Goal: Complete application form: Complete application form

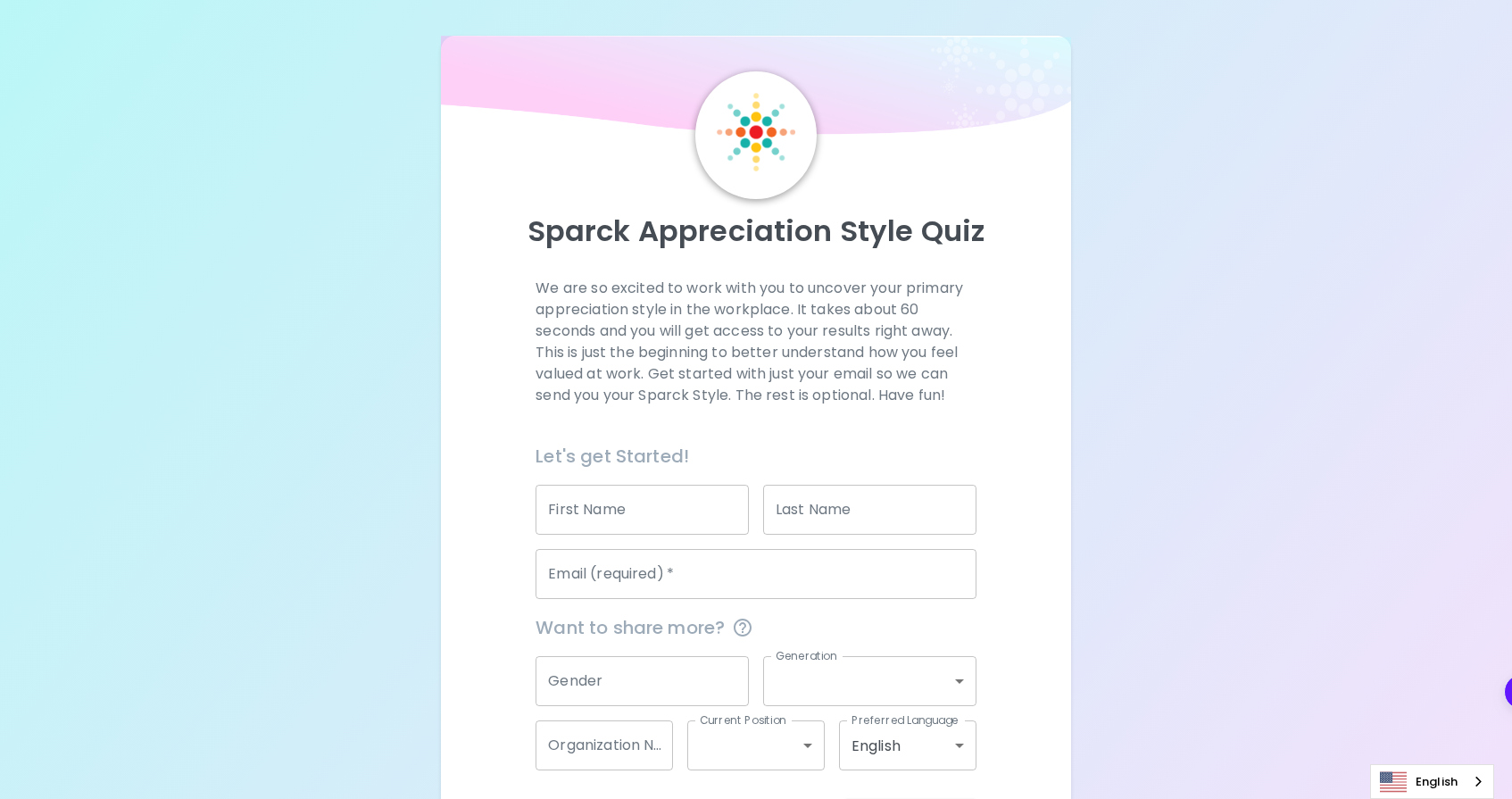
scroll to position [73, 0]
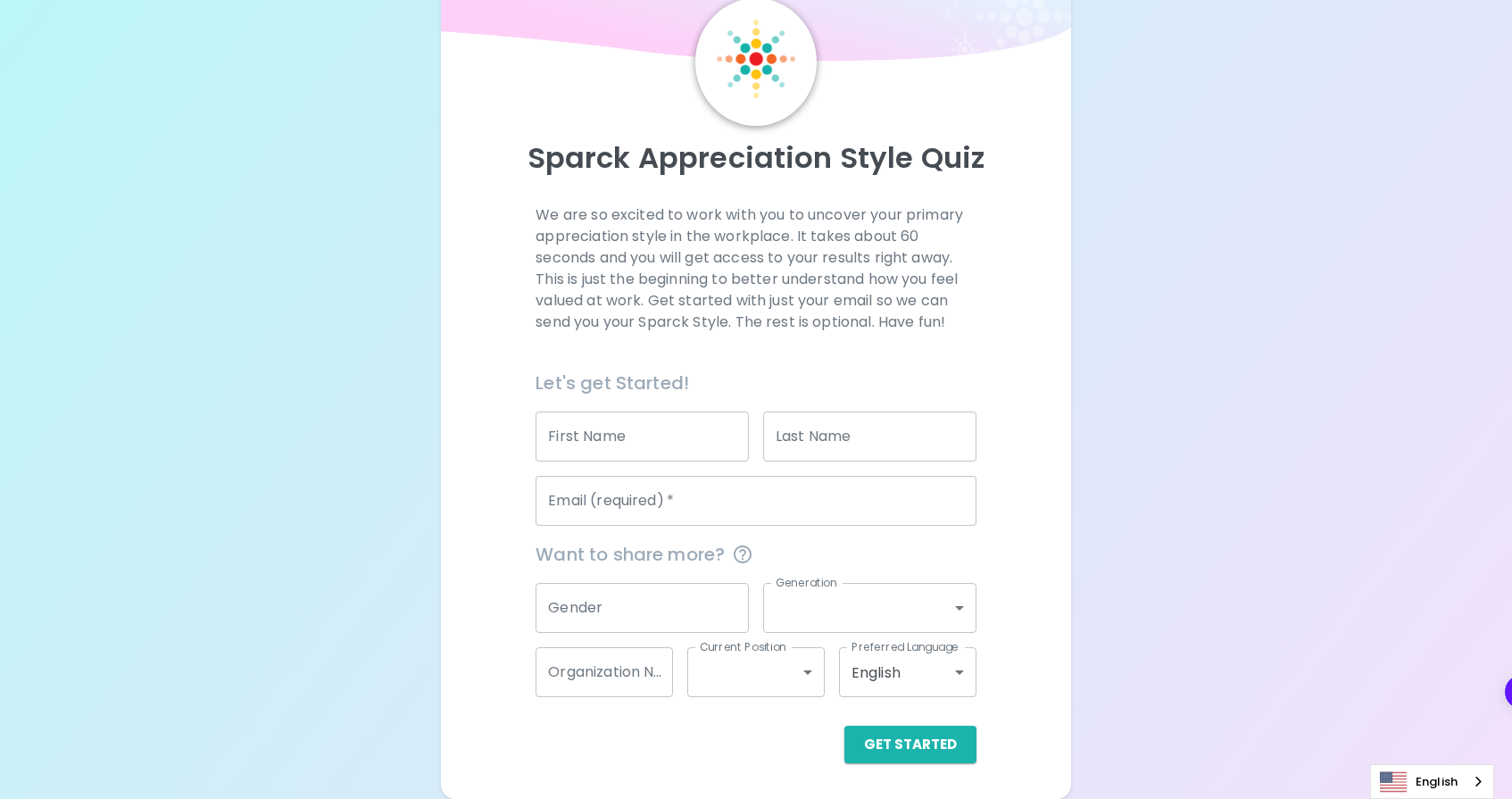
click at [643, 433] on input "First Name" at bounding box center [642, 436] width 214 height 50
type input "[GEOGRAPHIC_DATA]"
type input "[PERSON_NAME]"
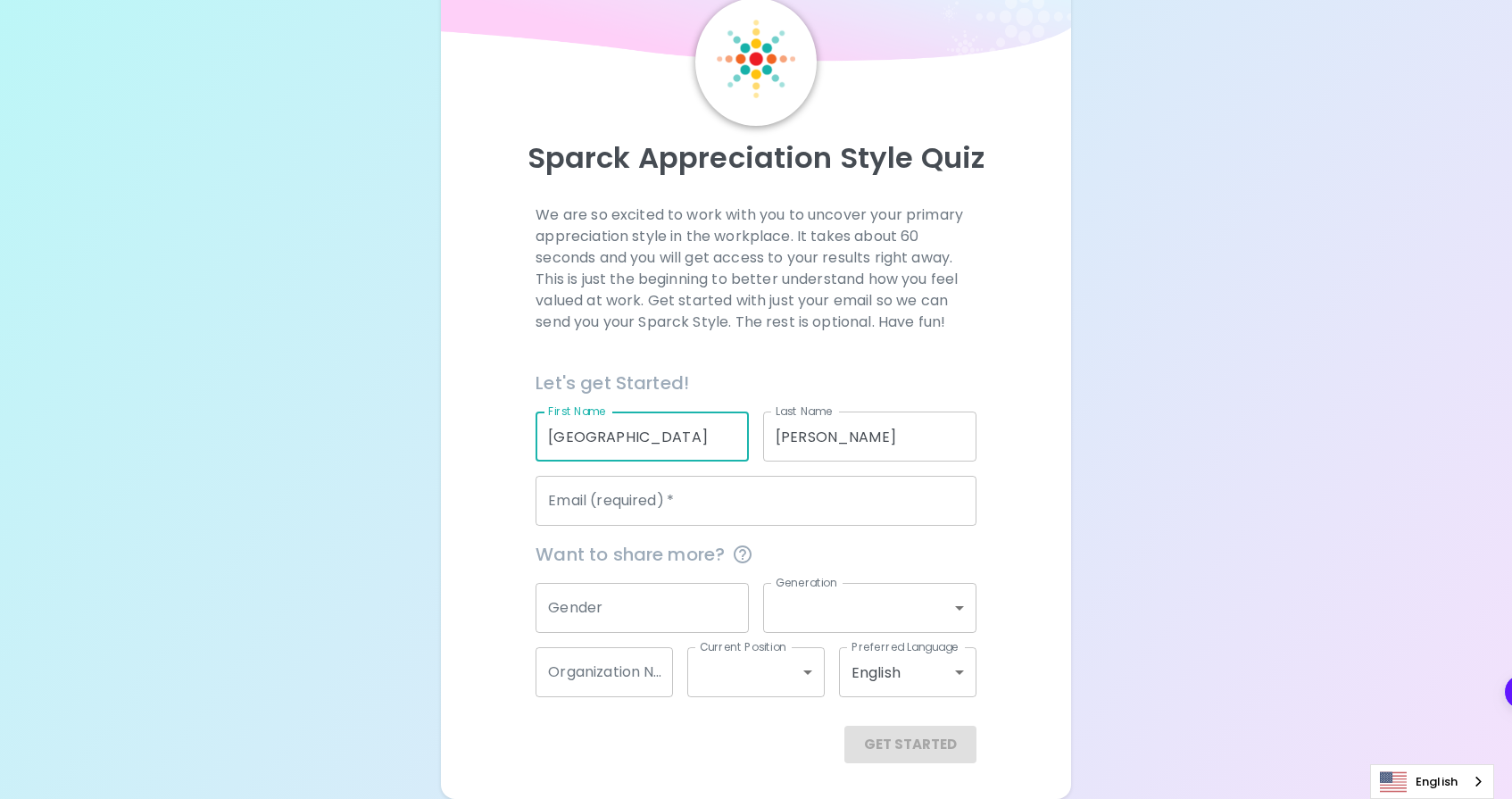
click at [666, 500] on input "Email (required)   *" at bounding box center [756, 500] width 440 height 50
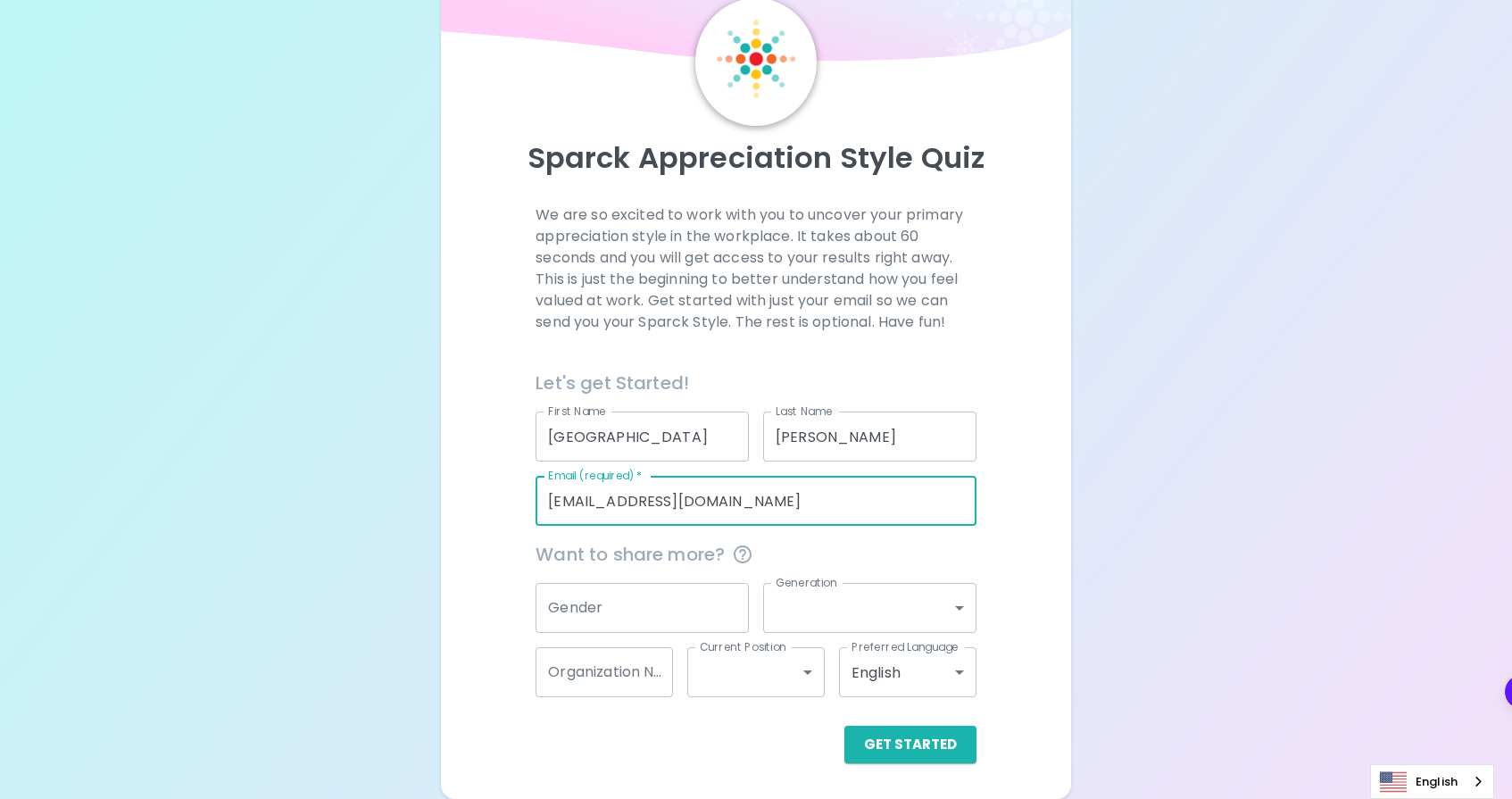
type input "[EMAIL_ADDRESS][DOMAIN_NAME]"
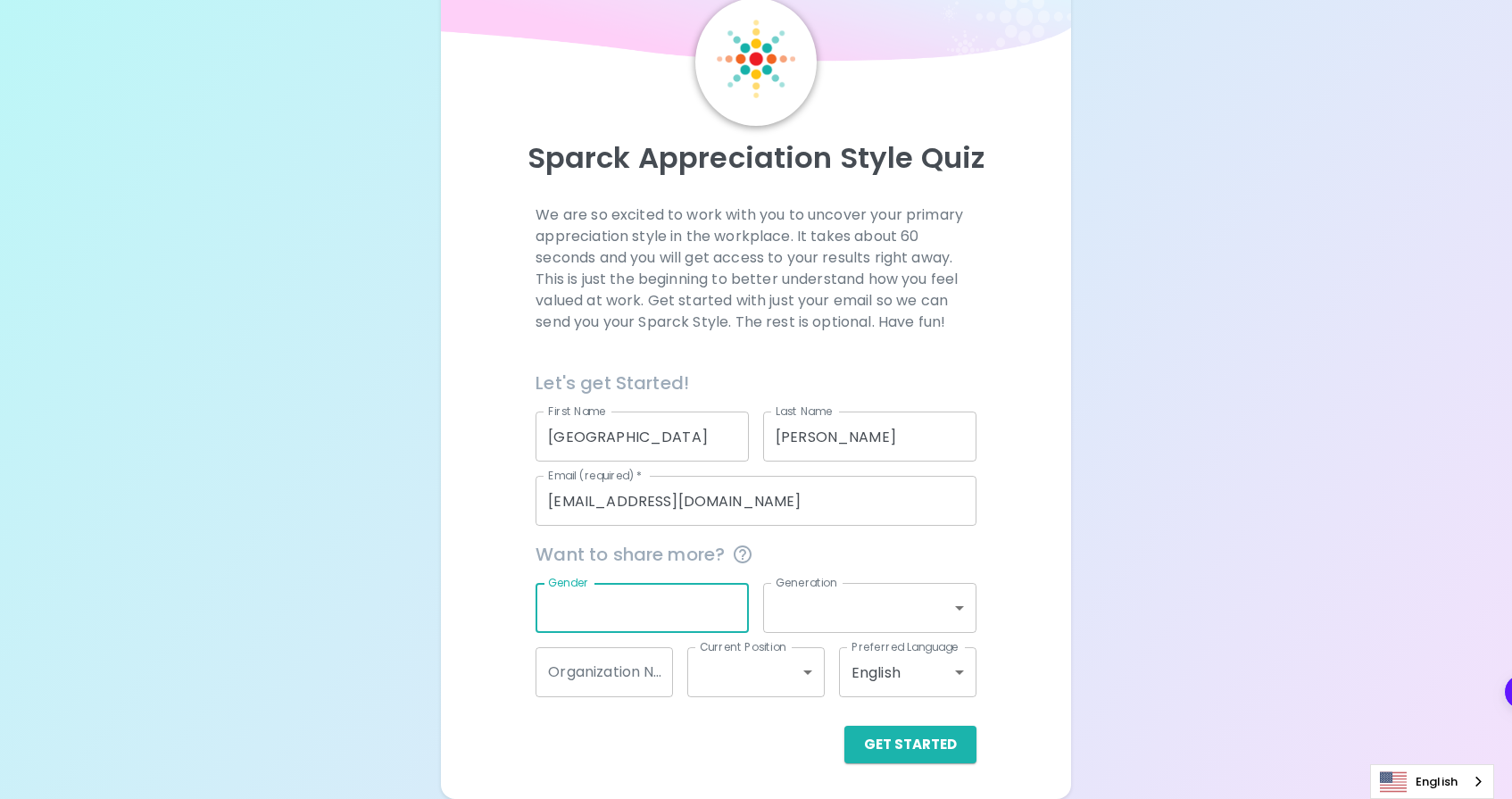
click at [696, 608] on input "Gender" at bounding box center [642, 608] width 214 height 50
type input "[DEMOGRAPHIC_DATA]"
click at [847, 602] on body "Sparck Appreciation Style Quiz We are so excited to work with you to uncover yo…" at bounding box center [756, 363] width 1512 height 872
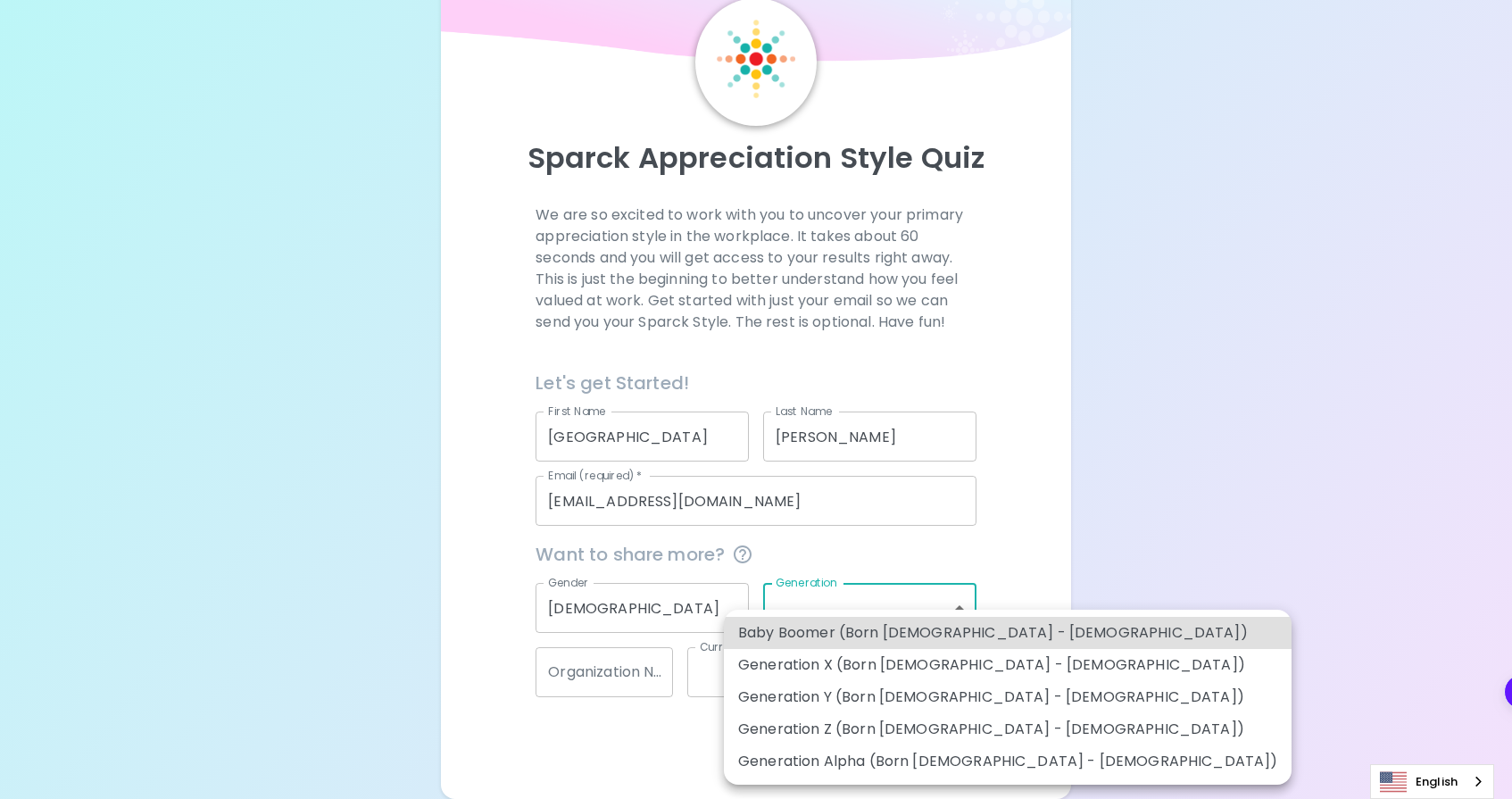
click at [845, 726] on li "Generation Z (Born [DEMOGRAPHIC_DATA] - [DEMOGRAPHIC_DATA])" at bounding box center [1008, 729] width 568 height 32
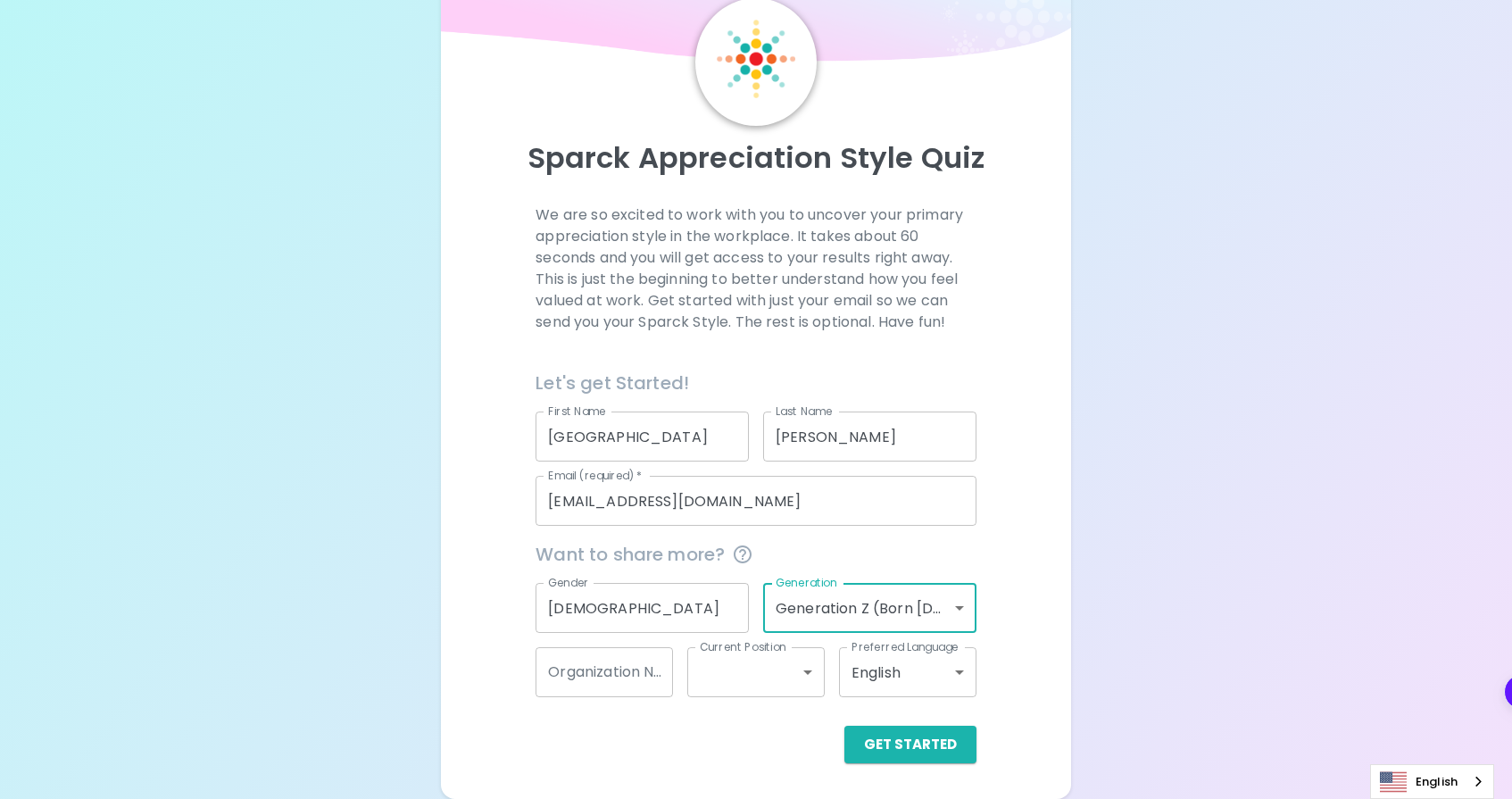
click at [859, 600] on body "Sparck Appreciation Style Quiz We are so excited to work with you to uncover yo…" at bounding box center [756, 363] width 1512 height 872
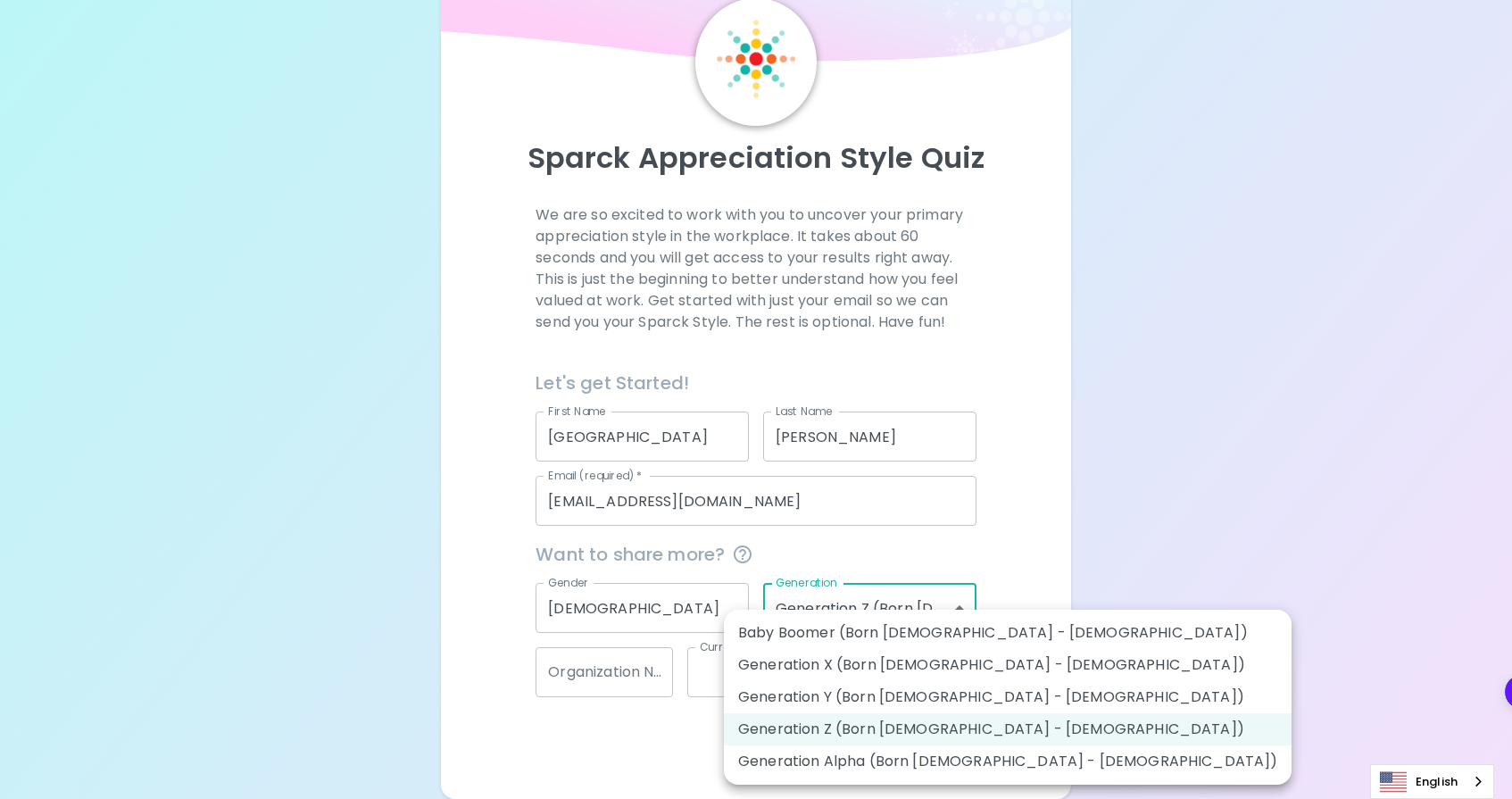
click at [905, 726] on li "Generation Z (Born [DEMOGRAPHIC_DATA] - [DEMOGRAPHIC_DATA])" at bounding box center [1008, 729] width 568 height 32
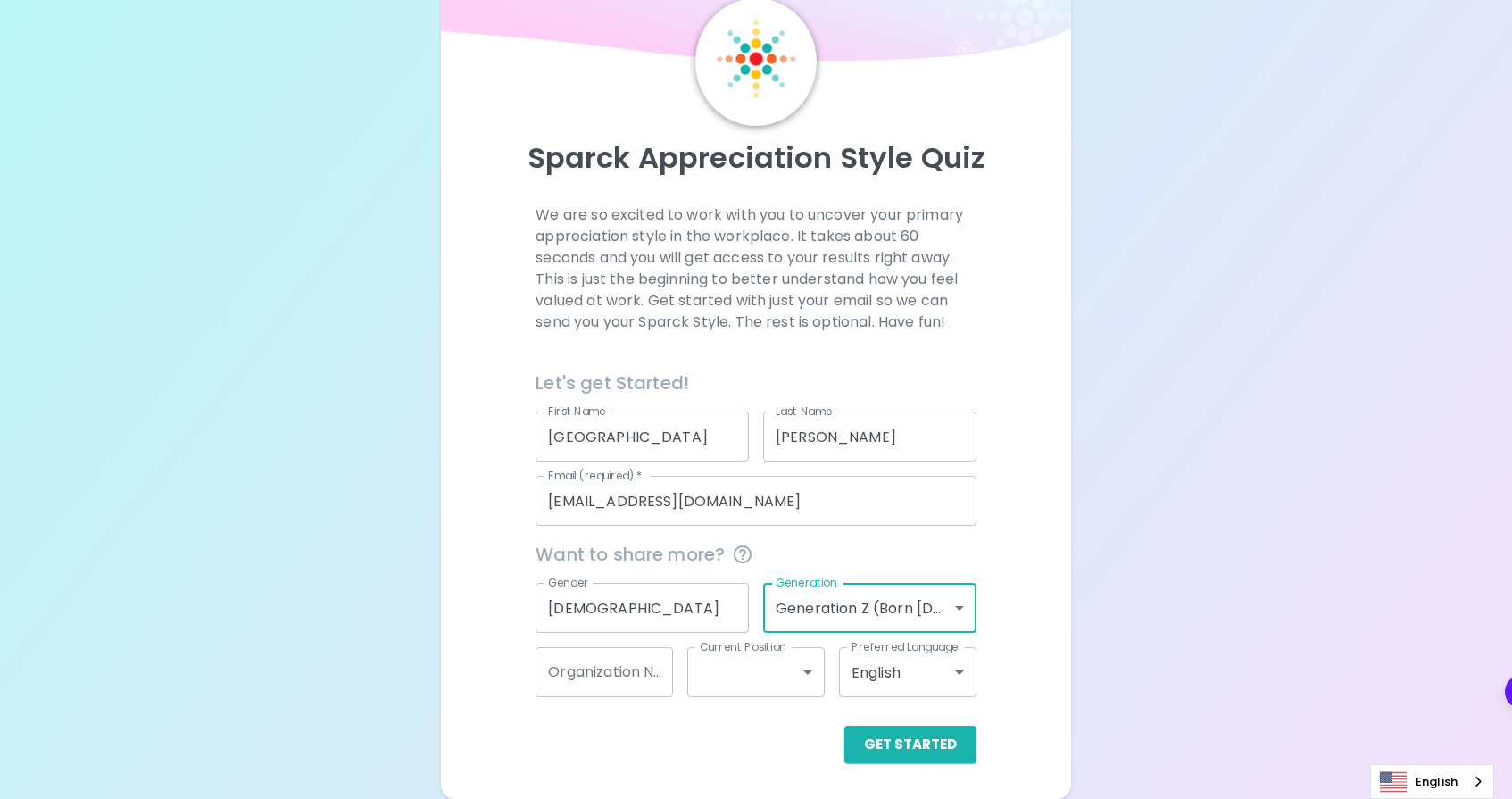
click at [625, 664] on div "Organization Name Organization Name" at bounding box center [604, 672] width 138 height 50
type input "406 Nanny"
click at [784, 668] on body "Sparck Appreciation Style Quiz We are so excited to work with you to uncover yo…" at bounding box center [756, 363] width 1512 height 872
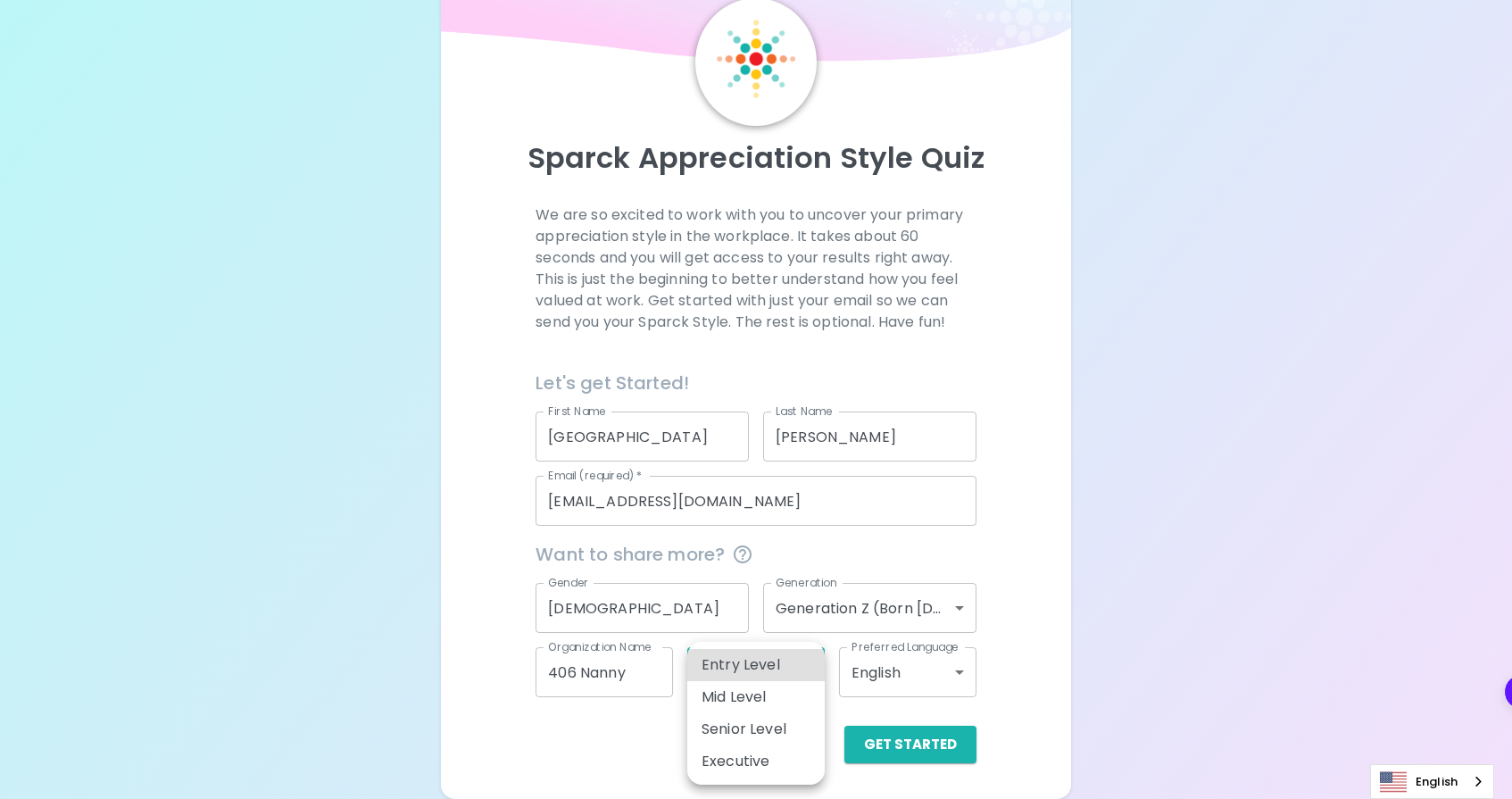
click at [774, 665] on li "Entry Level" at bounding box center [756, 665] width 138 height 32
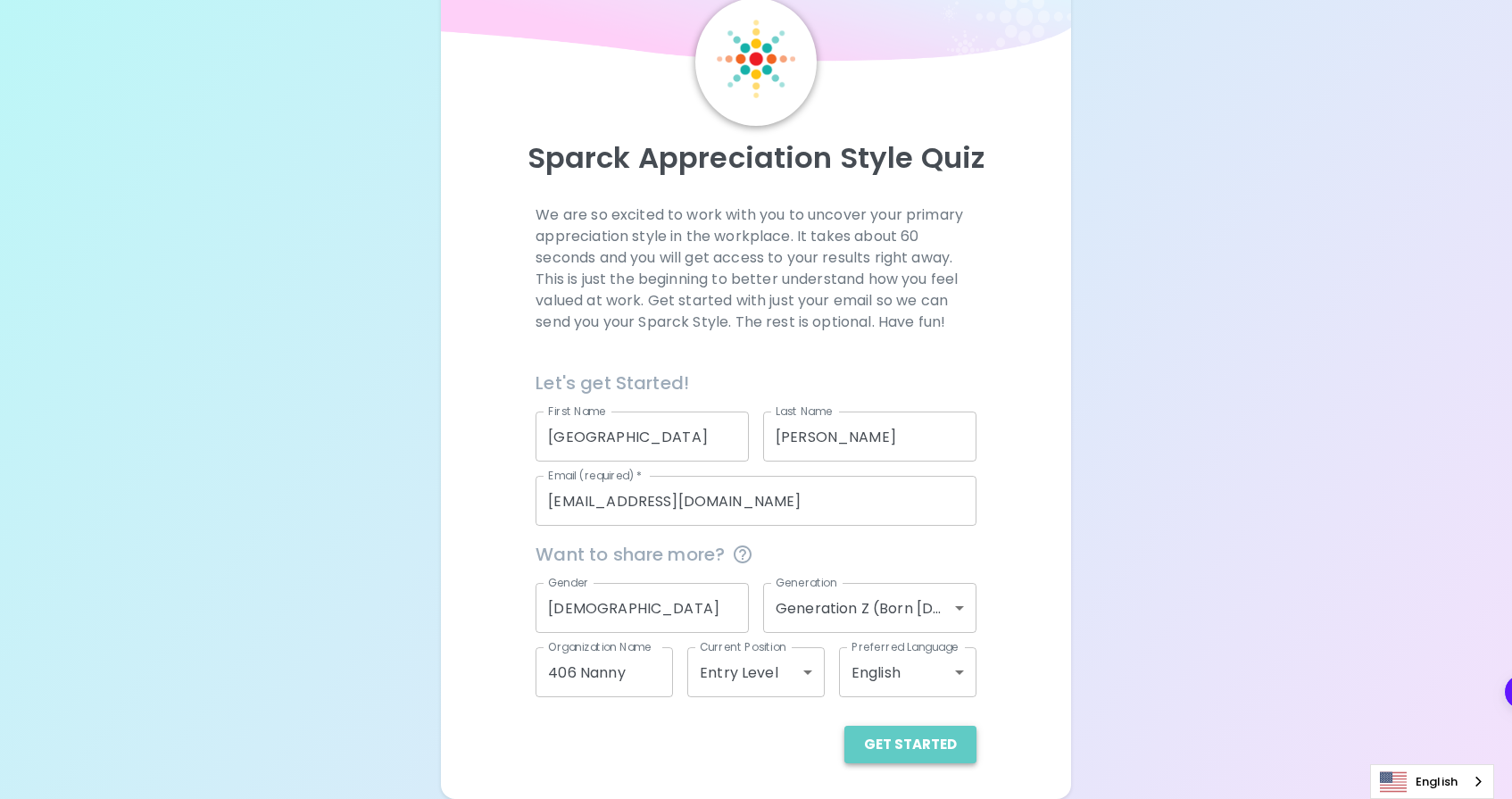
click at [927, 748] on button "Get Started" at bounding box center [910, 744] width 132 height 38
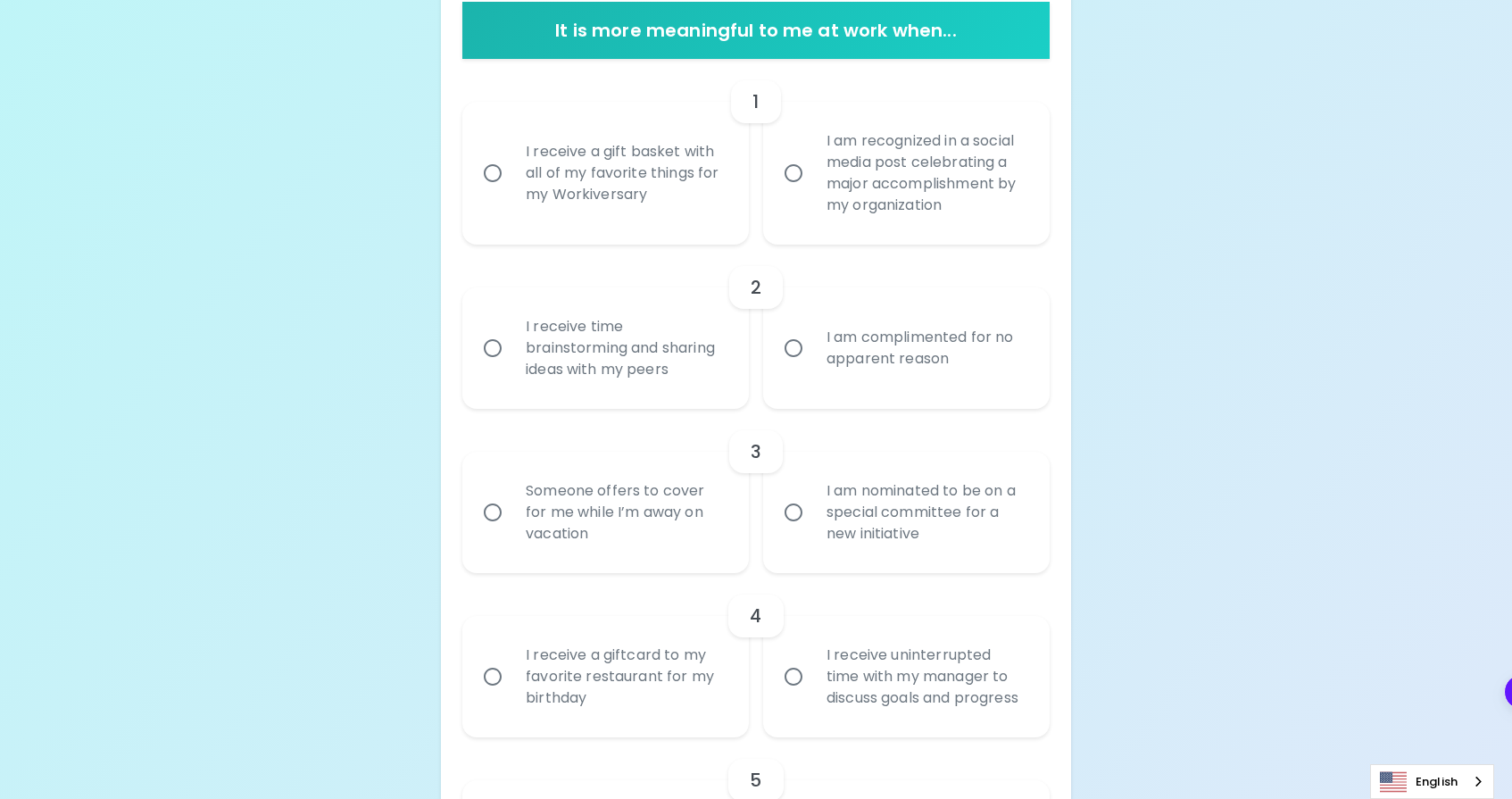
scroll to position [403, 0]
click at [698, 202] on div "I receive a gift basket with all of my favorite things for my Workiversary" at bounding box center [625, 174] width 227 height 107
click at [511, 192] on input "I receive a gift basket with all of my favorite things for my Workiversary" at bounding box center [492, 174] width 38 height 38
radio input "true"
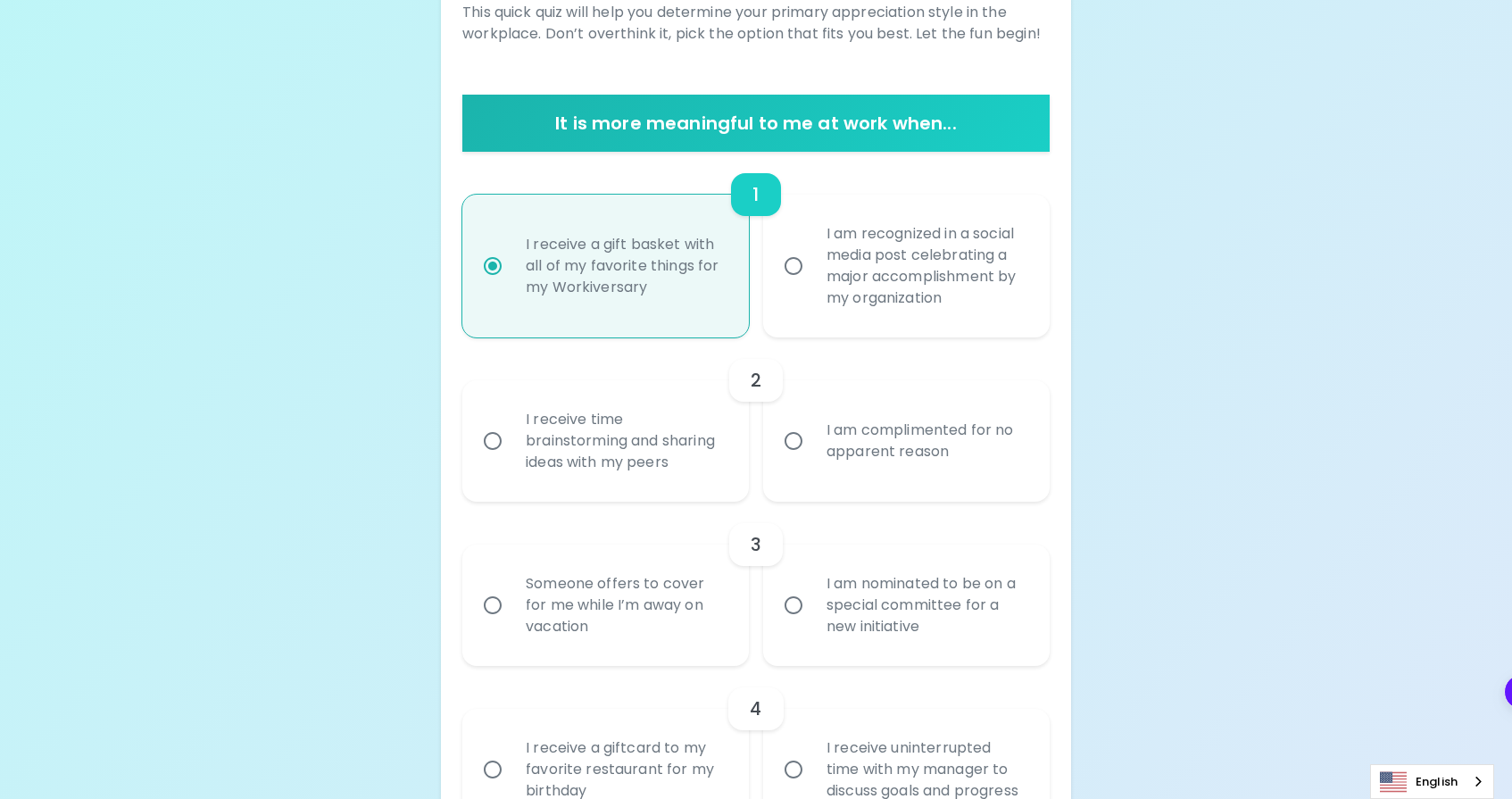
scroll to position [313, 0]
click at [681, 425] on div "I receive time brainstorming and sharing ideas with my peers" at bounding box center [625, 440] width 227 height 107
click at [511, 425] on input "I receive time brainstorming and sharing ideas with my peers" at bounding box center [492, 440] width 38 height 38
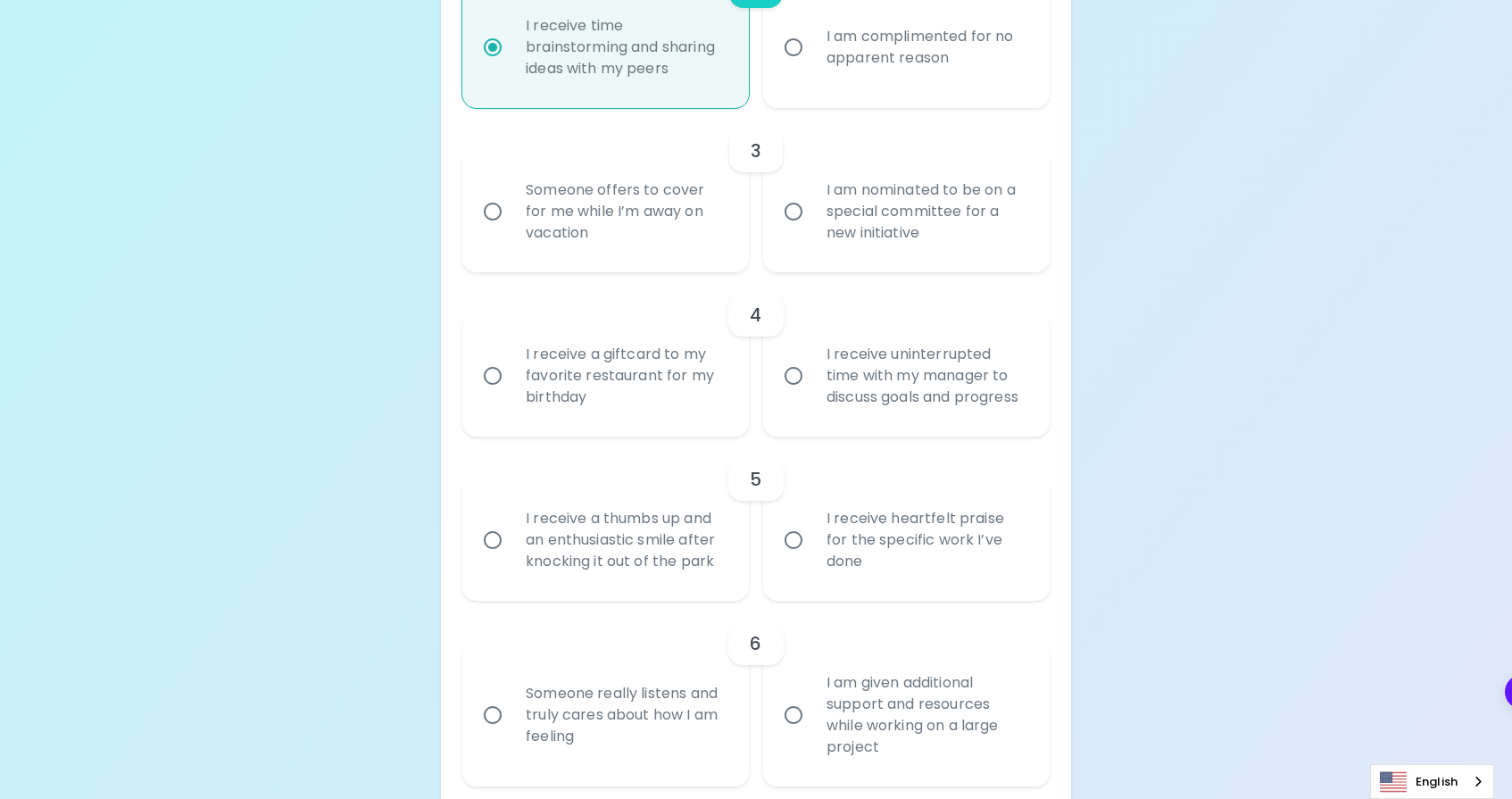
scroll to position [718, 0]
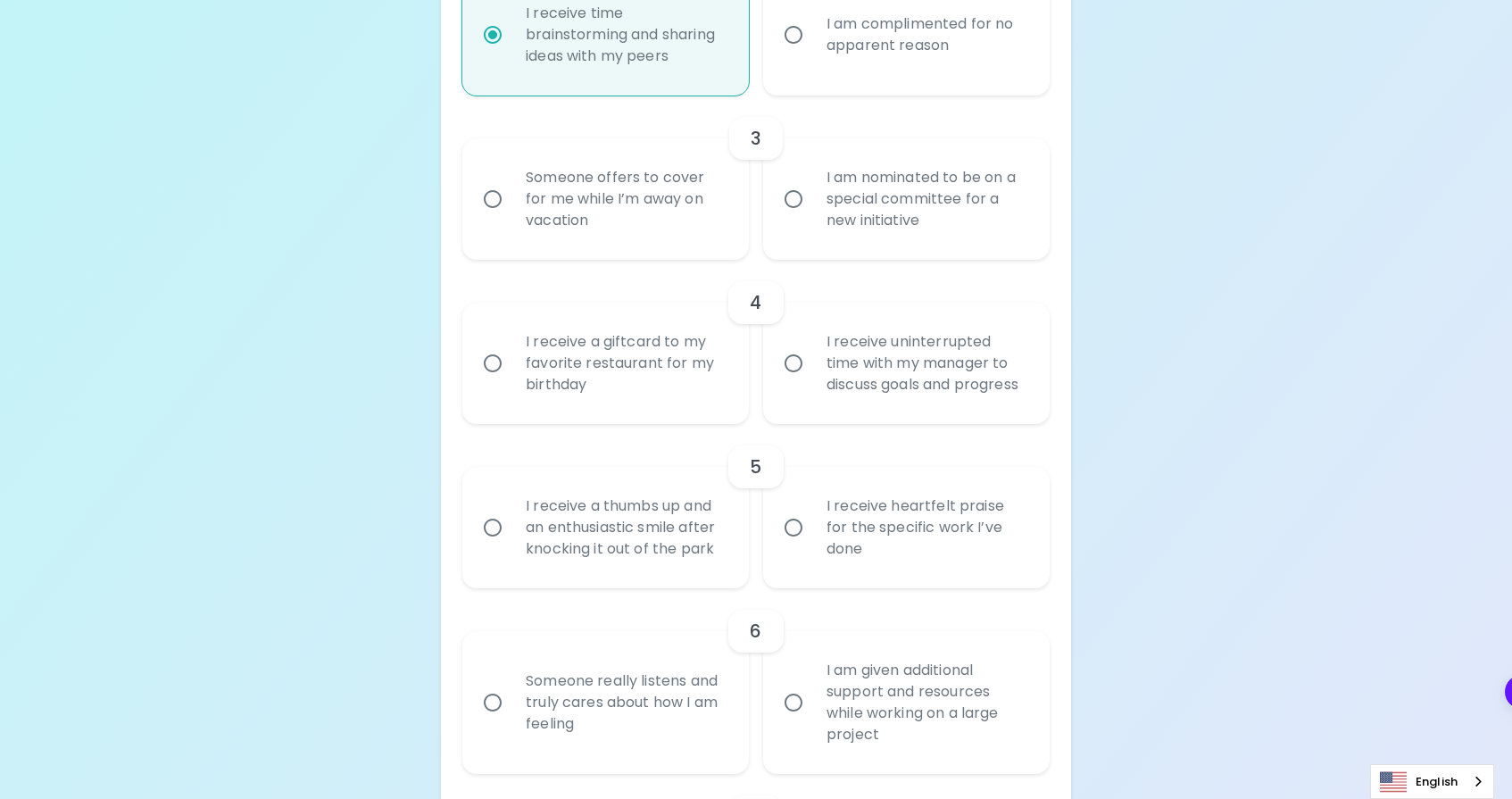
radio input "true"
click at [696, 556] on div "I receive a thumbs up and an enthusiastic smile after knocking it out of the pa…" at bounding box center [625, 527] width 227 height 107
click at [511, 547] on input "I receive a thumbs up and an enthusiastic smile after knocking it out of the pa…" at bounding box center [492, 527] width 38 height 38
radio input "false"
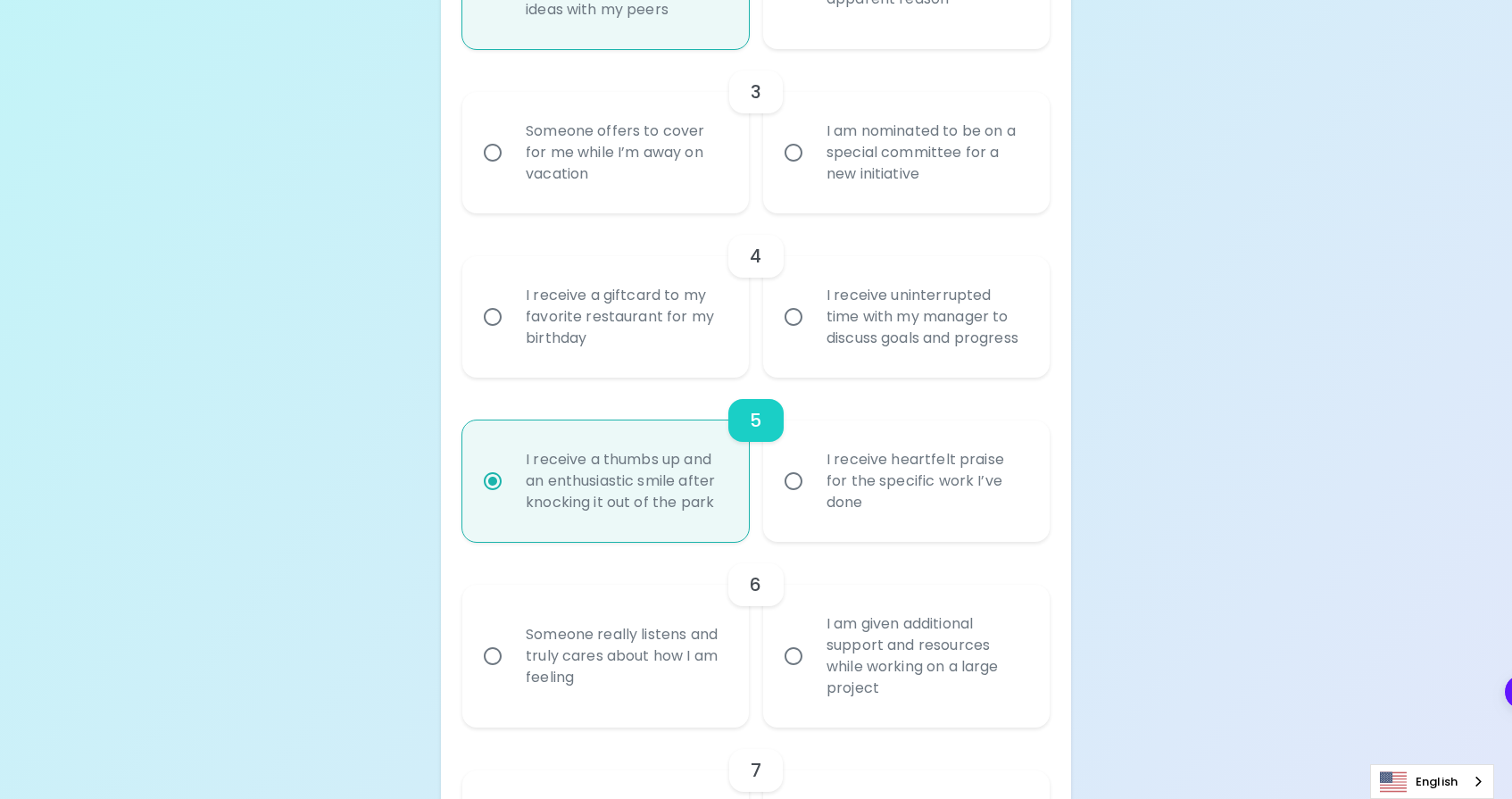
scroll to position [761, 0]
radio input "true"
click at [728, 198] on div "Someone offers to cover for me while I’m away on vacation" at bounding box center [625, 155] width 227 height 107
click at [511, 174] on input "Someone offers to cover for me while I’m away on vacation" at bounding box center [492, 155] width 38 height 38
radio input "false"
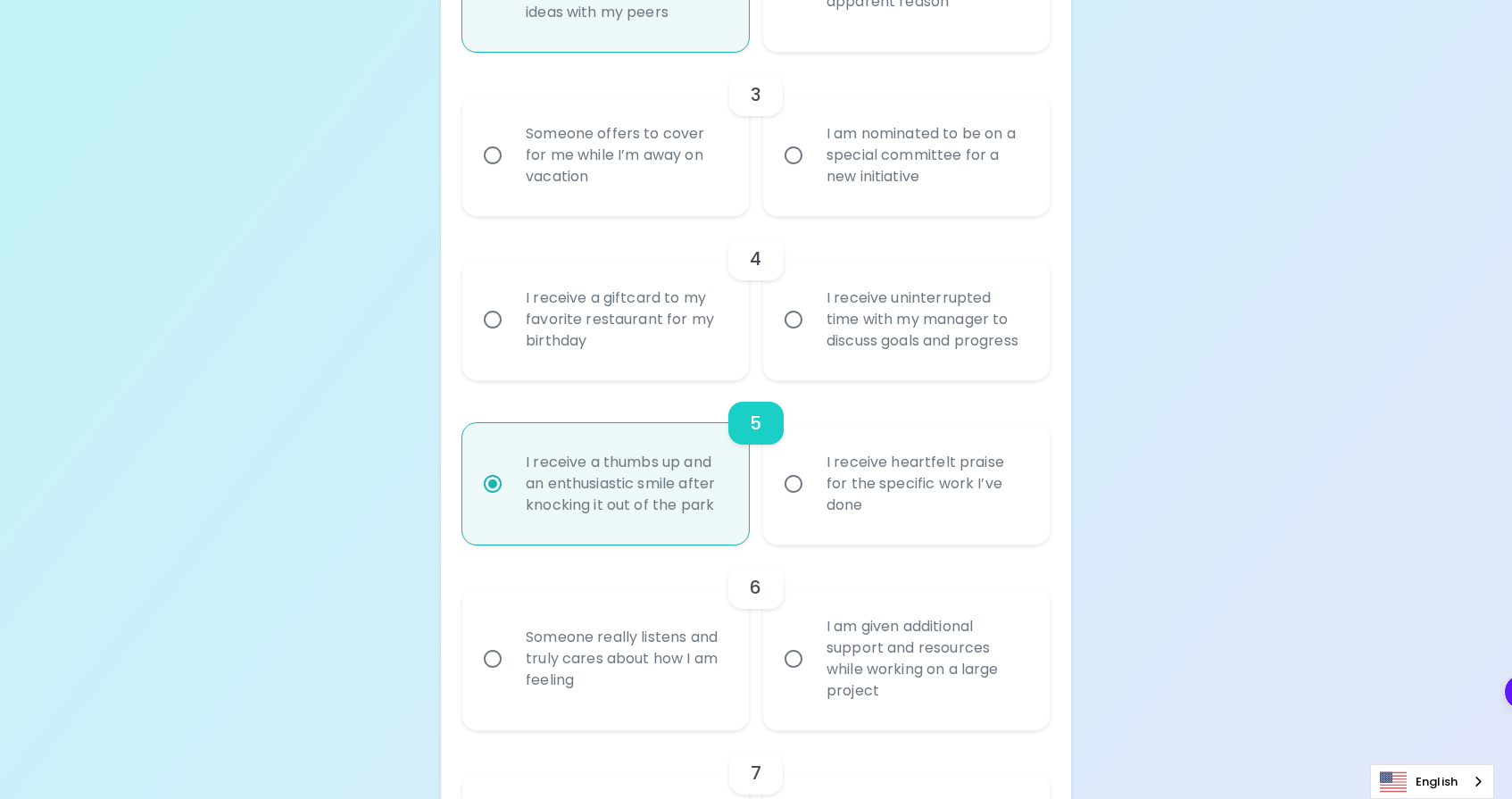
radio input "false"
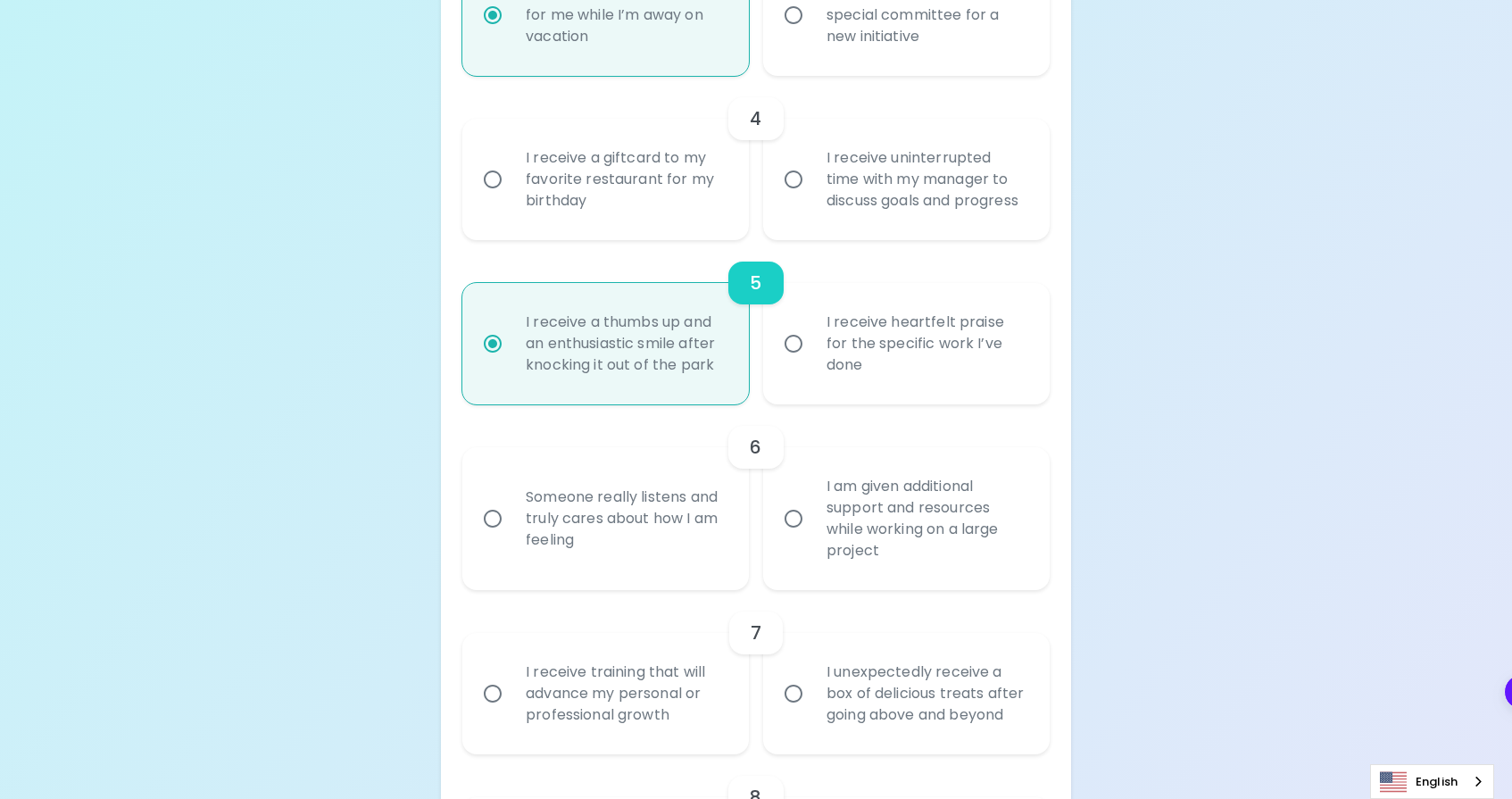
scroll to position [904, 0]
radio input "true"
click at [707, 190] on div "I receive a giftcard to my favorite restaurant for my birthday" at bounding box center [625, 177] width 227 height 107
click at [511, 190] on input "I receive a giftcard to my favorite restaurant for my birthday" at bounding box center [492, 177] width 38 height 38
radio input "false"
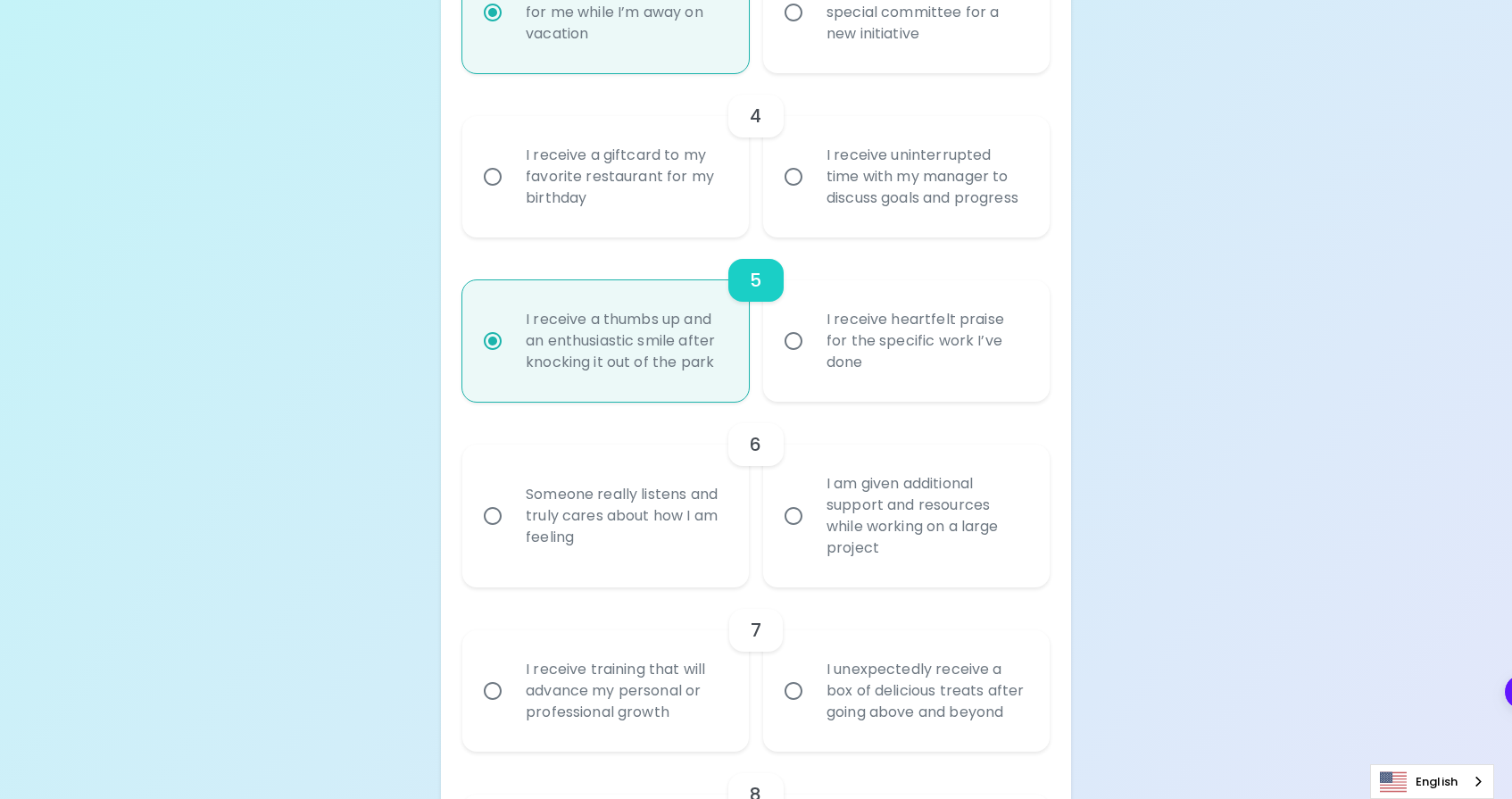
radio input "false"
radio input "true"
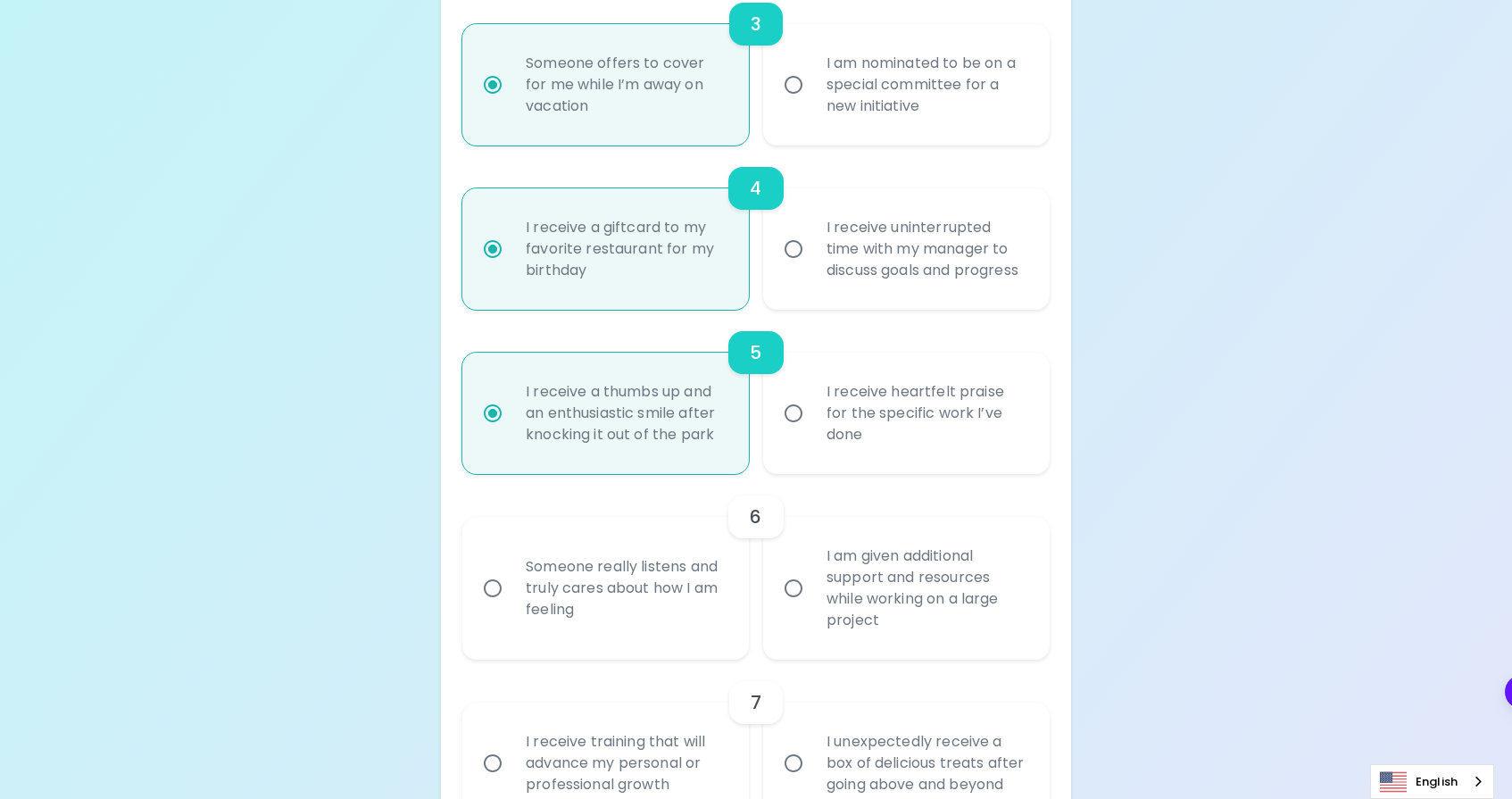
scroll to position [802, 0]
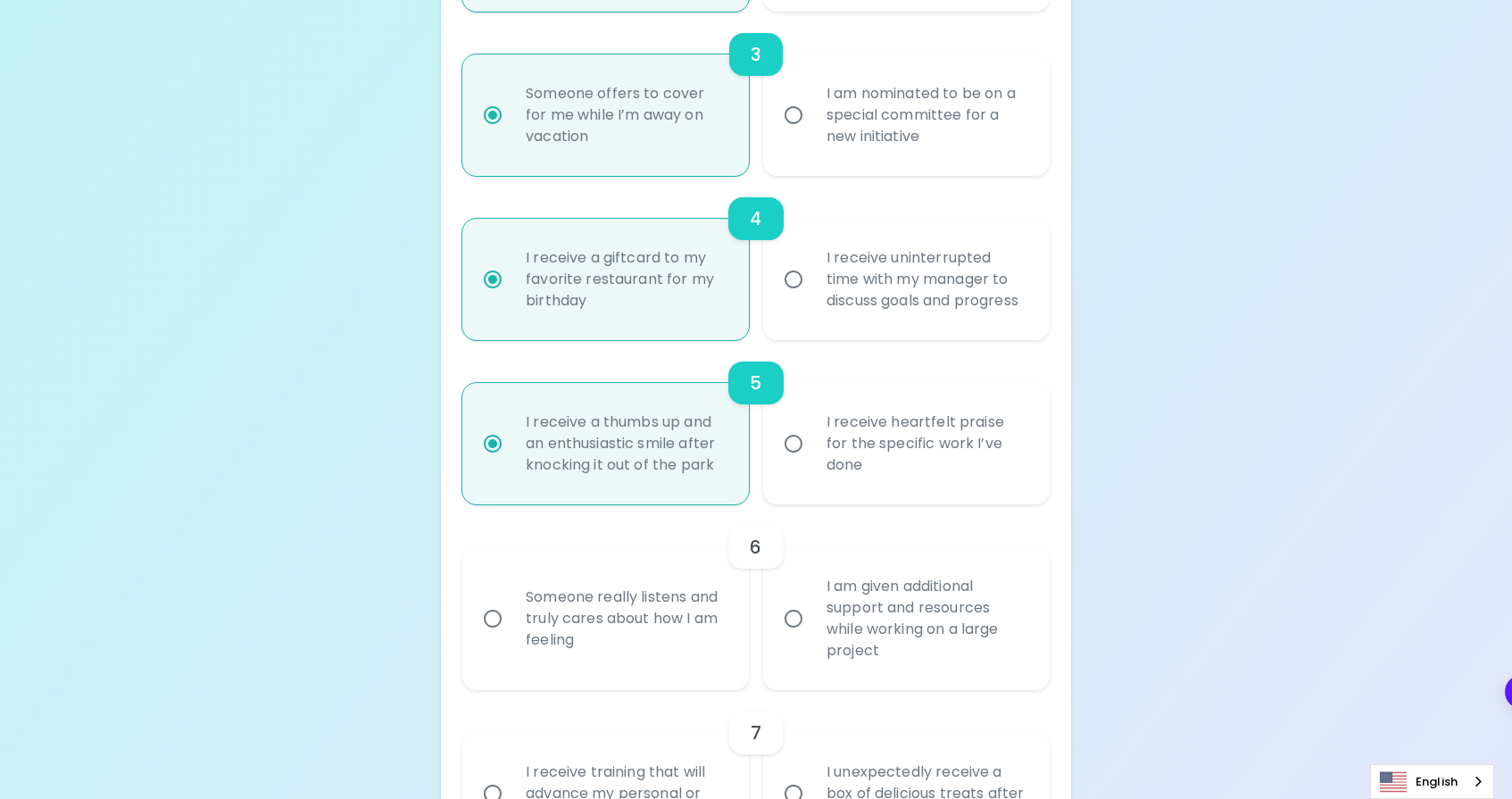
radio input "true"
click at [871, 95] on div "I am nominated to be on a special committee for a new initiative" at bounding box center [926, 116] width 227 height 107
click at [812, 96] on input "I am nominated to be on a special committee for a new initiative" at bounding box center [793, 115] width 38 height 38
radio input "false"
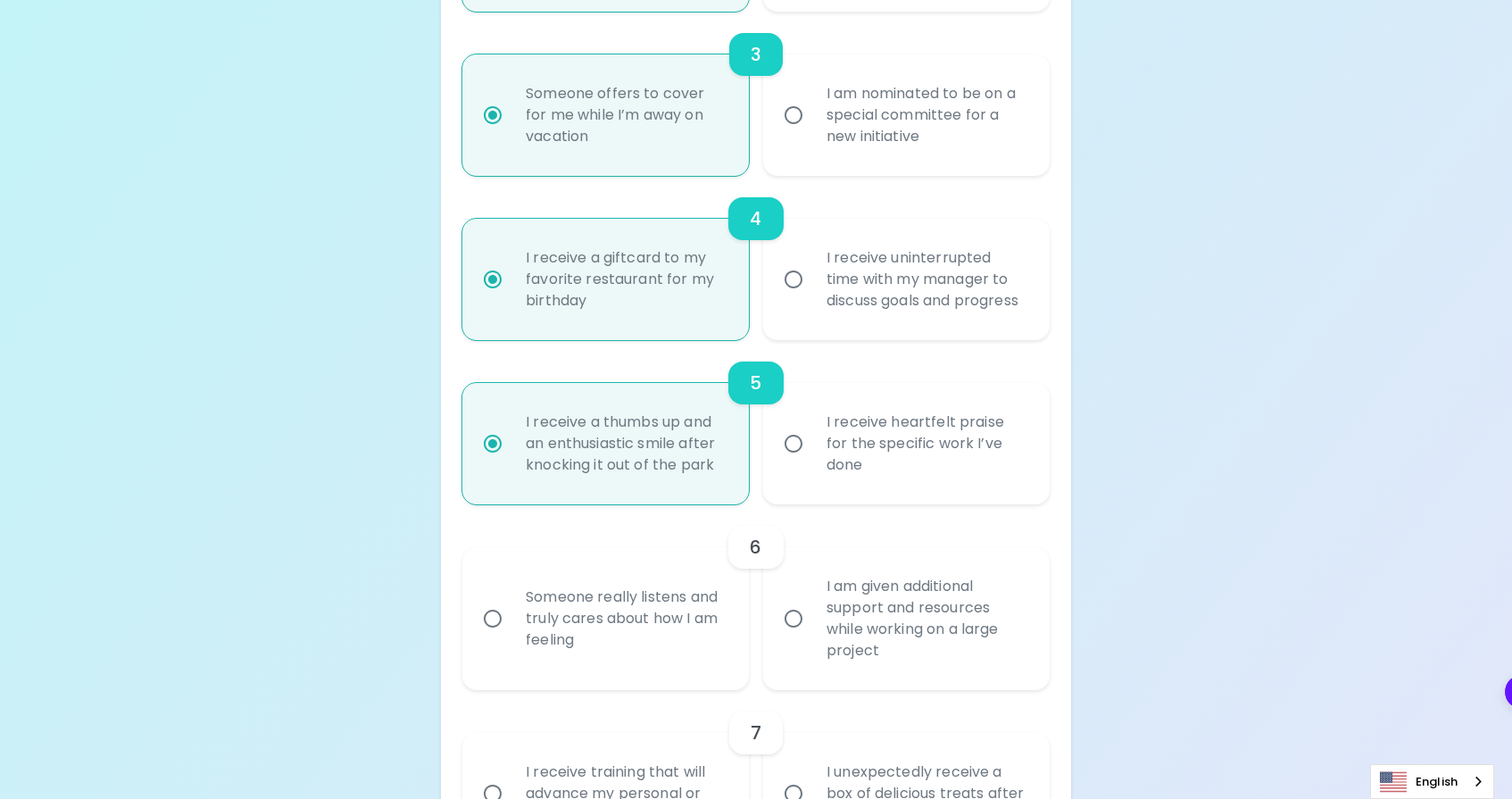
radio input "false"
radio input "true"
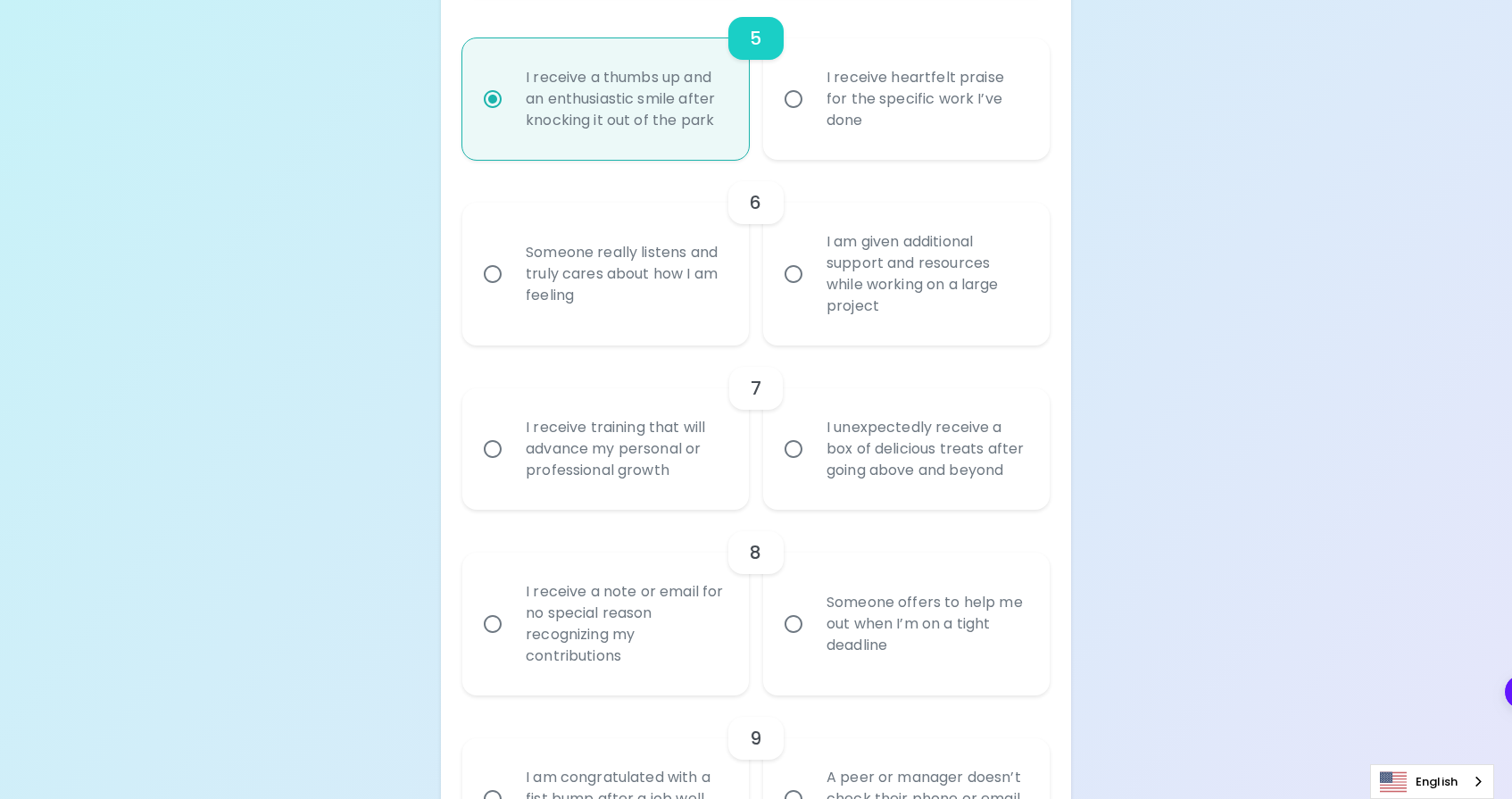
scroll to position [1154, 0]
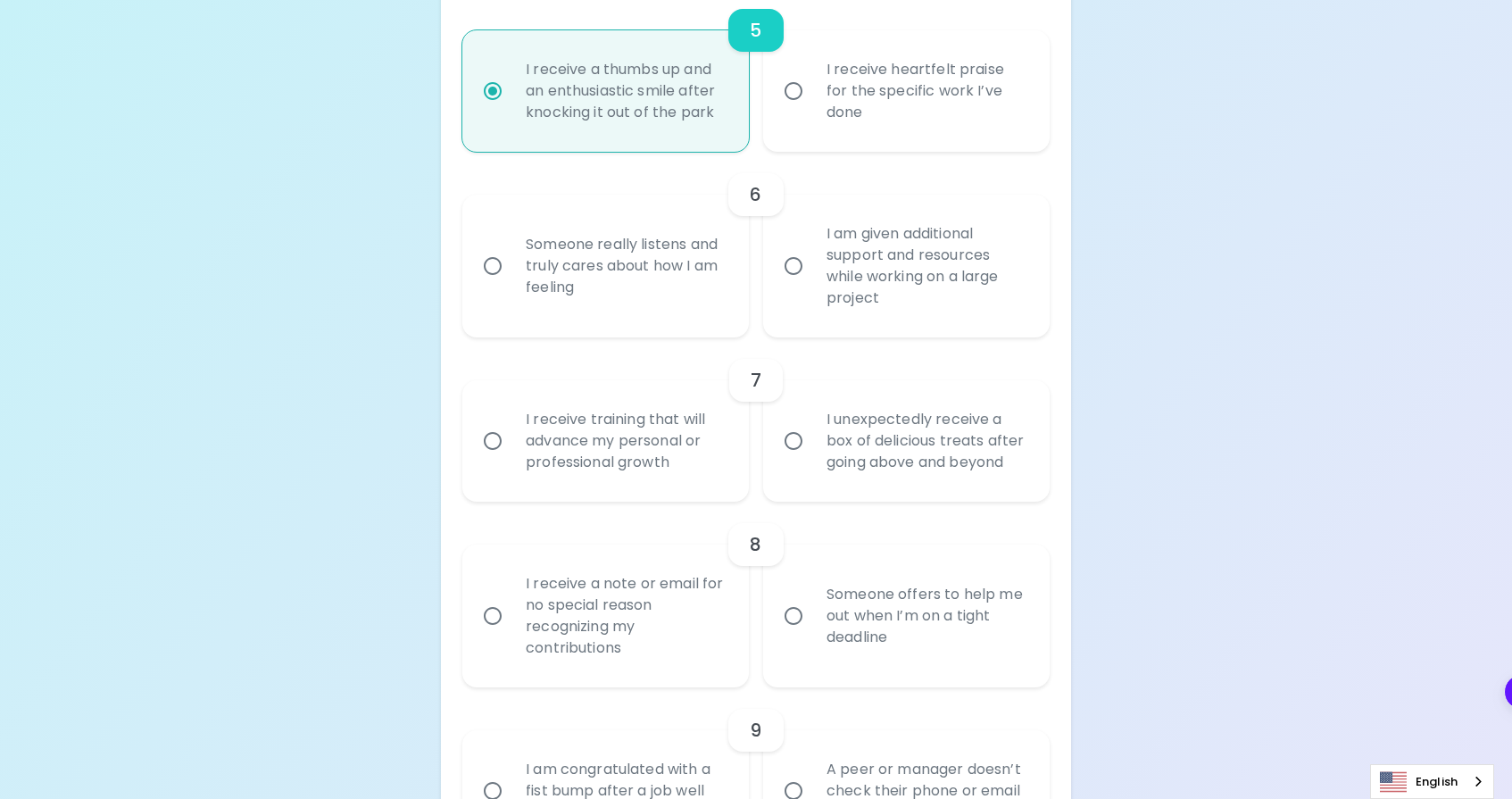
radio input "true"
click at [858, 318] on div "I am given additional support and resources while working on a large project" at bounding box center [926, 265] width 227 height 129
click at [812, 285] on input "I am given additional support and resources while working on a large project" at bounding box center [793, 265] width 38 height 38
radio input "false"
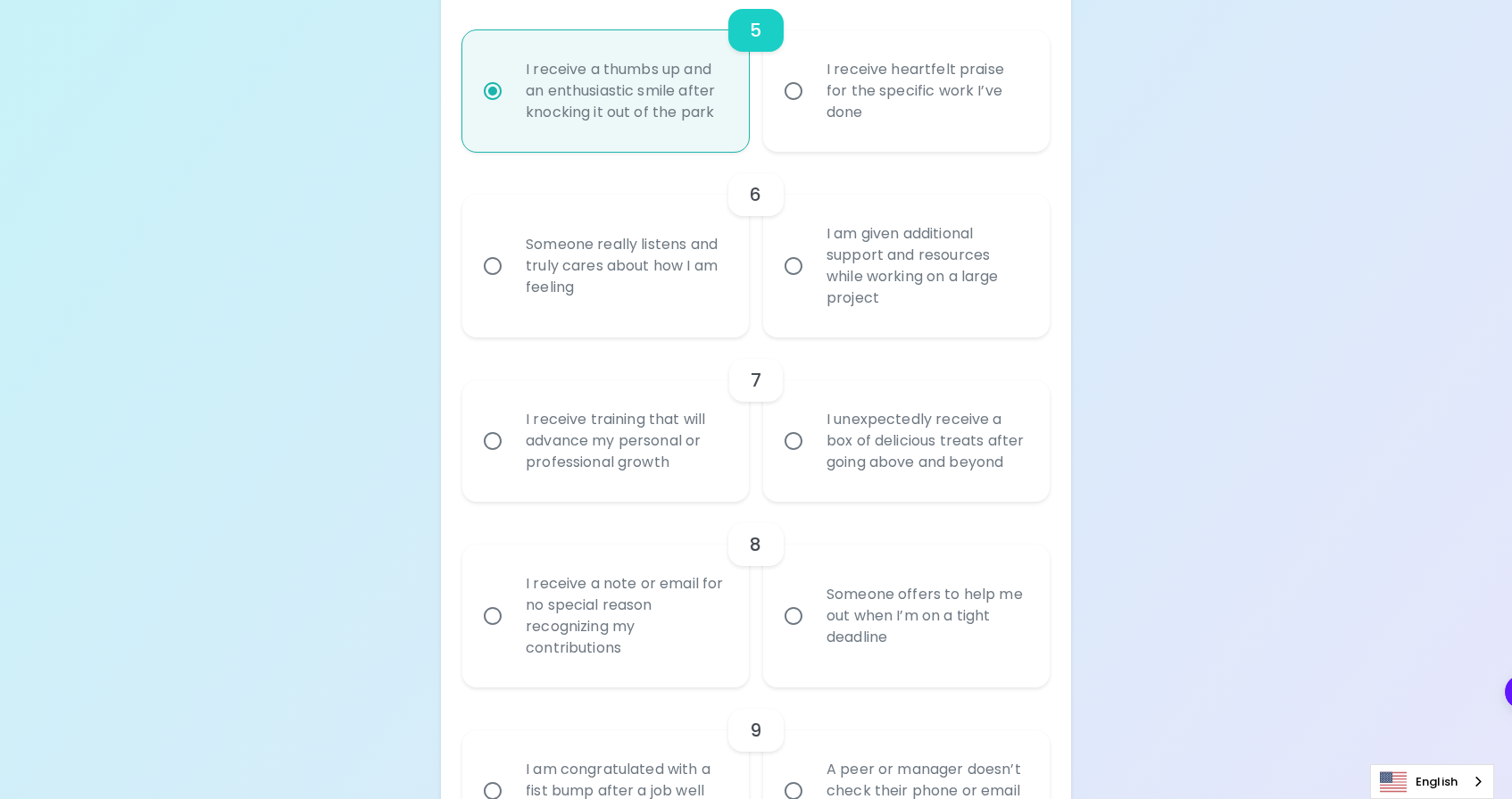
radio input "false"
radio input "true"
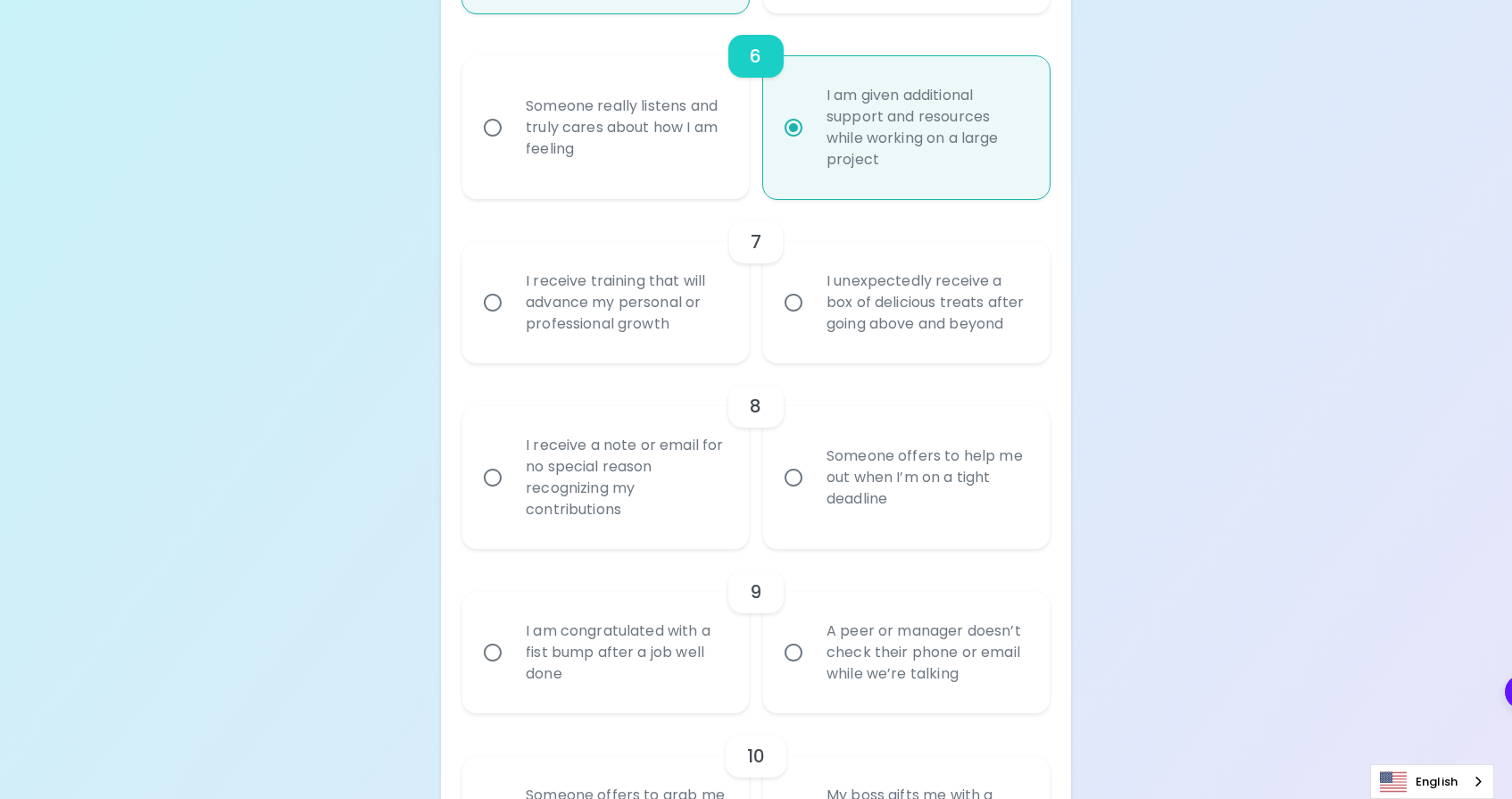
scroll to position [1297, 0]
radio input "true"
click at [731, 351] on div "I receive training that will advance my personal or professional growth" at bounding box center [625, 298] width 227 height 107
click at [511, 317] on input "I receive training that will advance my personal or professional growth" at bounding box center [492, 298] width 38 height 38
radio input "false"
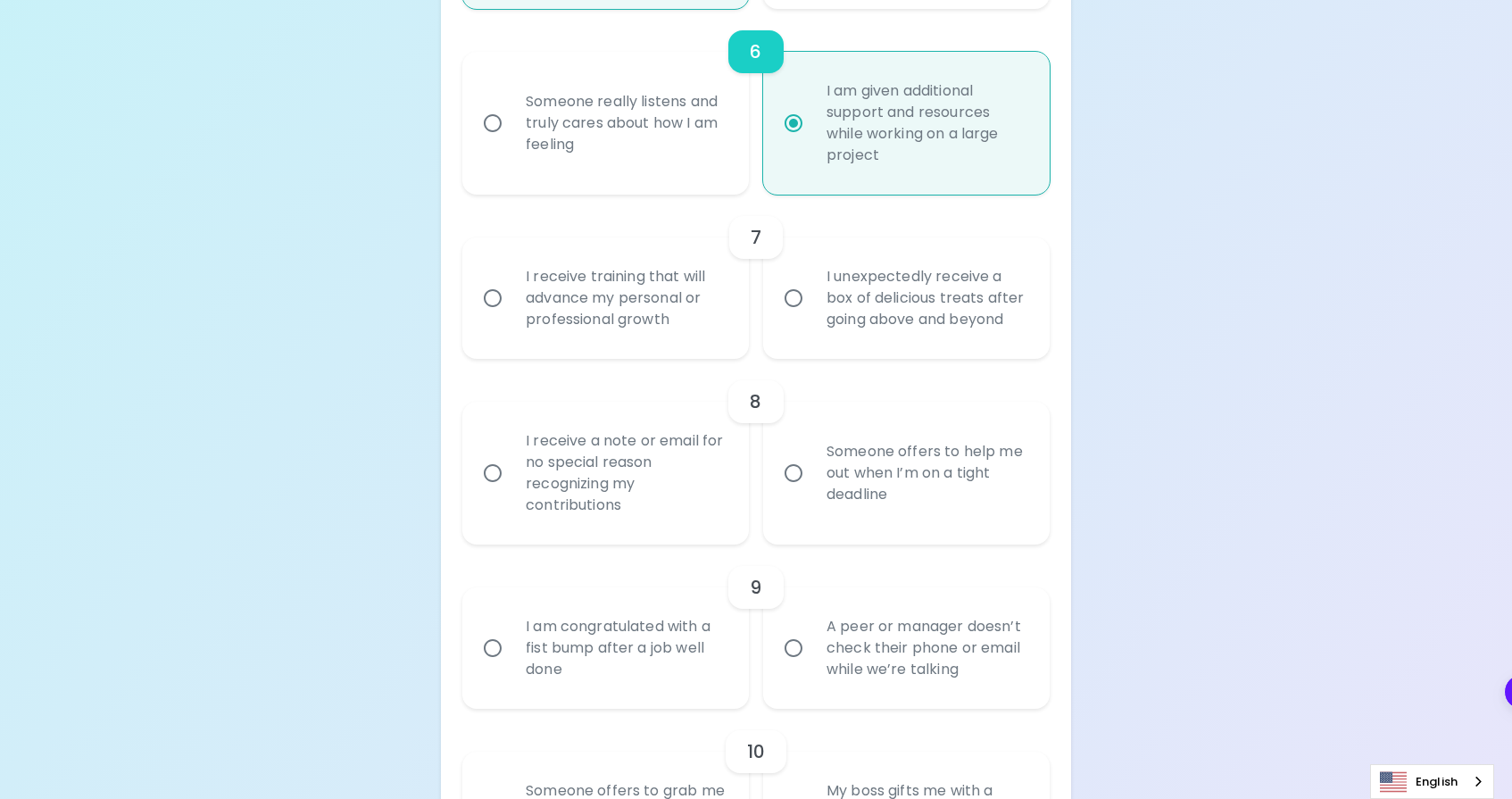
radio input "false"
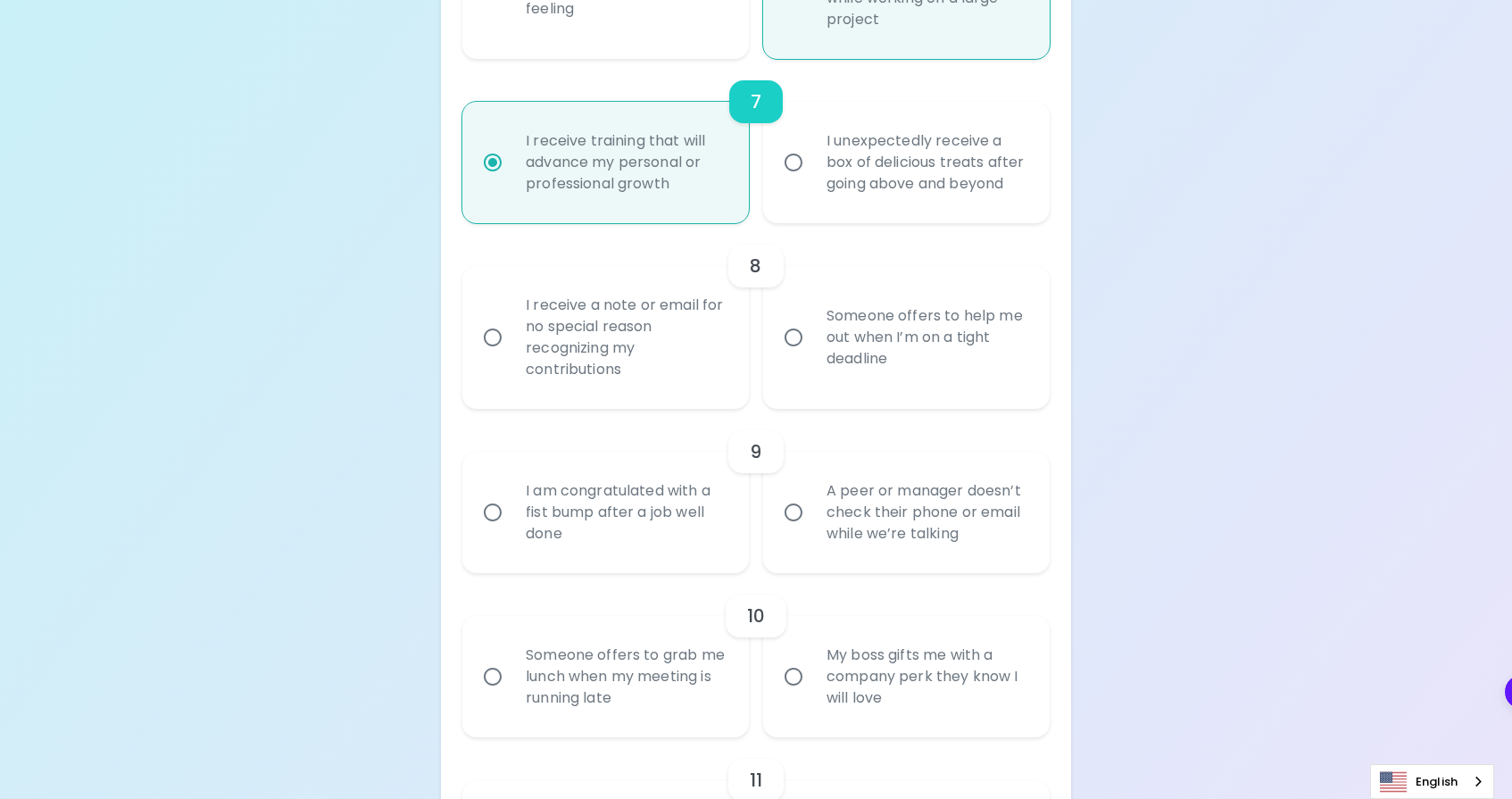
scroll to position [1440, 0]
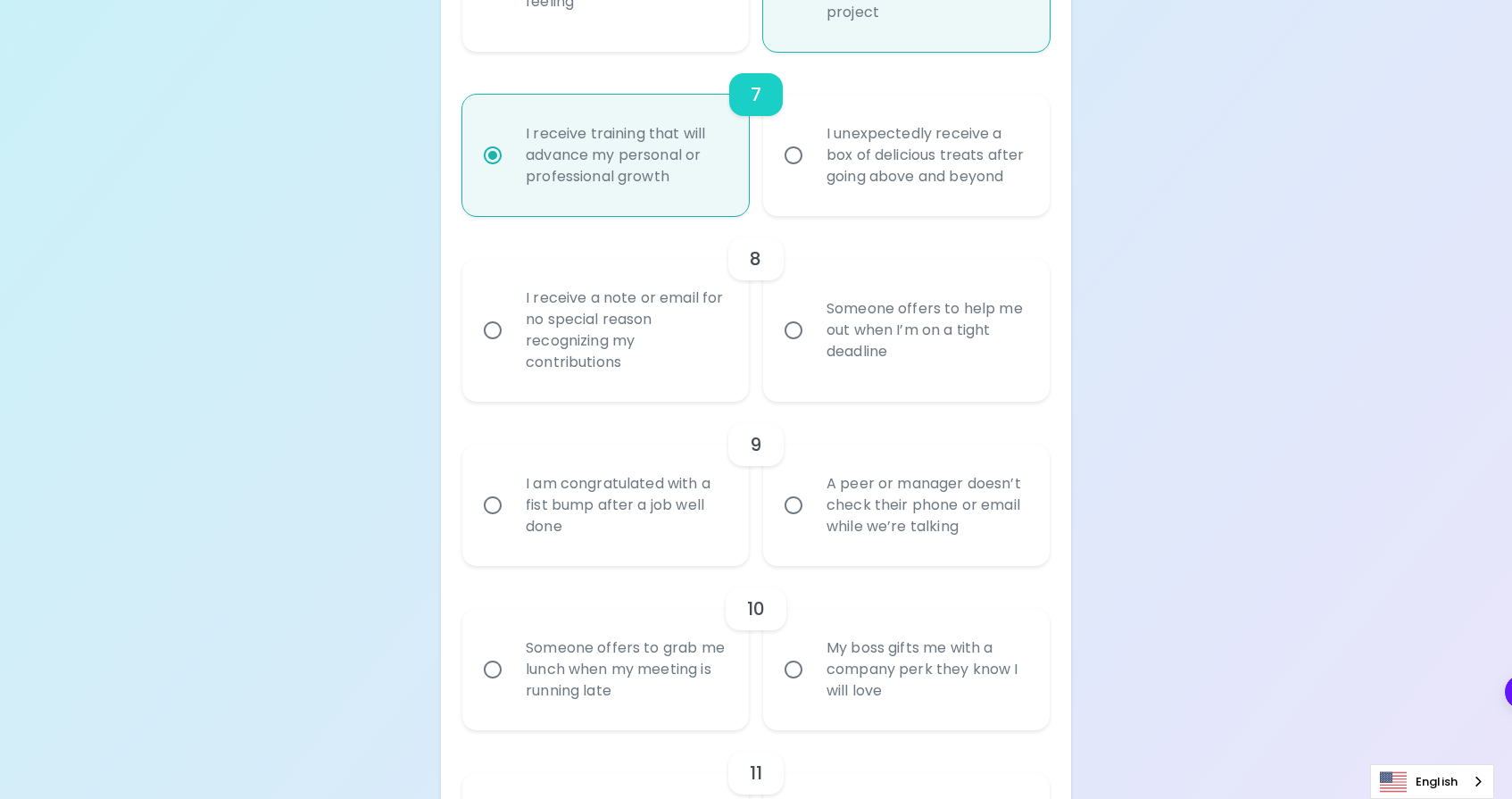
radio input "true"
click at [709, 374] on div "I receive a note or email for no special reason recognizing my contributions" at bounding box center [625, 330] width 227 height 129
click at [511, 349] on input "I receive a note or email for no special reason recognizing my contributions" at bounding box center [492, 330] width 38 height 38
radio input "false"
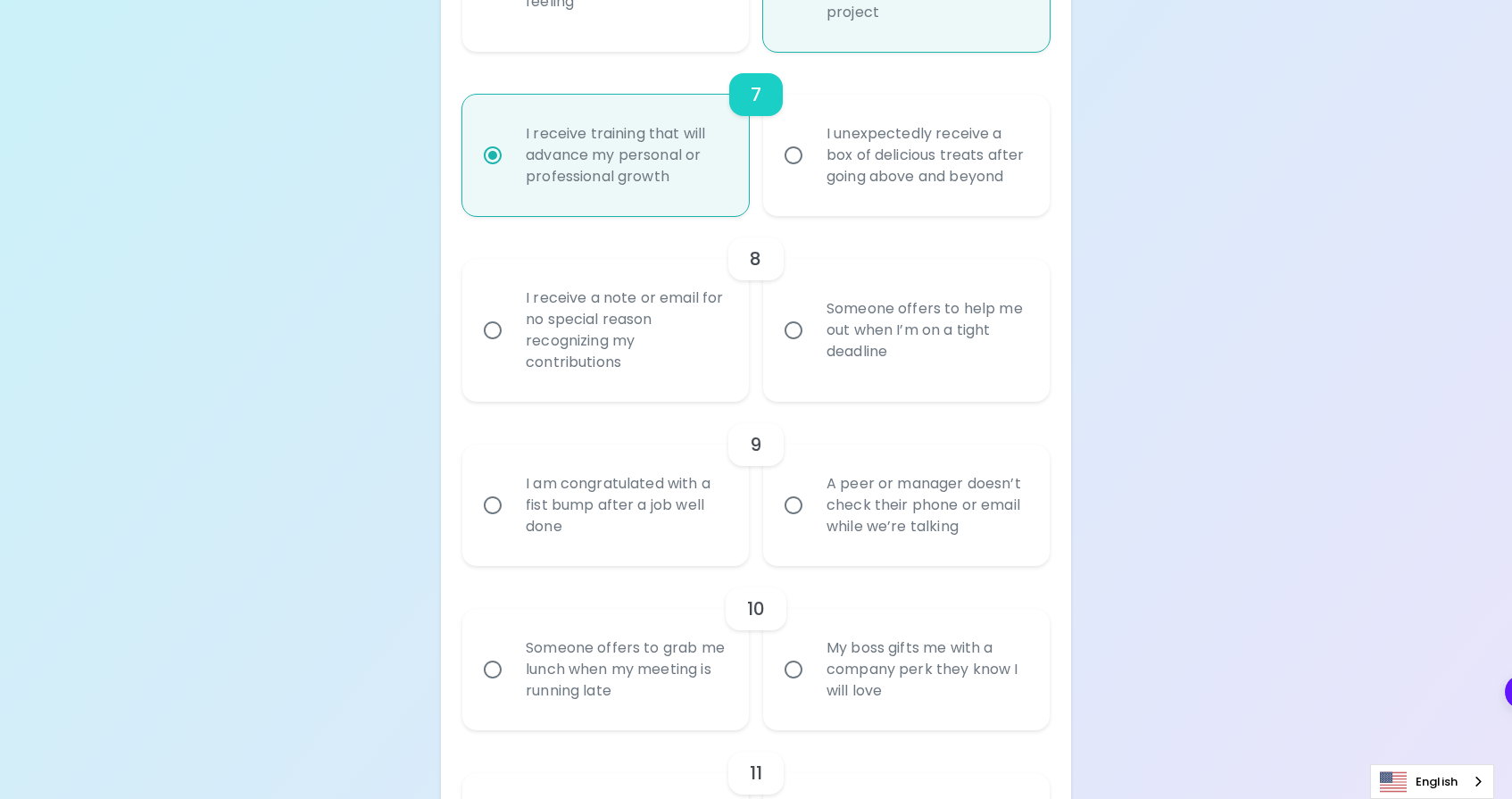
radio input "false"
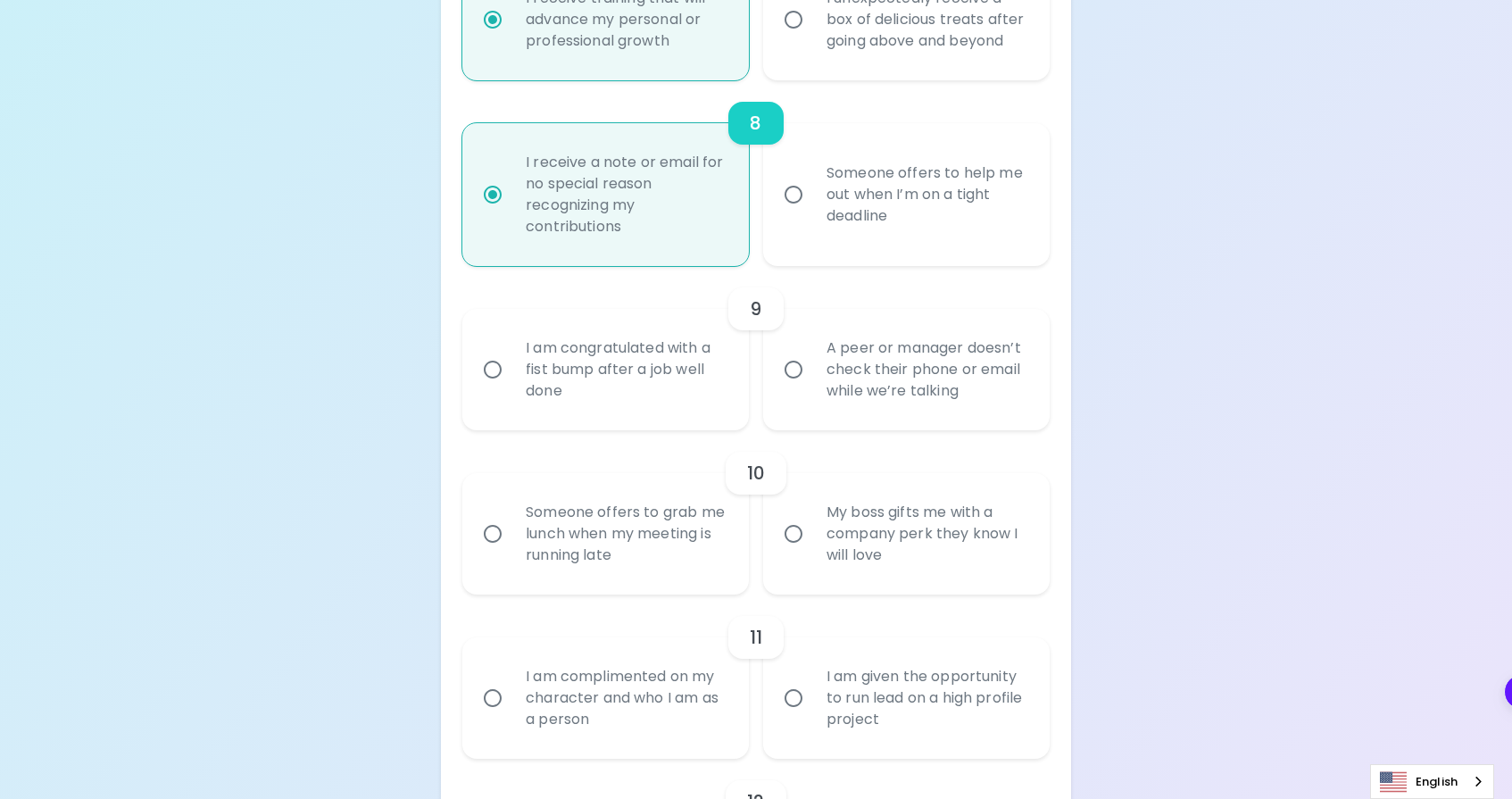
scroll to position [1582, 0]
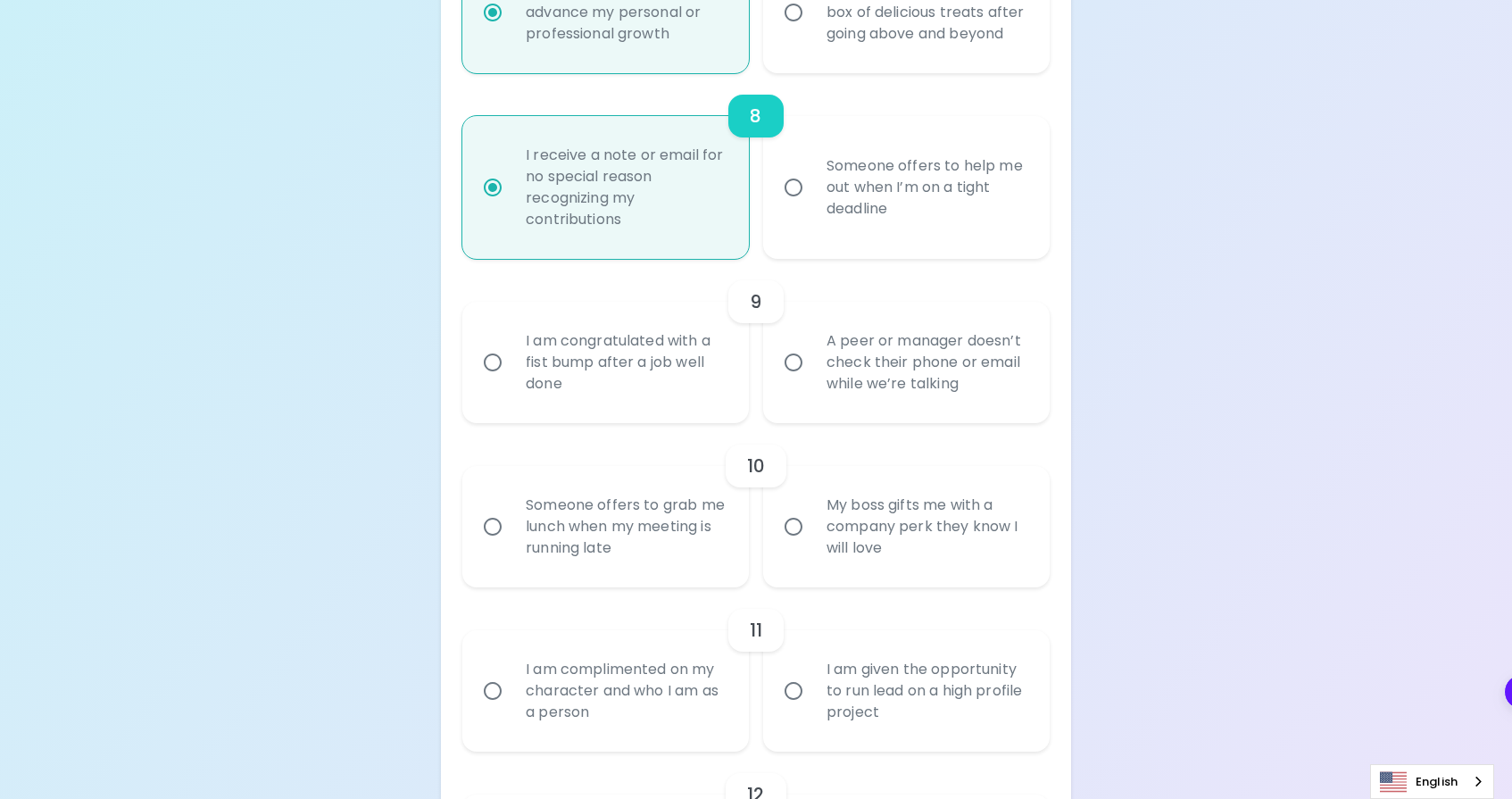
radio input "true"
click at [816, 416] on div "A peer or manager doesn’t check their phone or email while we’re talking" at bounding box center [926, 363] width 227 height 107
click at [812, 381] on input "A peer or manager doesn’t check their phone or email while we’re talking" at bounding box center [793, 363] width 38 height 38
radio input "false"
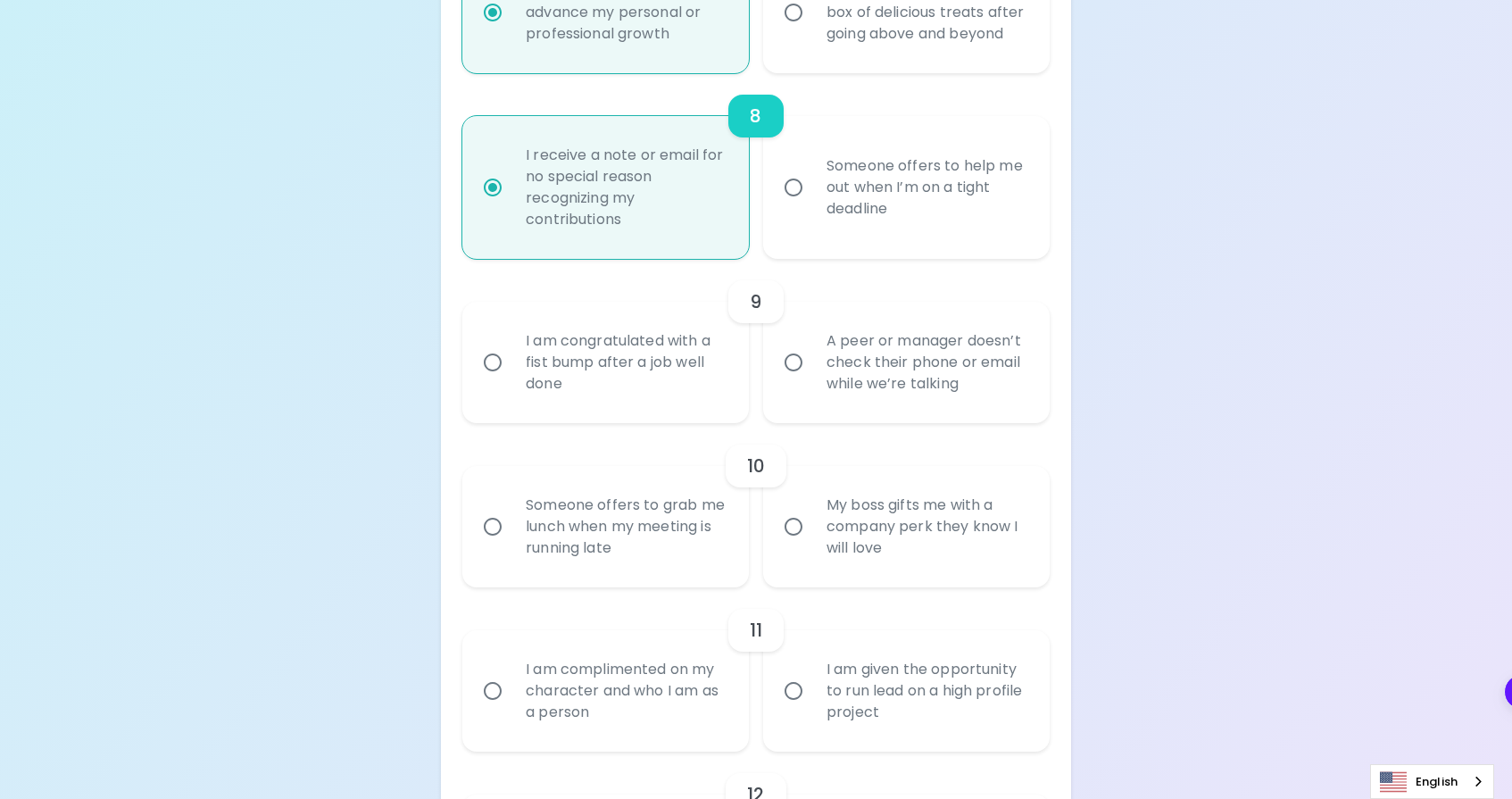
radio input "false"
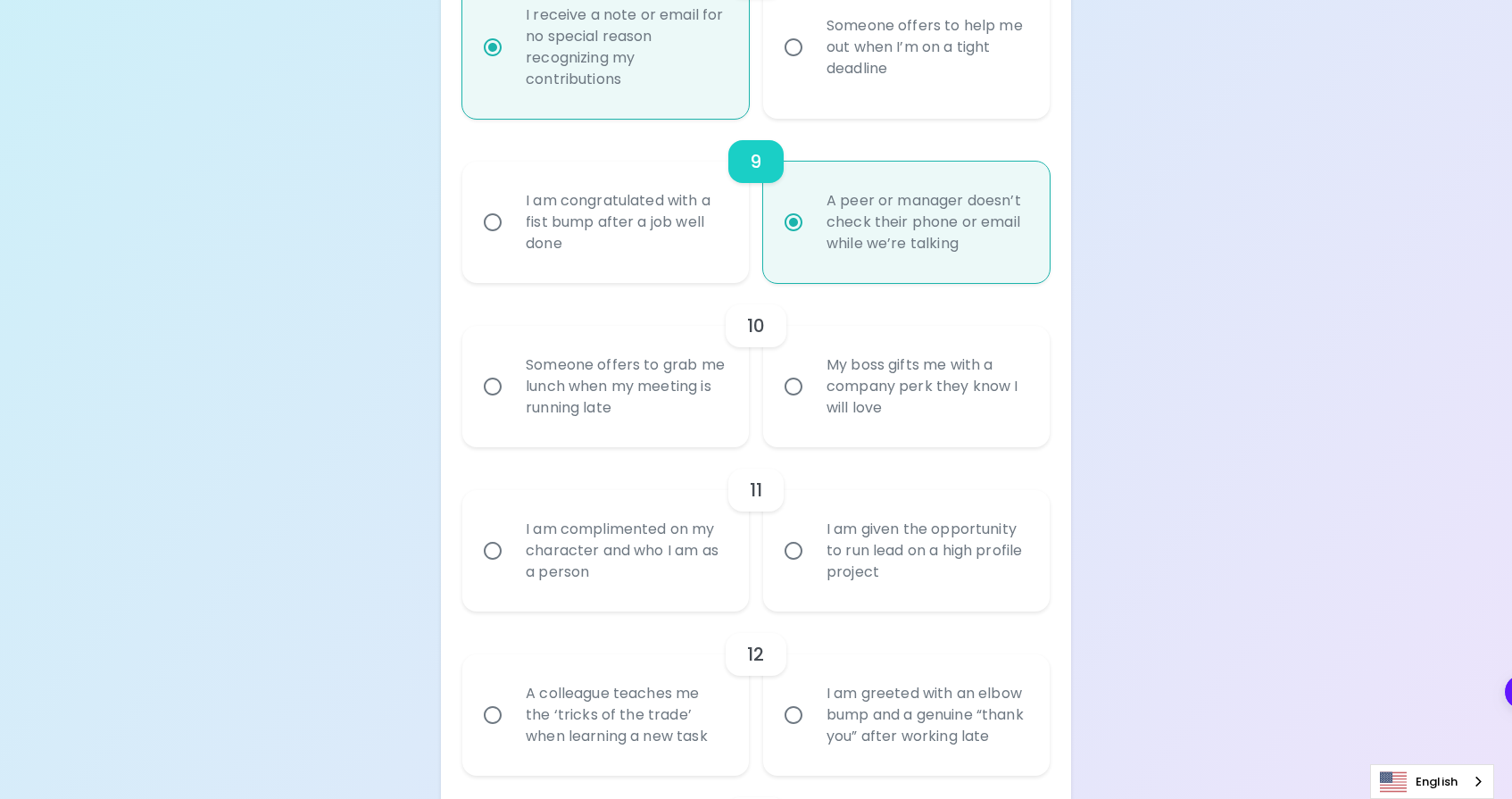
scroll to position [1725, 0]
radio input "true"
click at [714, 437] on div "Someone offers to grab me lunch when my meeting is running late" at bounding box center [625, 384] width 227 height 107
click at [511, 402] on input "Someone offers to grab me lunch when my meeting is running late" at bounding box center [492, 384] width 38 height 38
radio input "false"
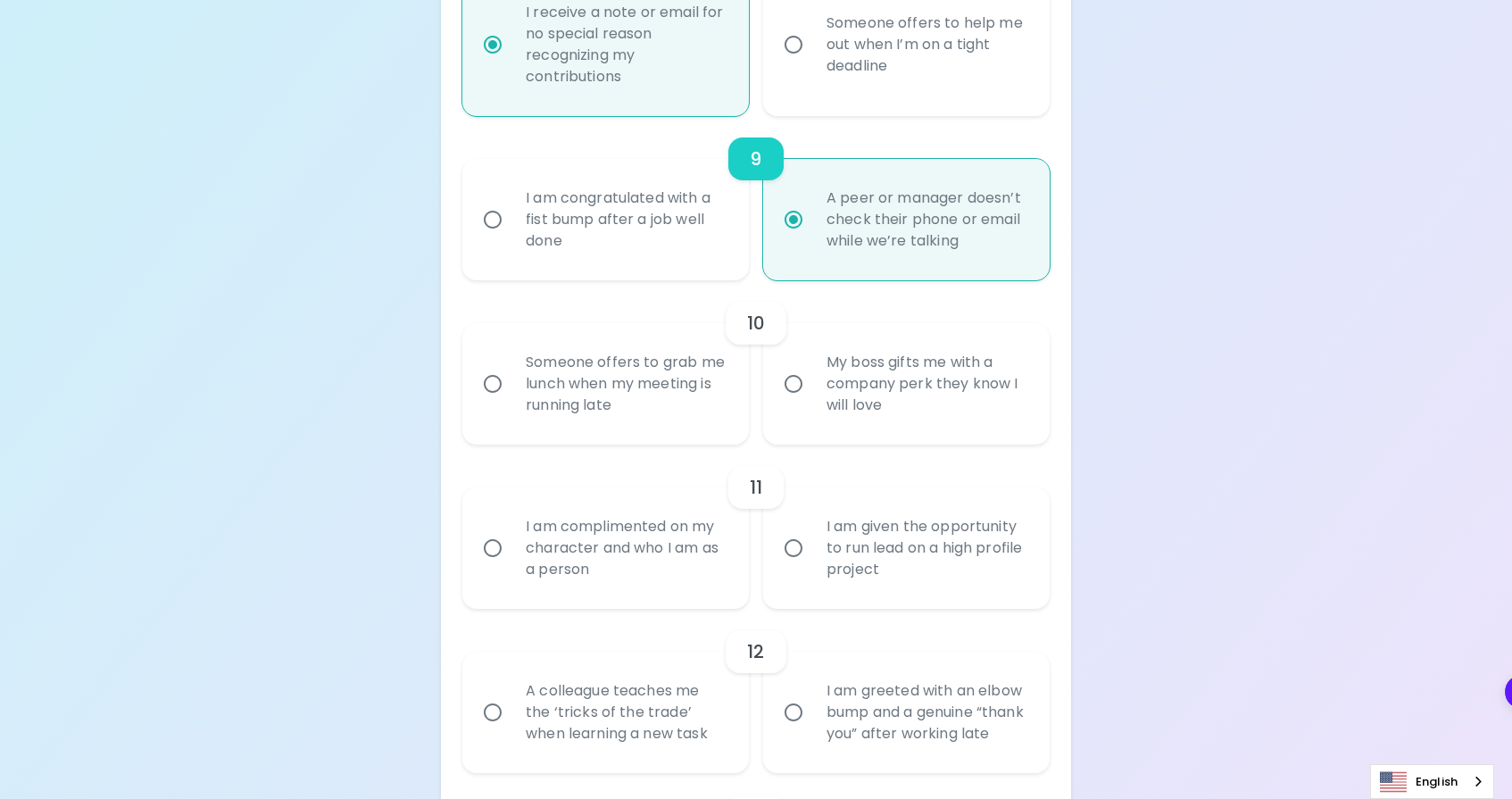
radio input "false"
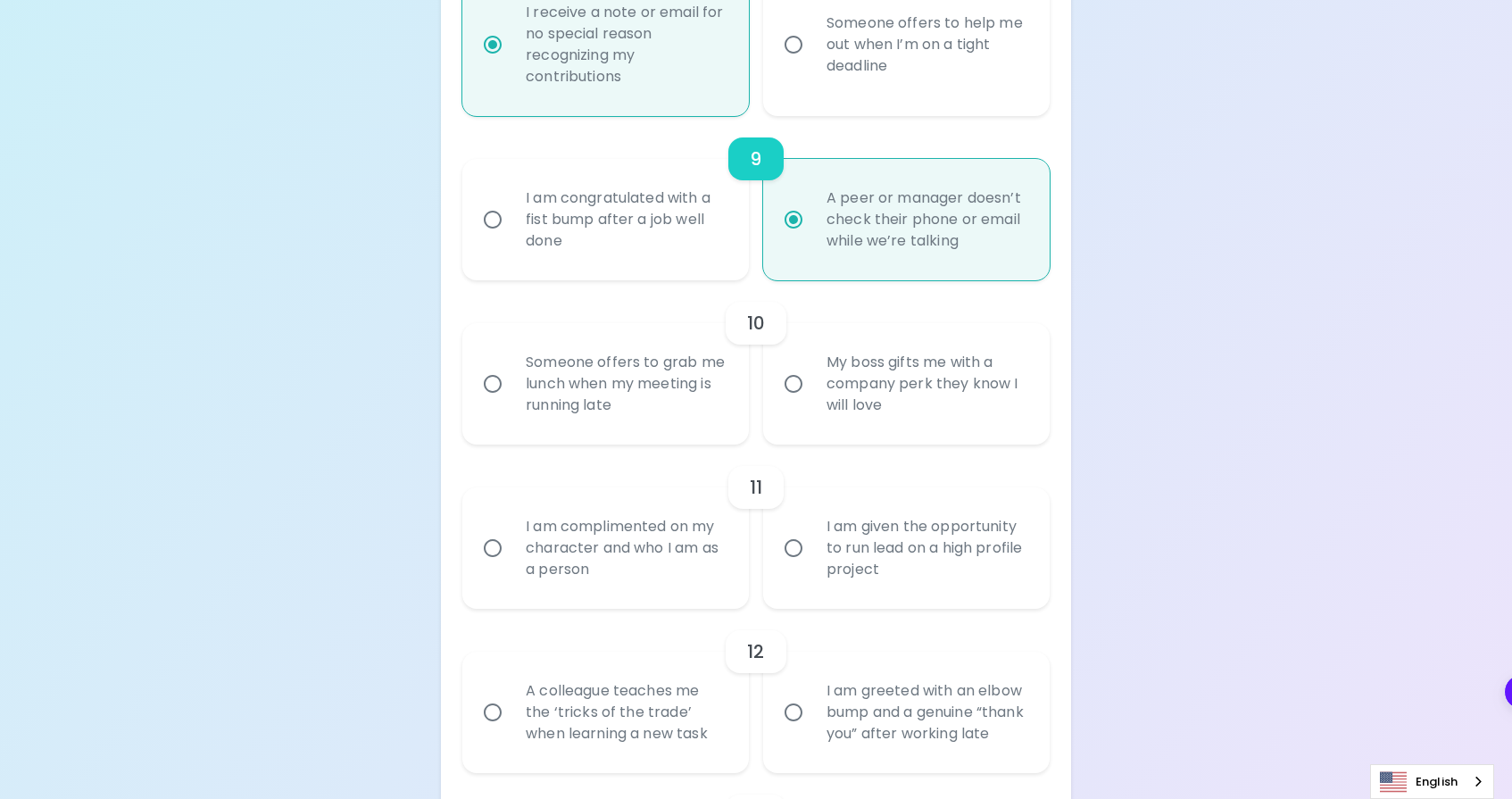
radio input "false"
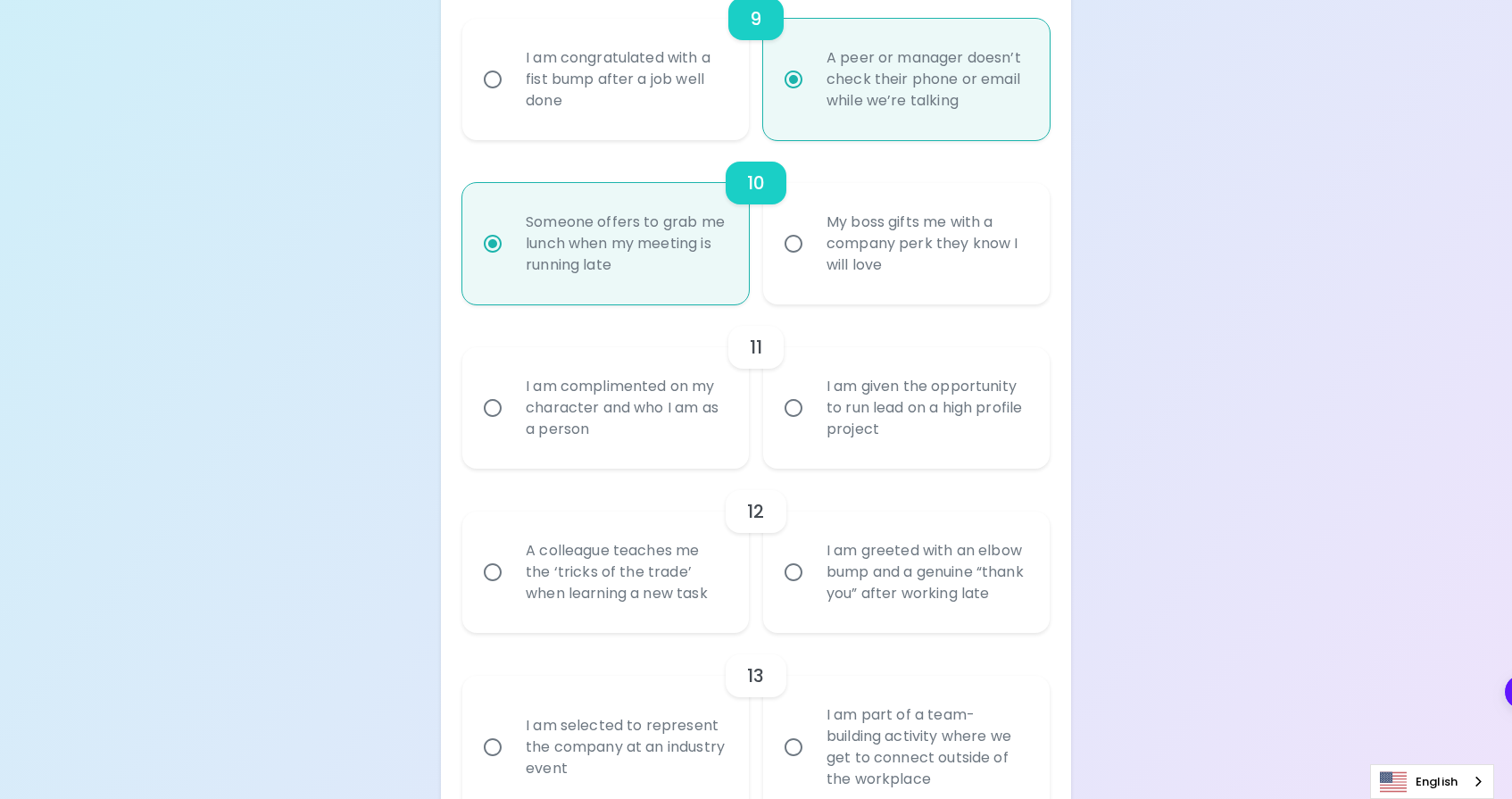
scroll to position [1868, 0]
radio input "true"
click at [738, 458] on div "I am complimented on my character and who I am as a person" at bounding box center [625, 405] width 227 height 107
click at [511, 424] on input "I am complimented on my character and who I am as a person" at bounding box center [492, 405] width 38 height 38
radio input "false"
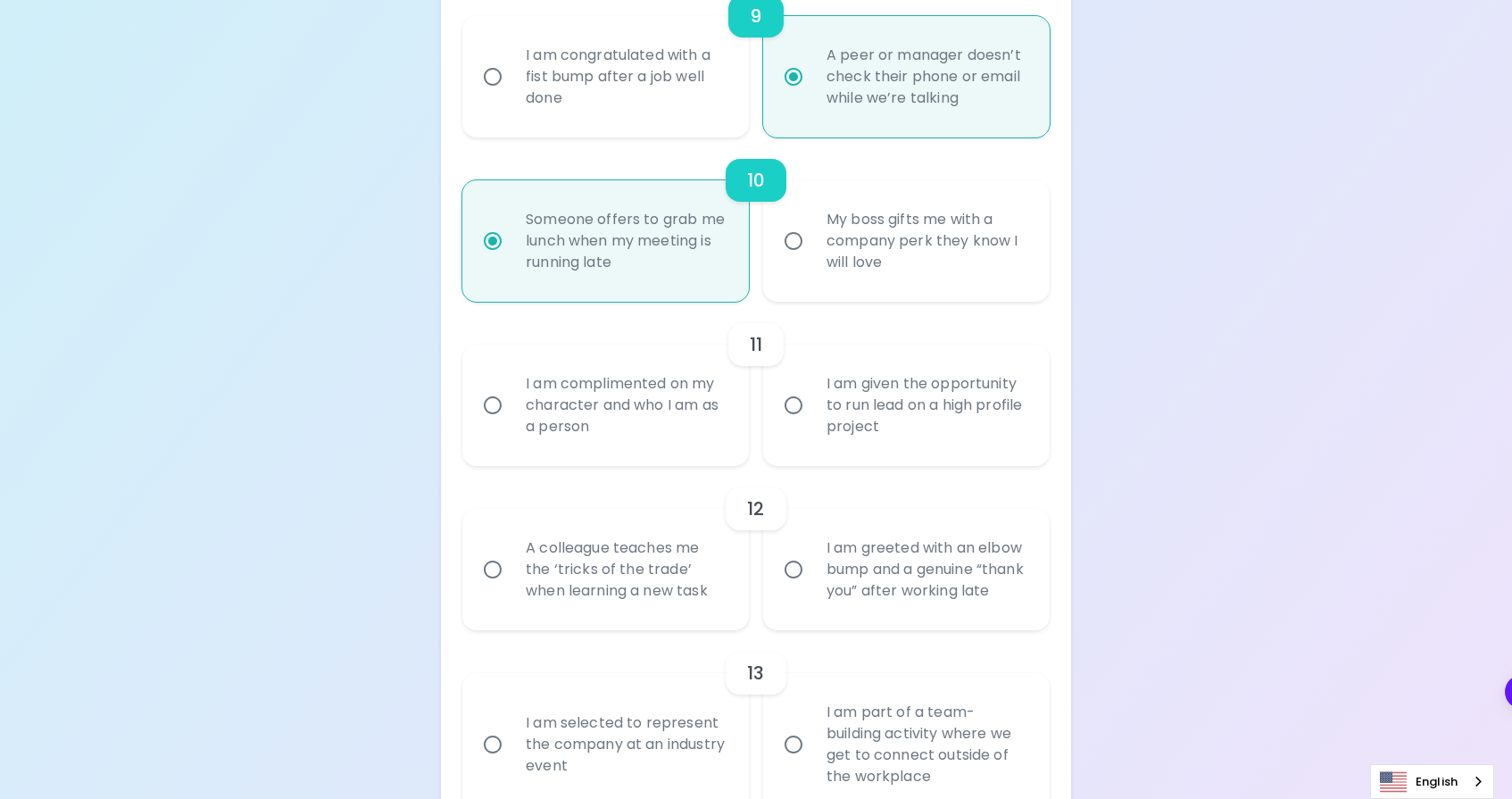
radio input "false"
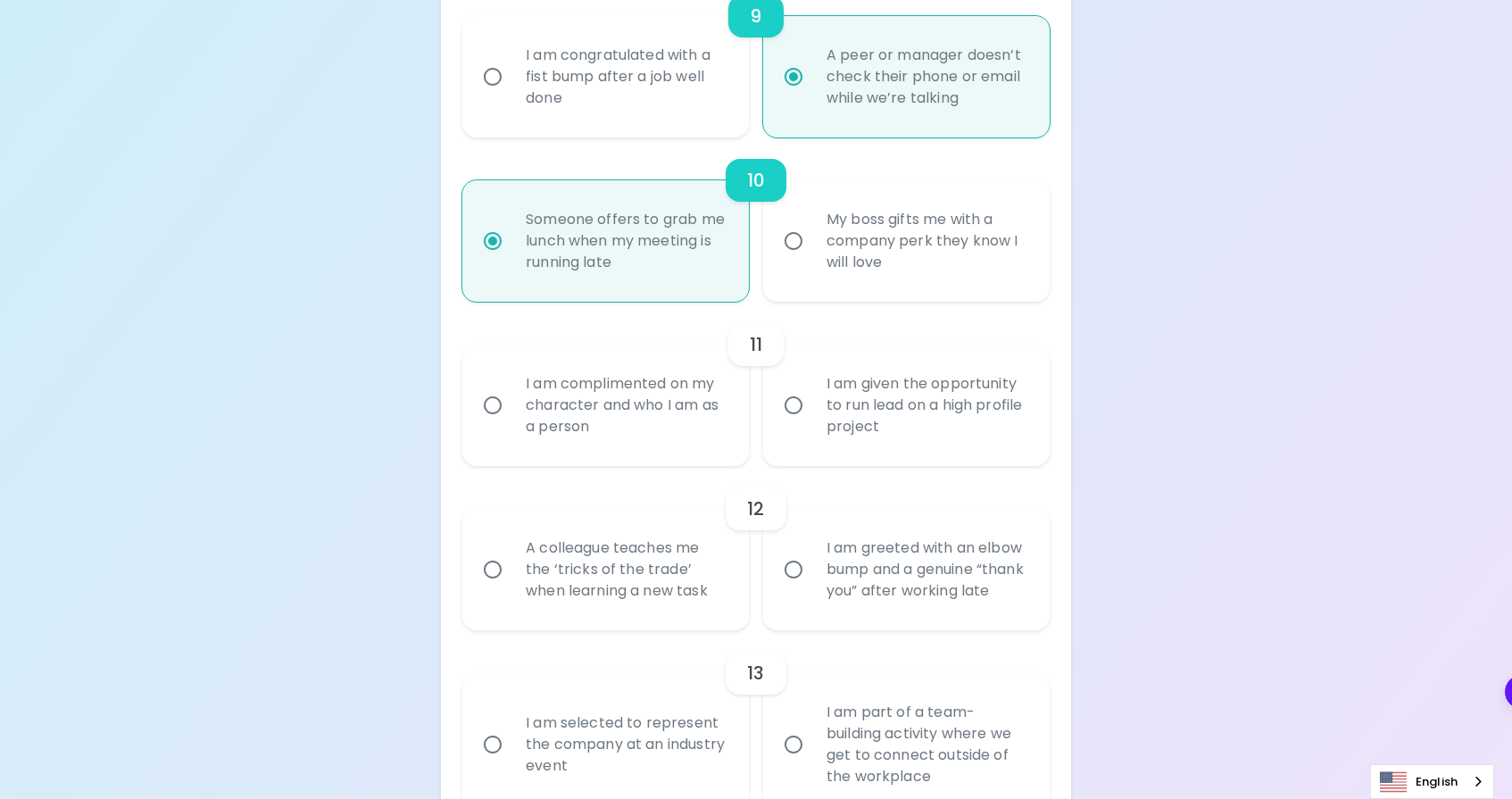
radio input "false"
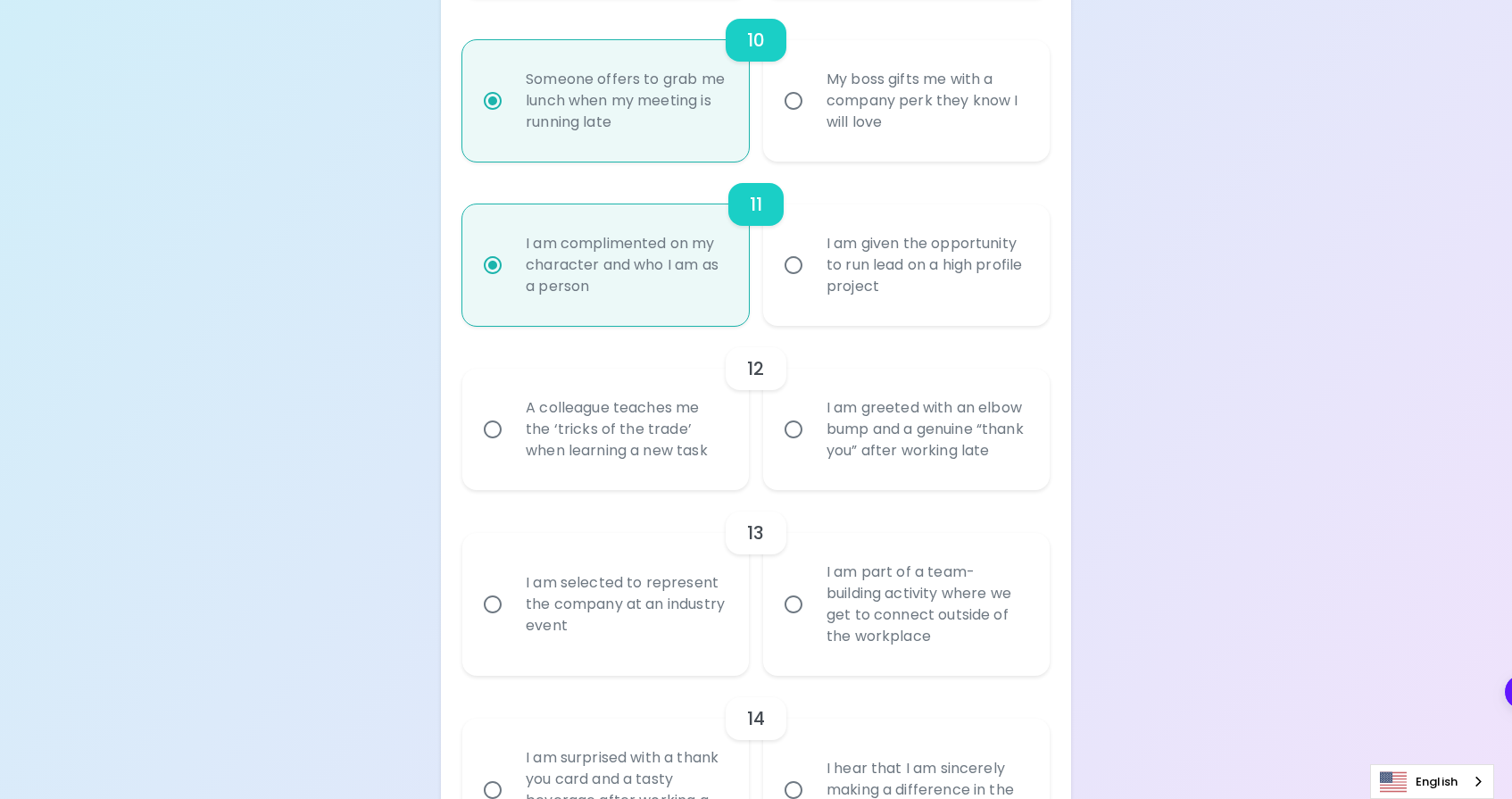
scroll to position [2010, 0]
radio input "true"
click at [724, 461] on div "A colleague teaches me the ‘tricks of the trade’ when learning a new task" at bounding box center [625, 426] width 227 height 107
click at [511, 446] on input "A colleague teaches me the ‘tricks of the trade’ when learning a new task" at bounding box center [492, 426] width 38 height 38
radio input "false"
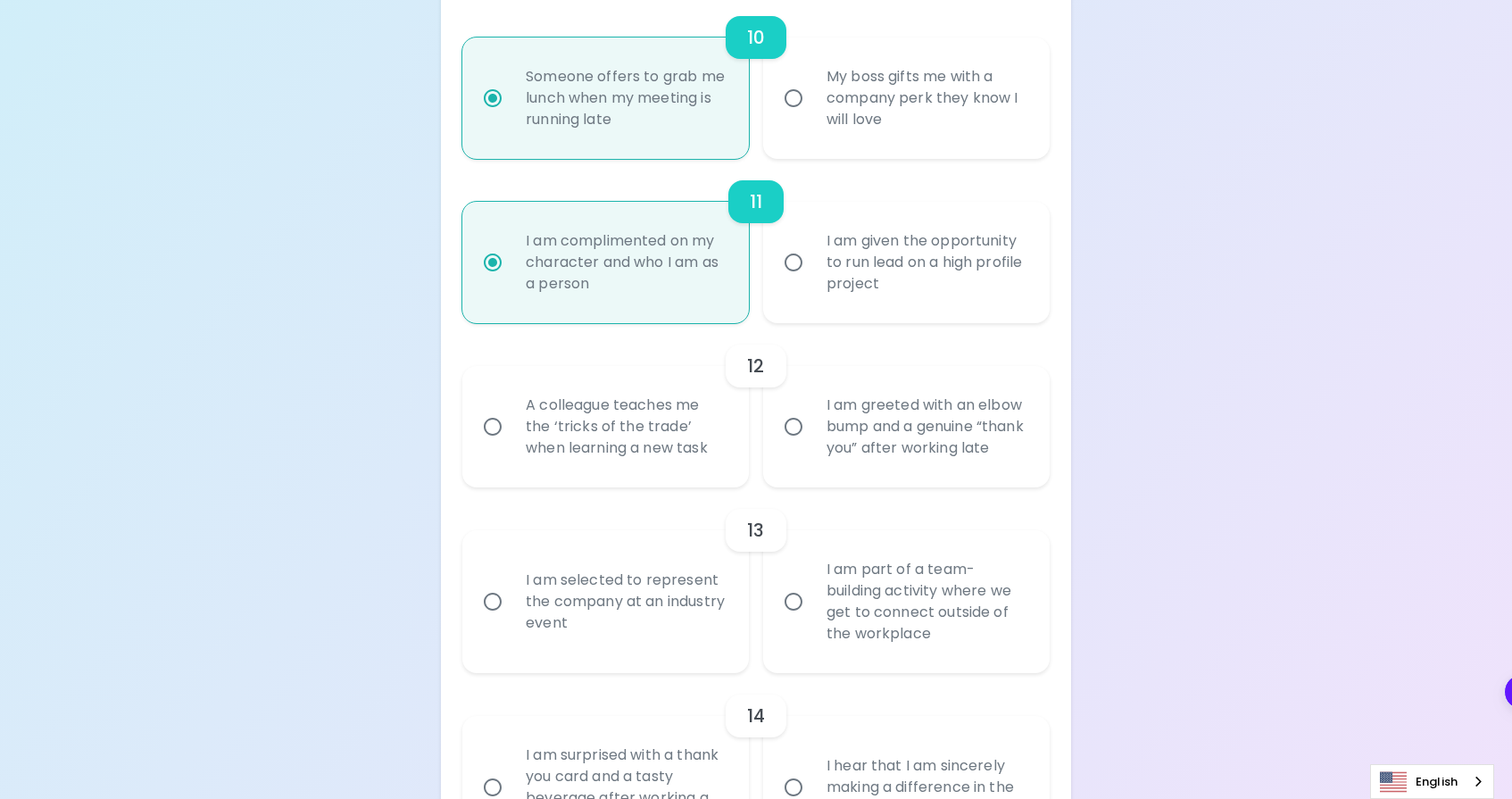
radio input "false"
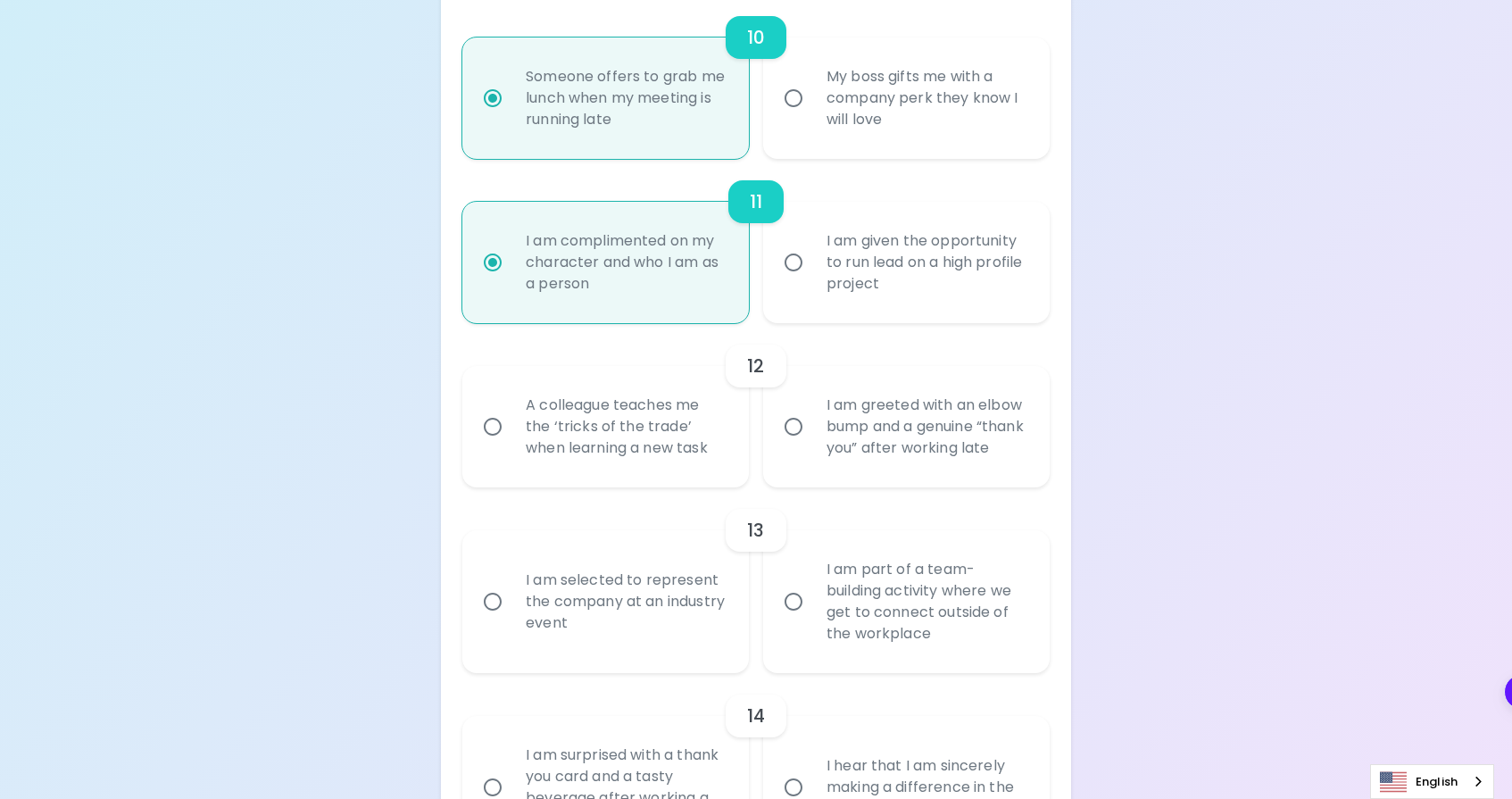
radio input "false"
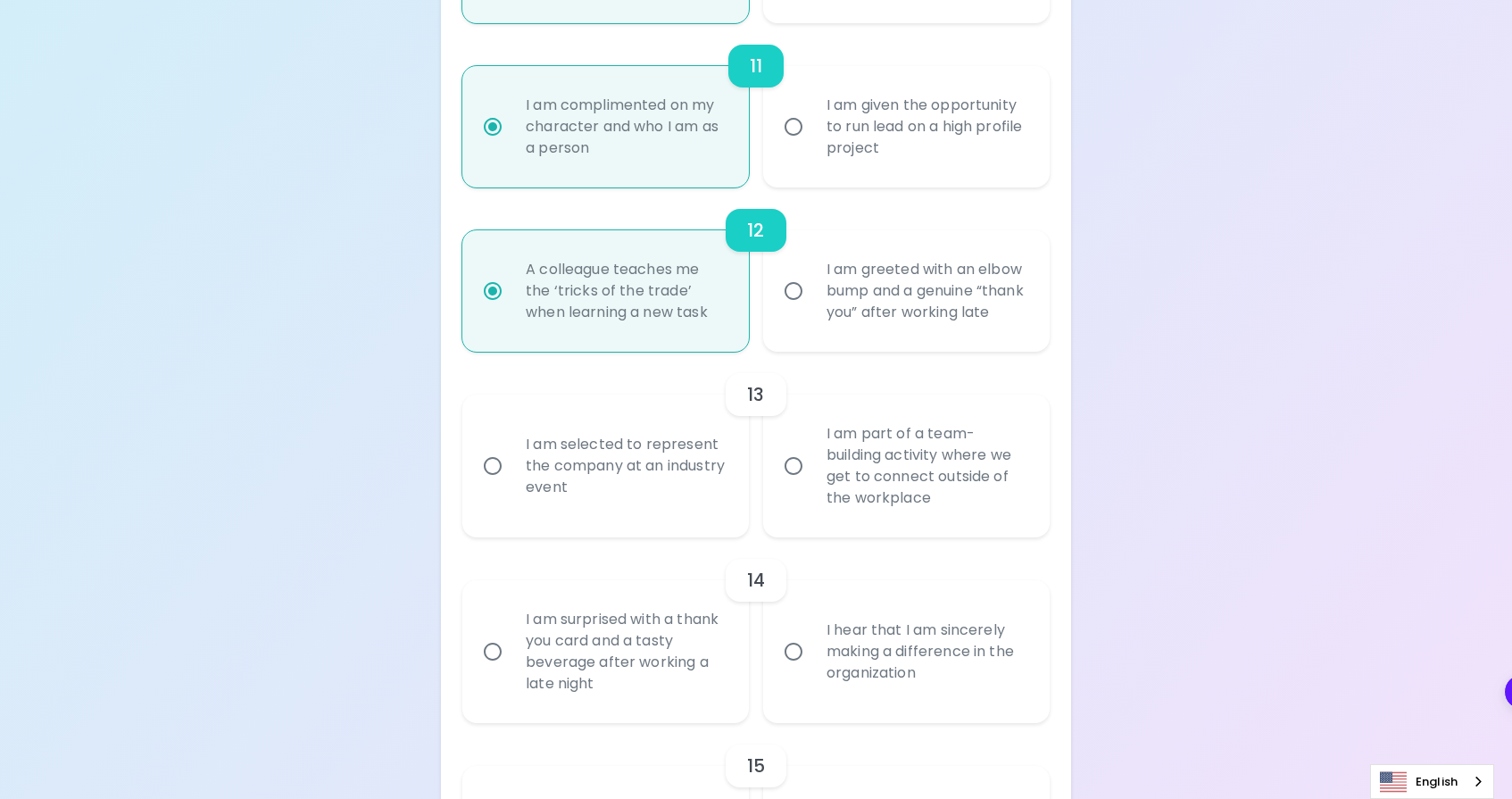
scroll to position [2154, 0]
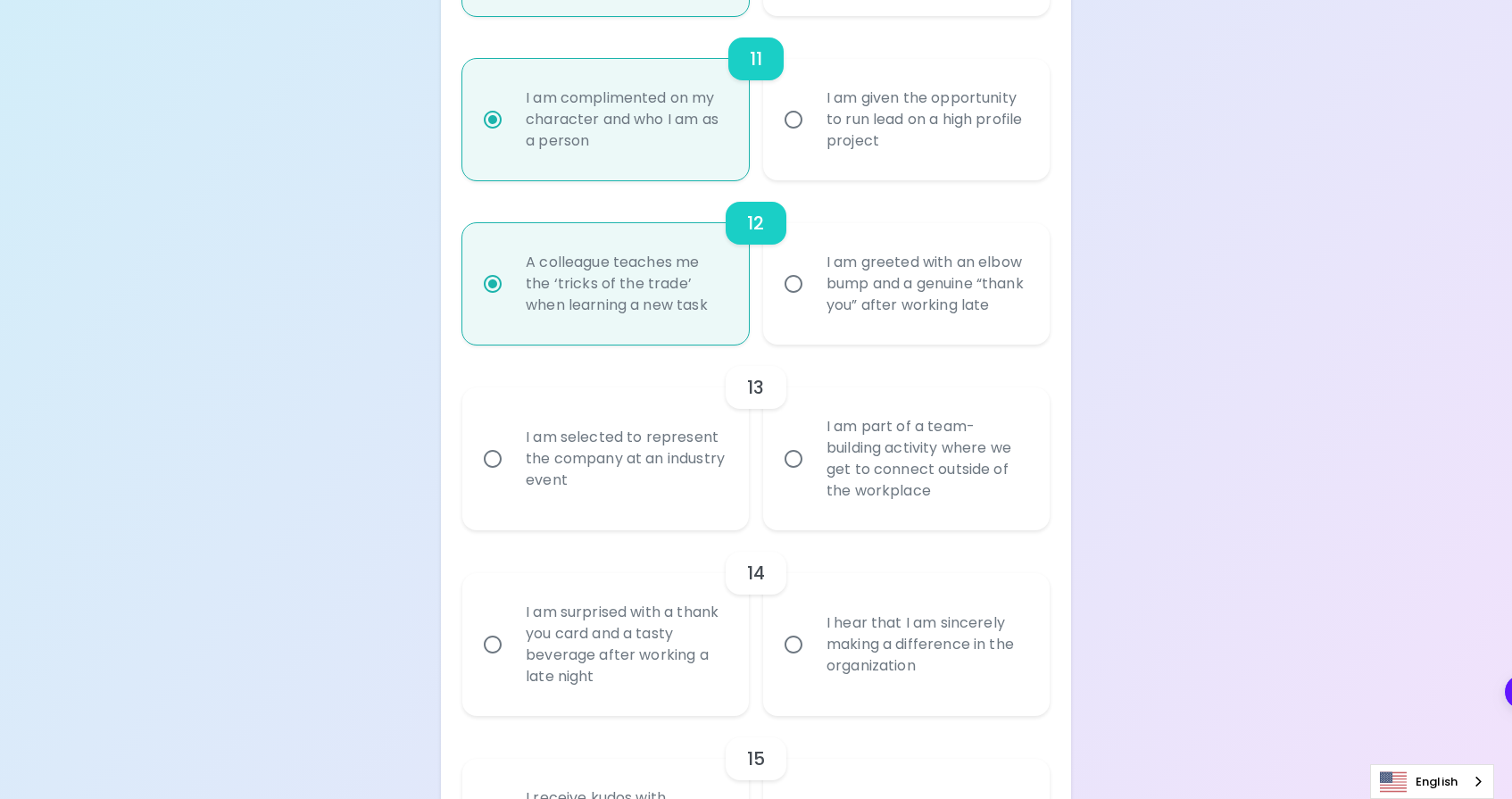
radio input "true"
click at [720, 530] on label "I am selected to represent the company at an industry event" at bounding box center [596, 459] width 287 height 142
click at [511, 477] on input "I am selected to represent the company at an industry event" at bounding box center [492, 459] width 38 height 38
radio input "false"
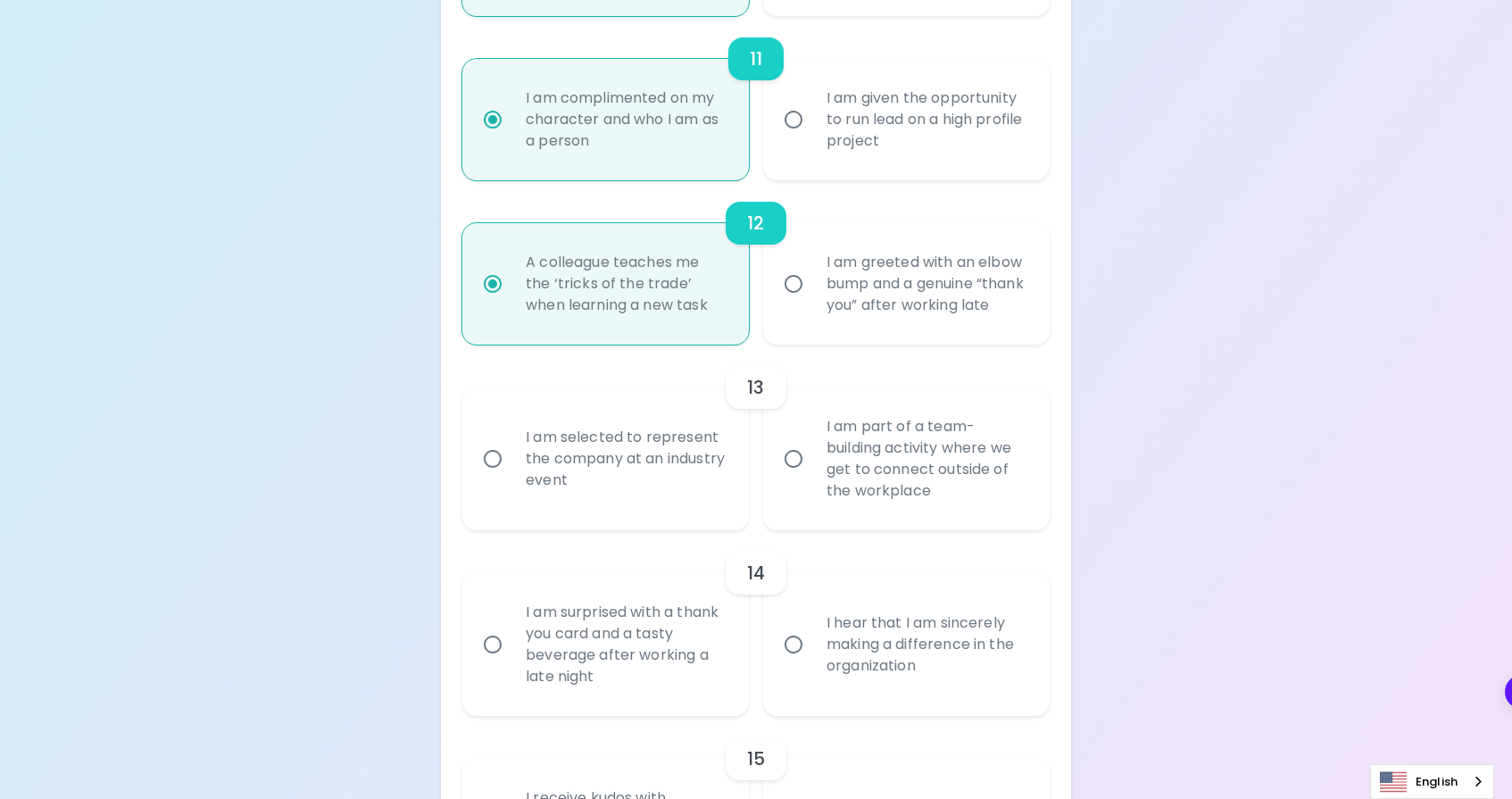
radio input "false"
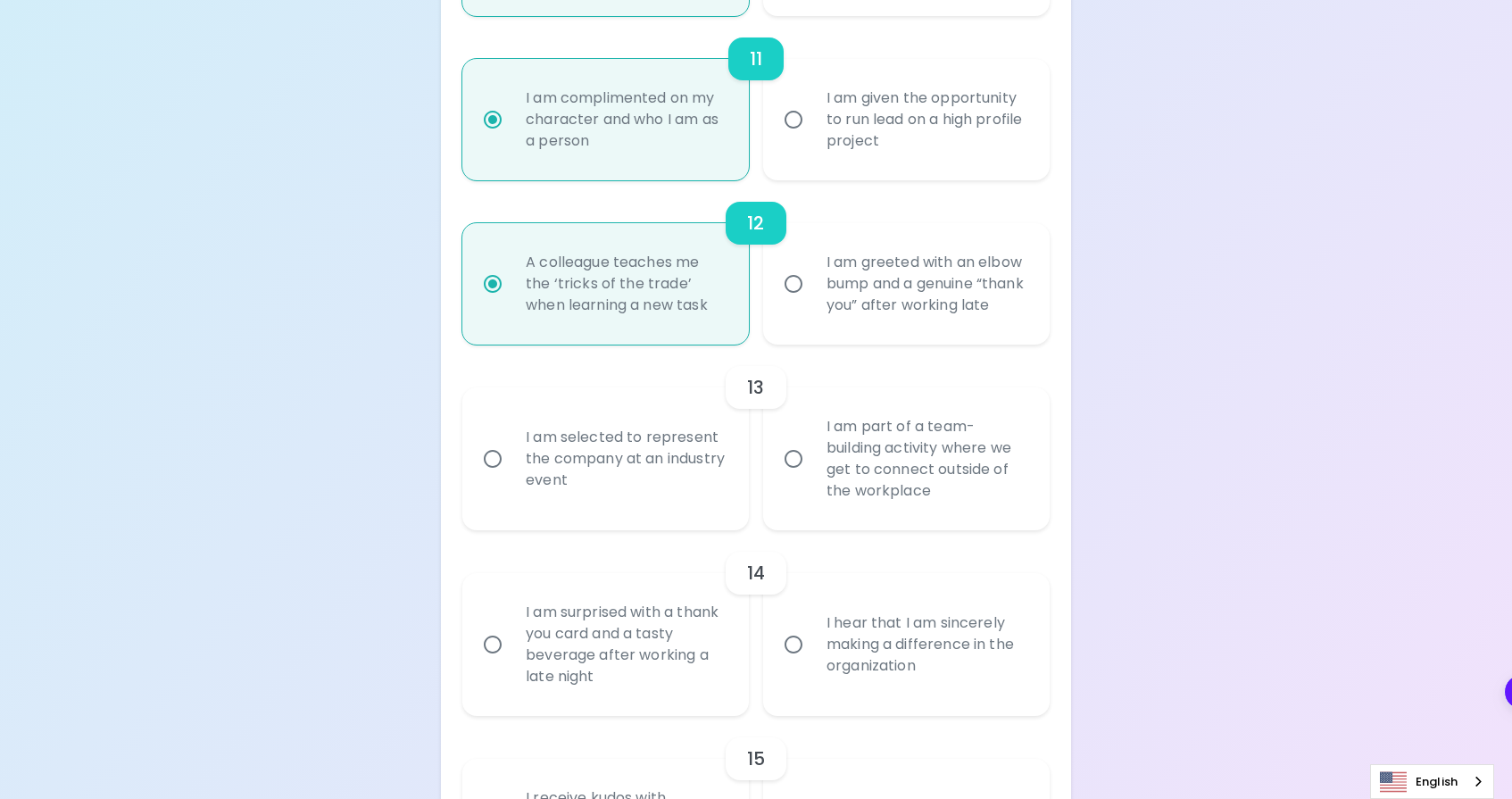
radio input "false"
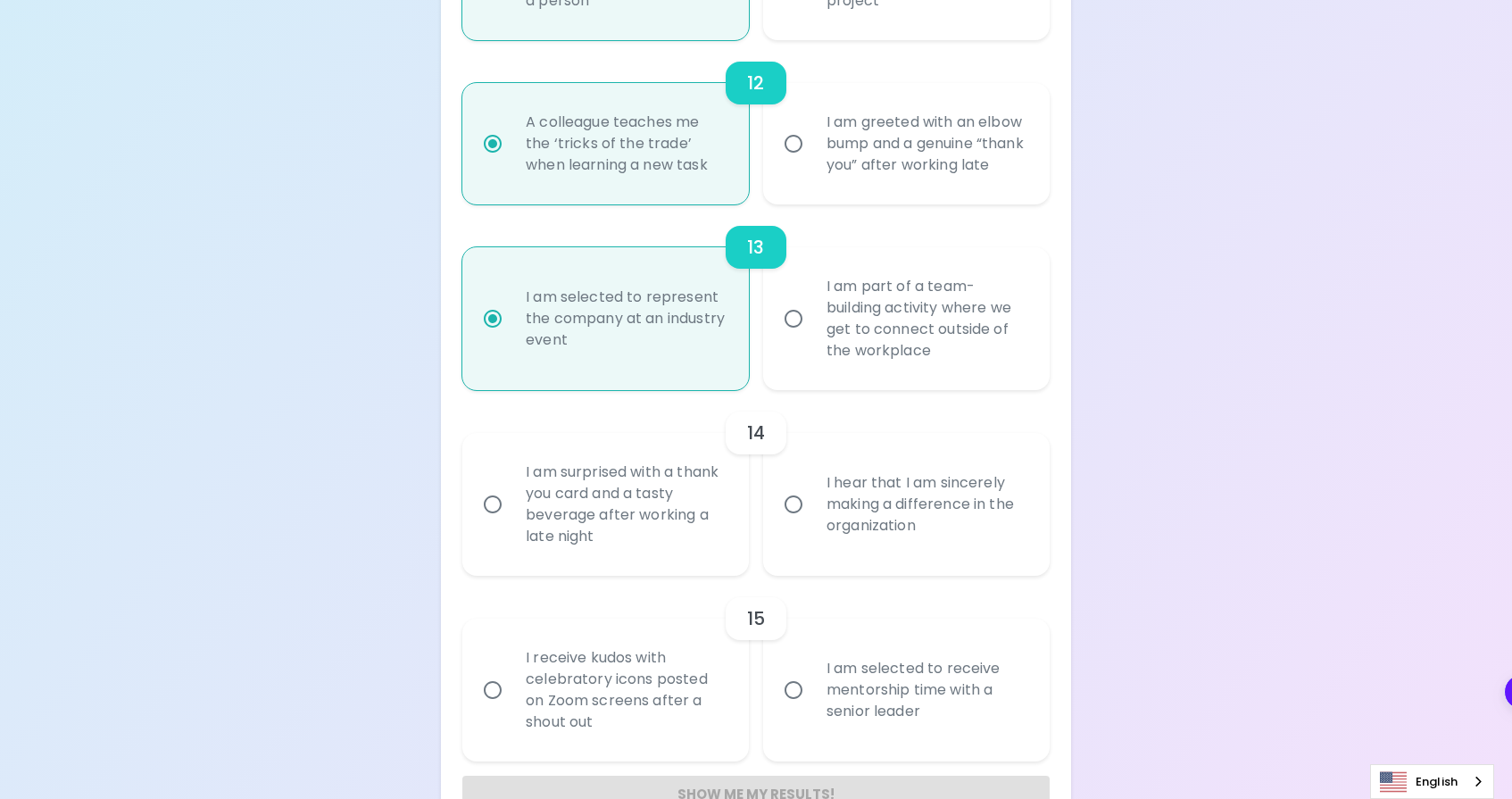
scroll to position [2296, 0]
radio input "true"
click at [799, 387] on label "I am part of a team-building activity where we get to connect outside of the wo…" at bounding box center [897, 315] width 287 height 142
click at [799, 335] on input "I am part of a team-building activity where we get to connect outside of the wo…" at bounding box center [793, 315] width 38 height 38
radio input "false"
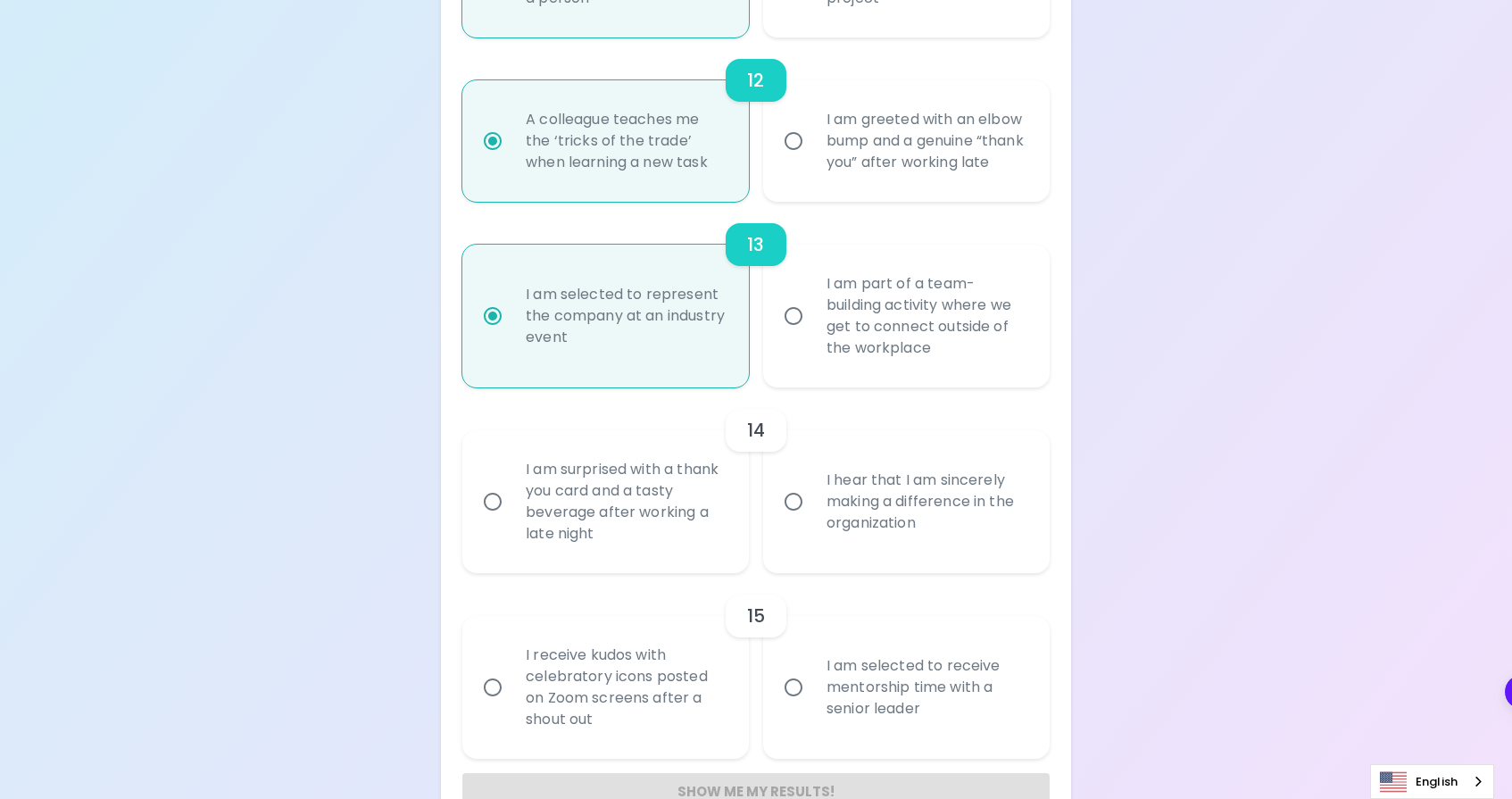
radio input "false"
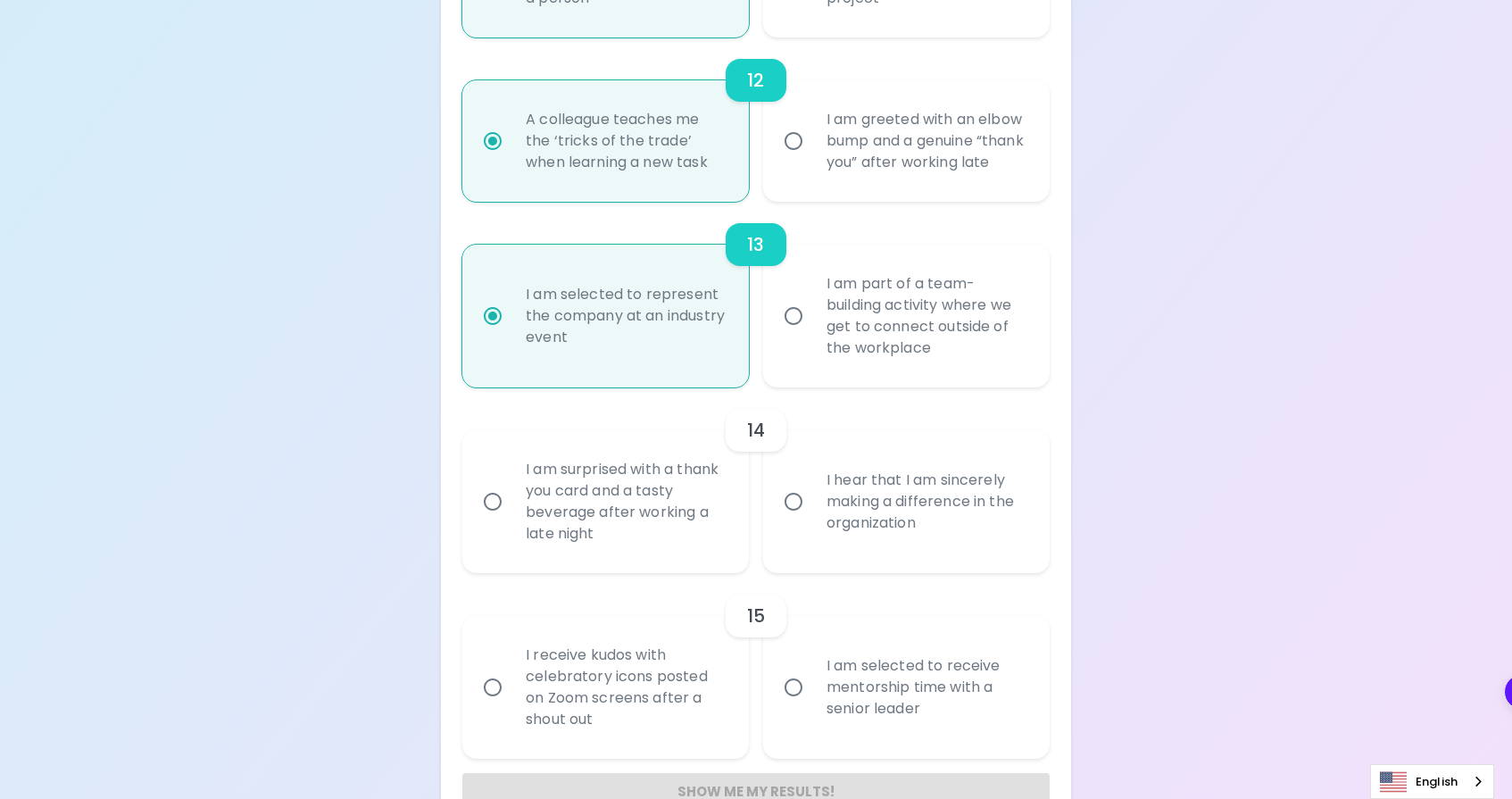
radio input "false"
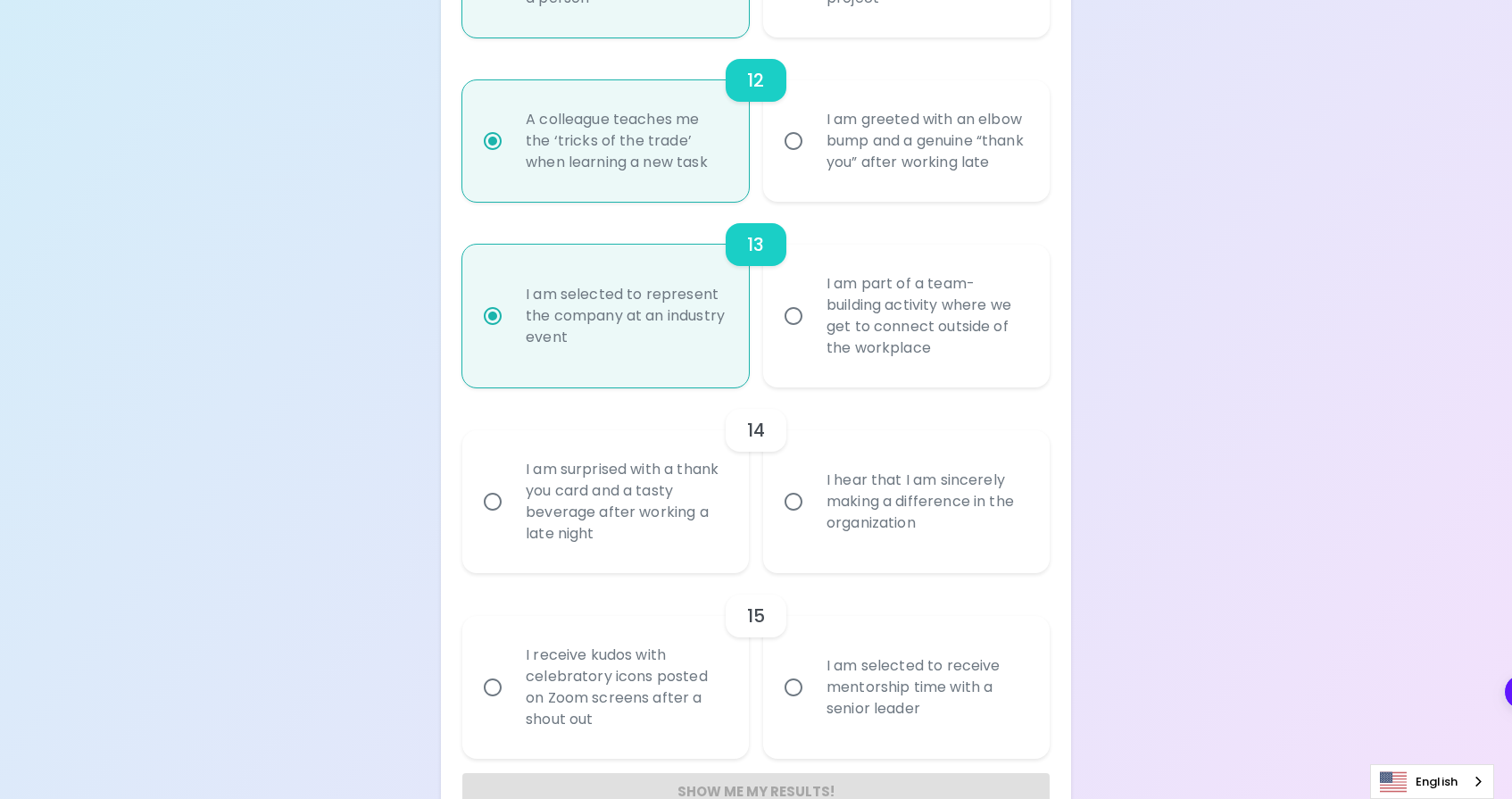
radio input "true"
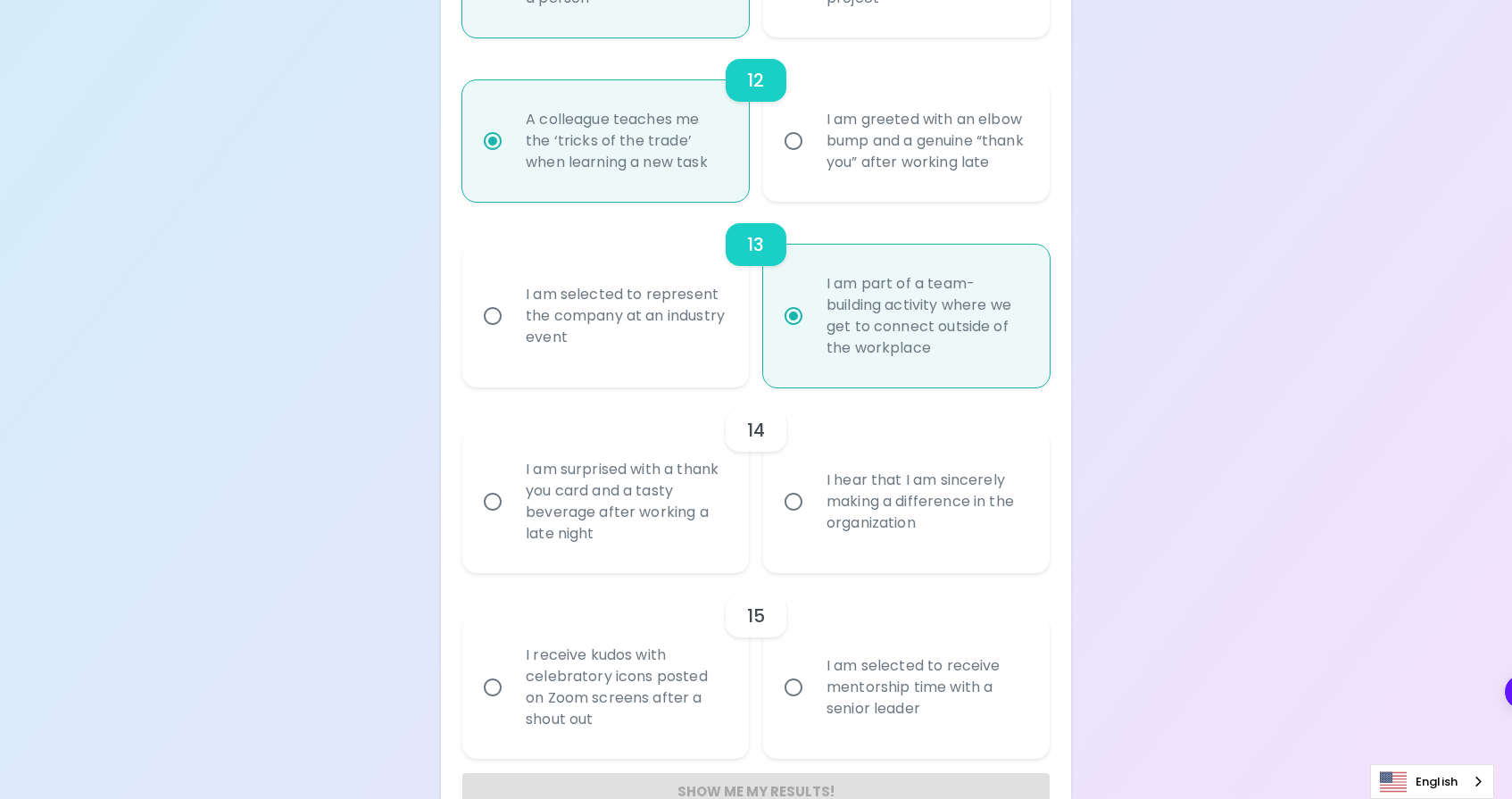
radio input "true"
click at [719, 370] on div "I am selected to represent the company at an industry event" at bounding box center [625, 316] width 227 height 107
click at [511, 335] on input "I am selected to represent the company at an industry event" at bounding box center [492, 315] width 38 height 38
radio input "false"
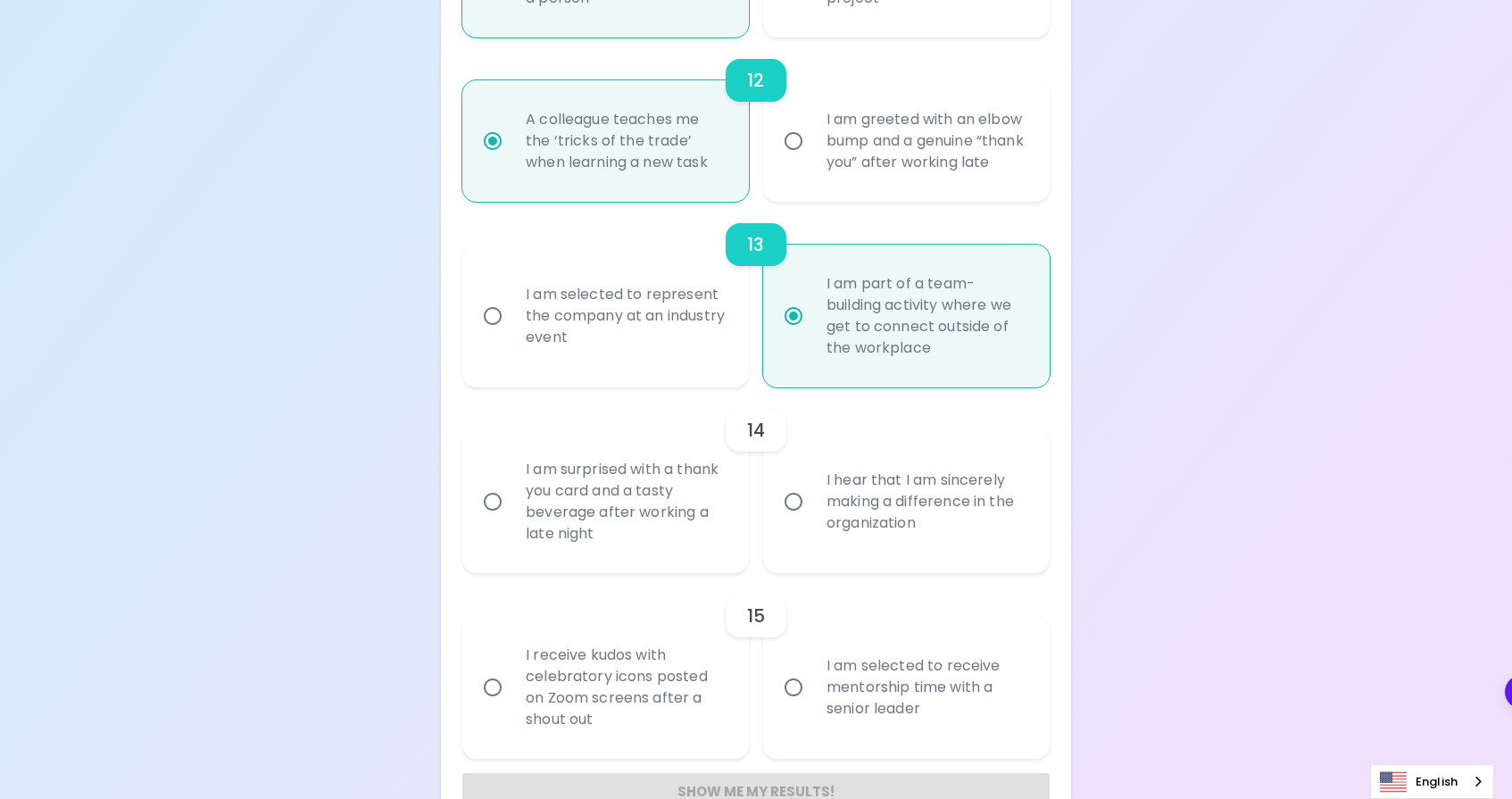
radio input "false"
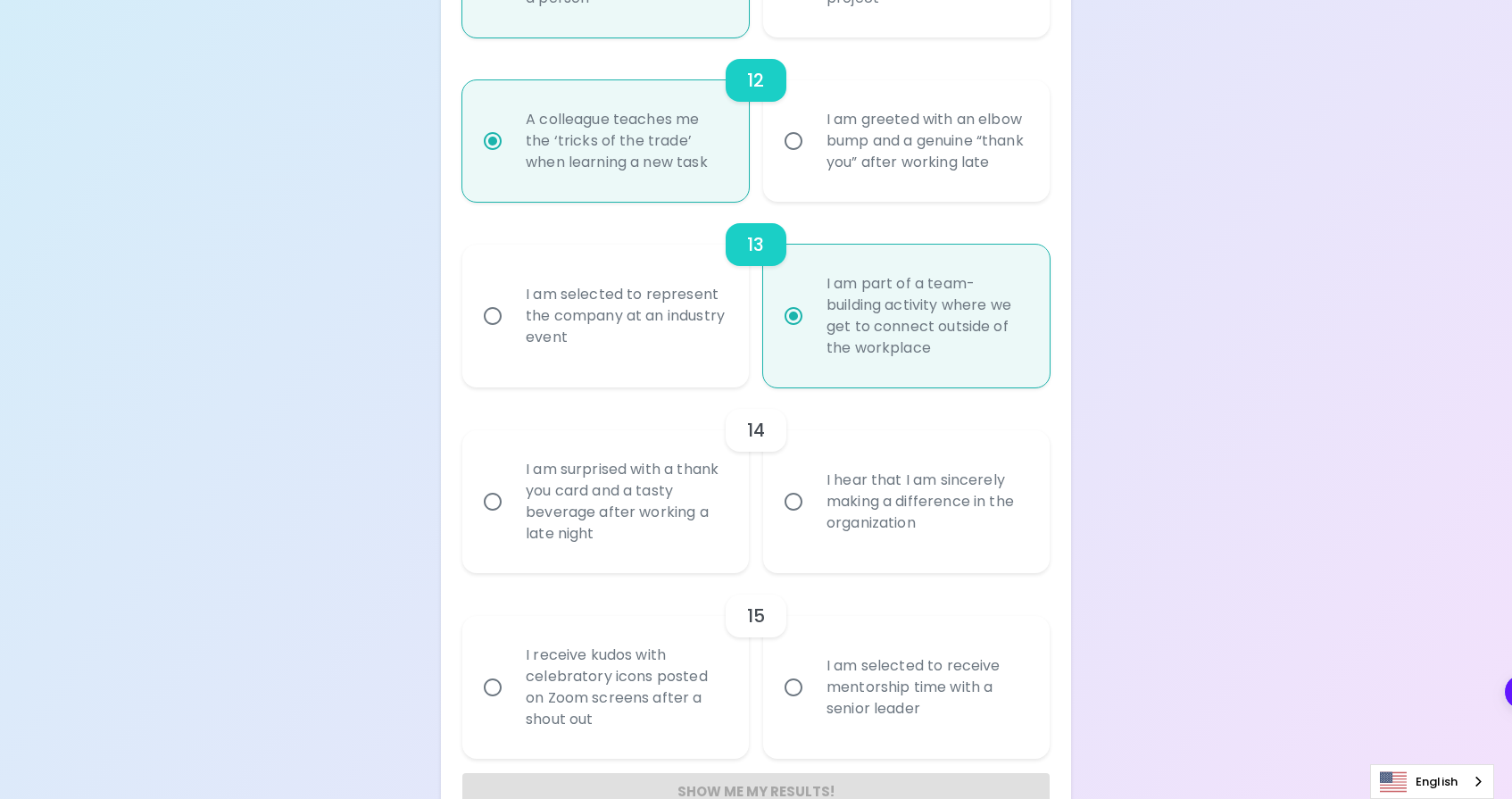
radio input "false"
radio input "true"
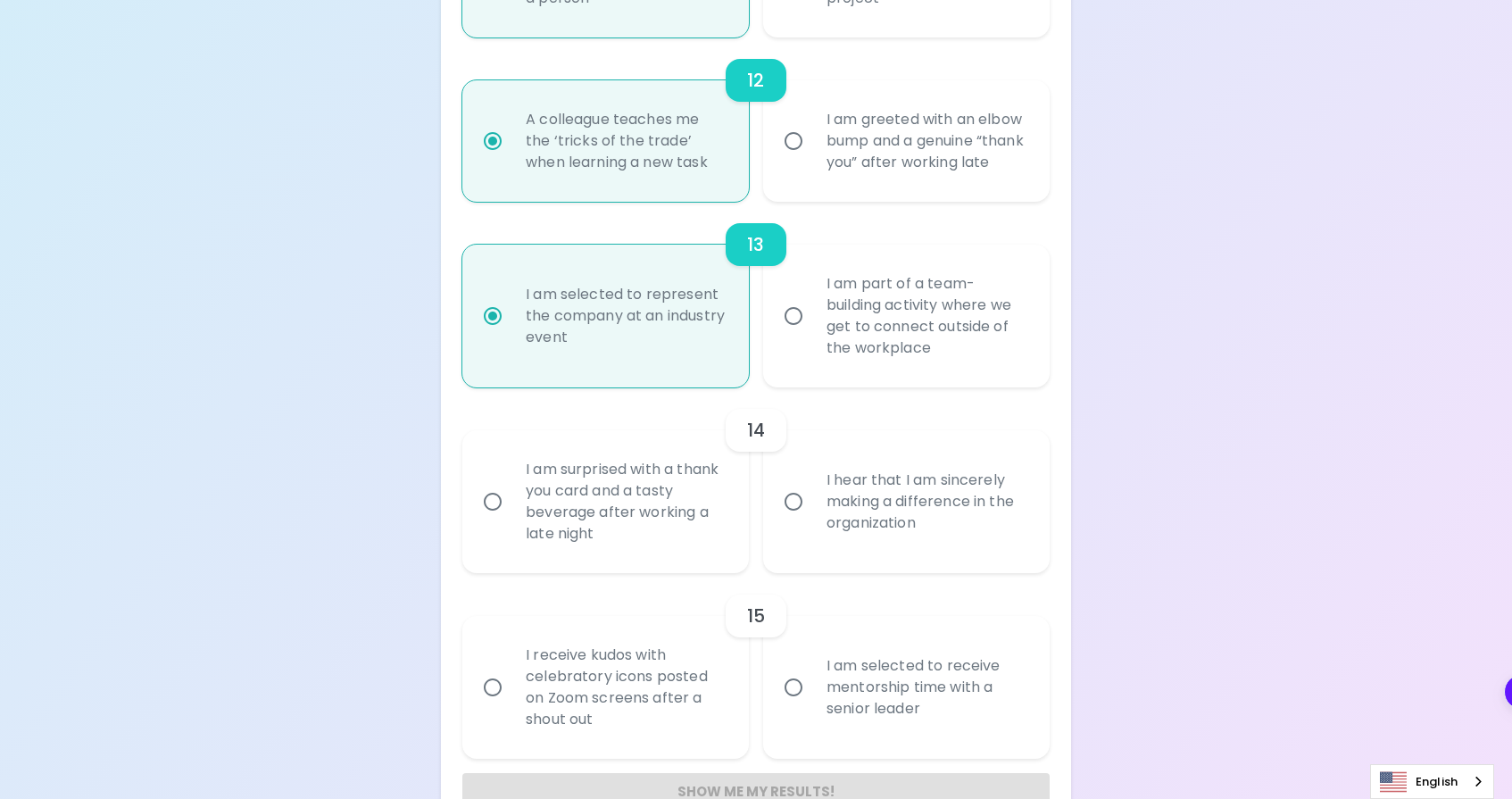
radio input "true"
click at [840, 555] on div "I hear that I am sincerely making a difference in the organization" at bounding box center [926, 501] width 227 height 107
click at [812, 521] on input "I hear that I am sincerely making a difference in the organization" at bounding box center [793, 501] width 38 height 38
radio input "false"
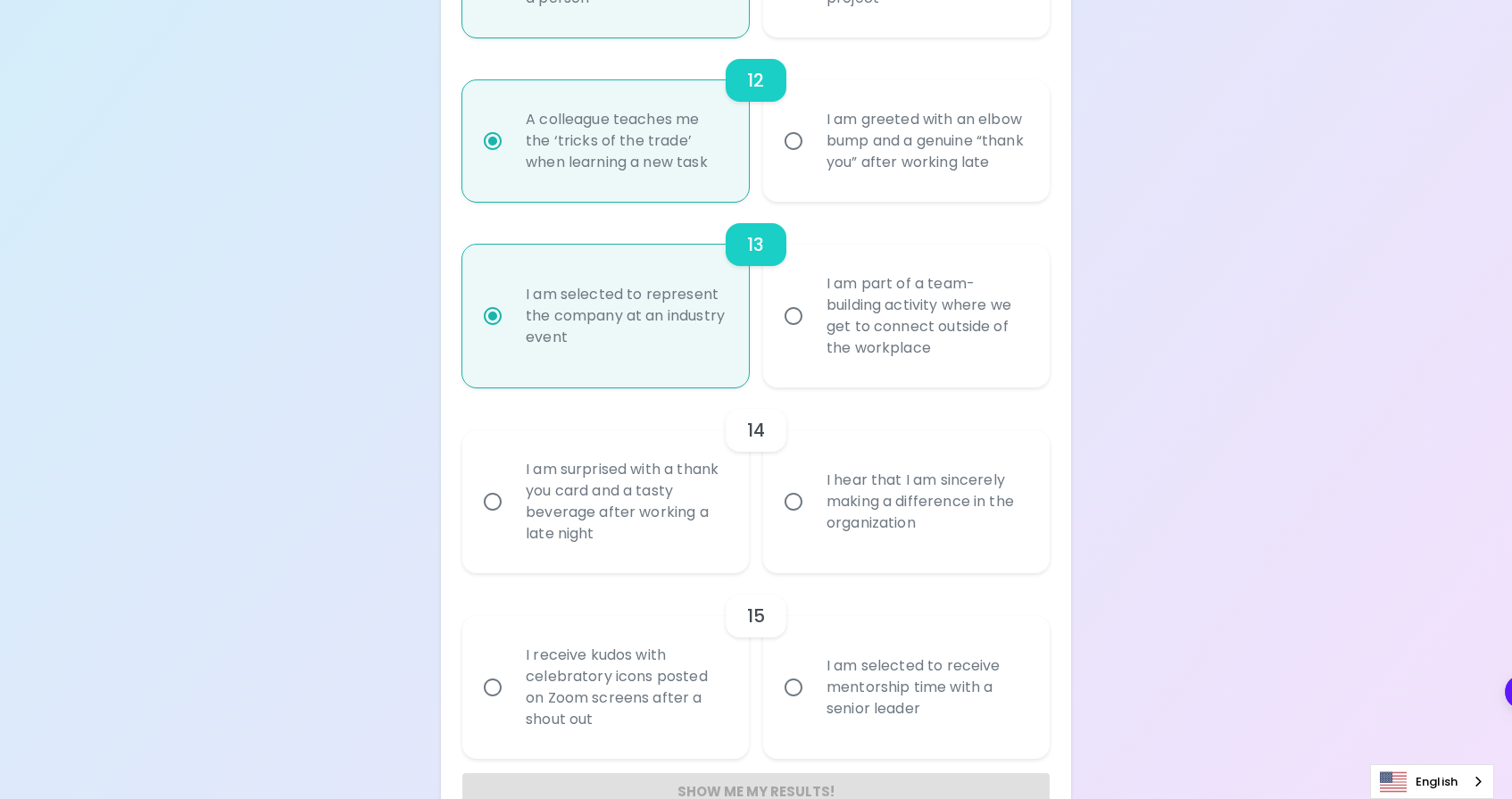
radio input "false"
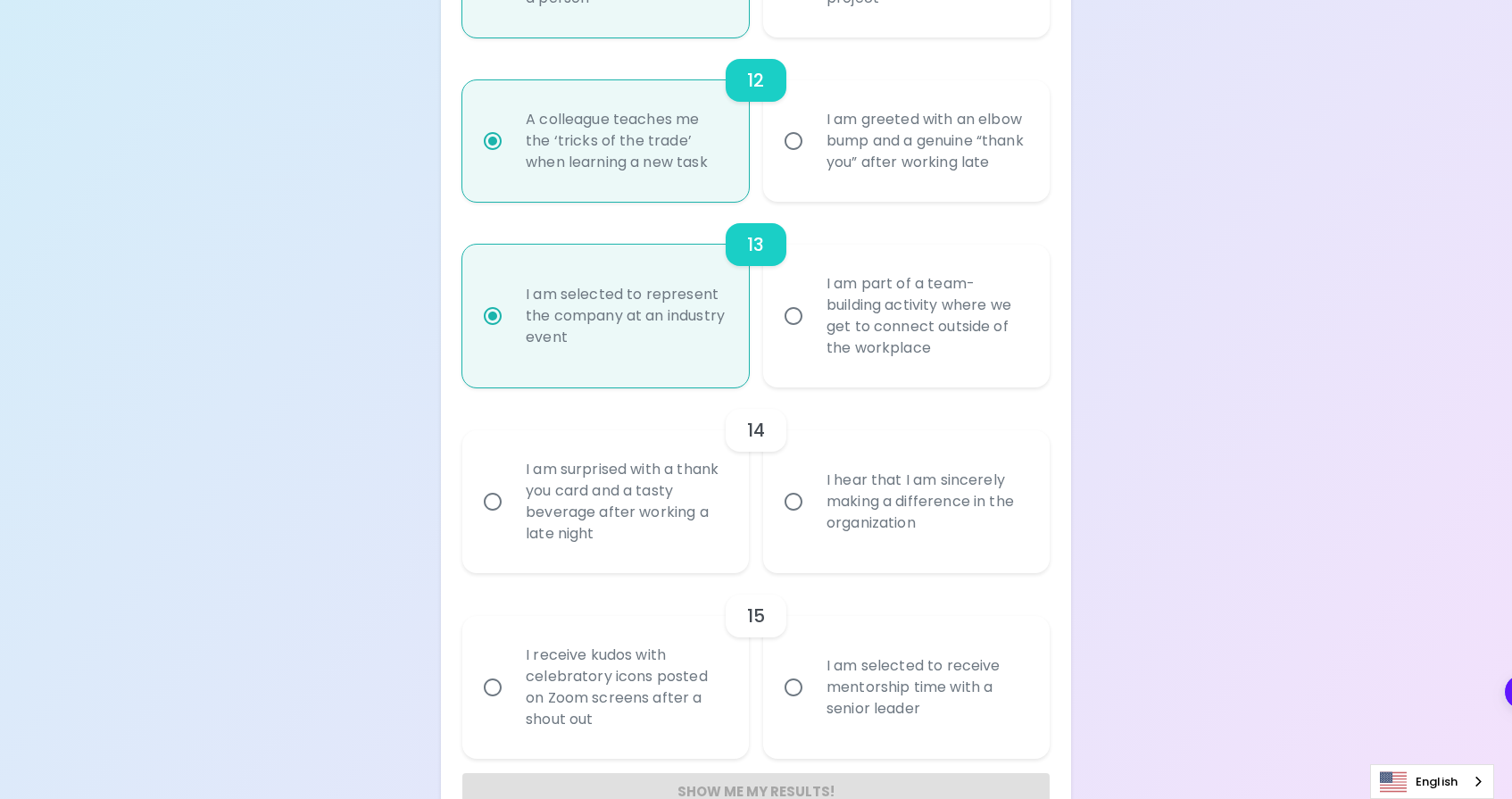
radio input "false"
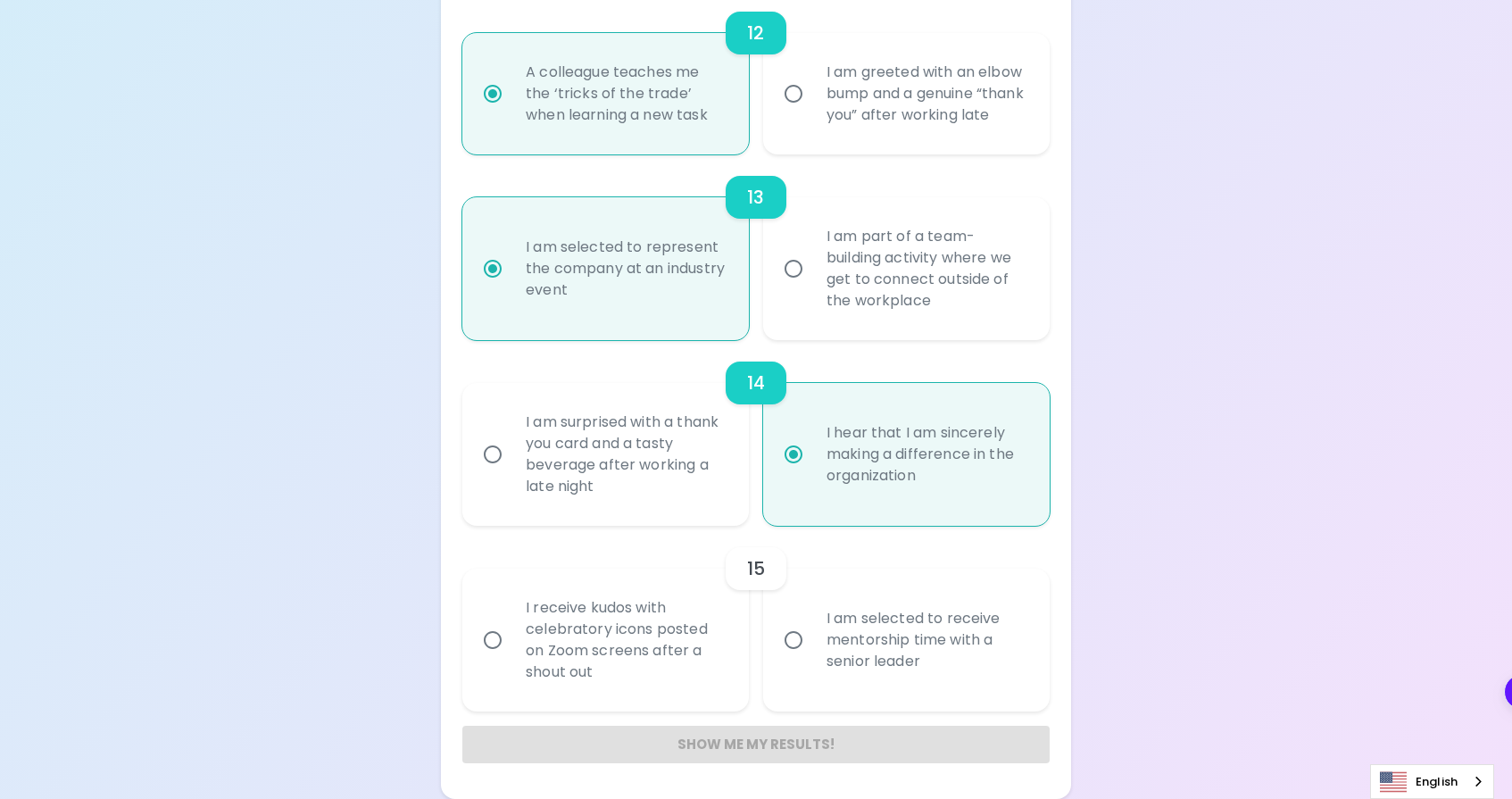
scroll to position [2387, 0]
radio input "true"
click at [770, 661] on label "I am selected to receive mentorship time with a senior leader" at bounding box center [897, 640] width 287 height 142
click at [775, 658] on input "I am selected to receive mentorship time with a senior leader" at bounding box center [793, 640] width 38 height 38
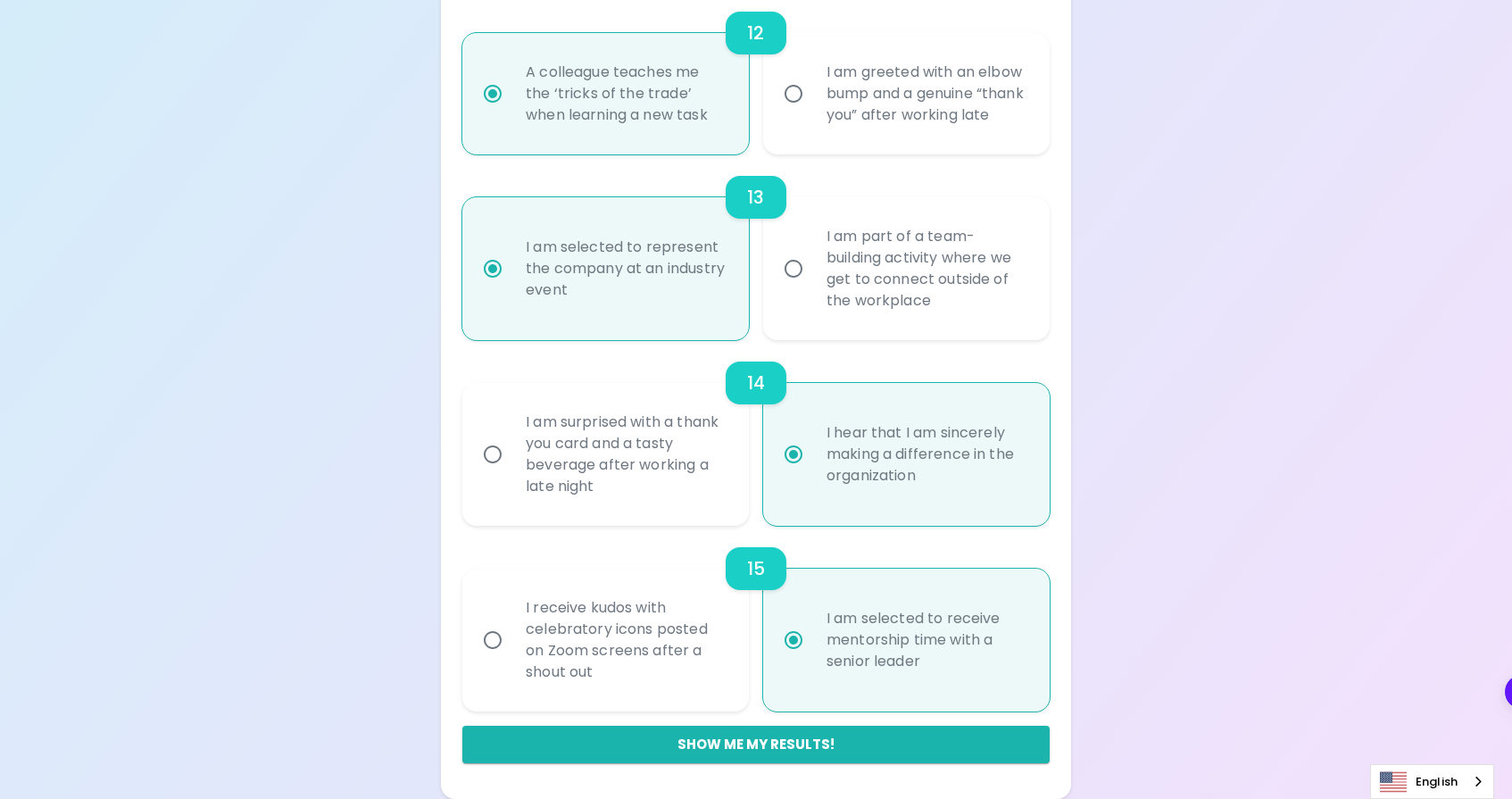
radio input "false"
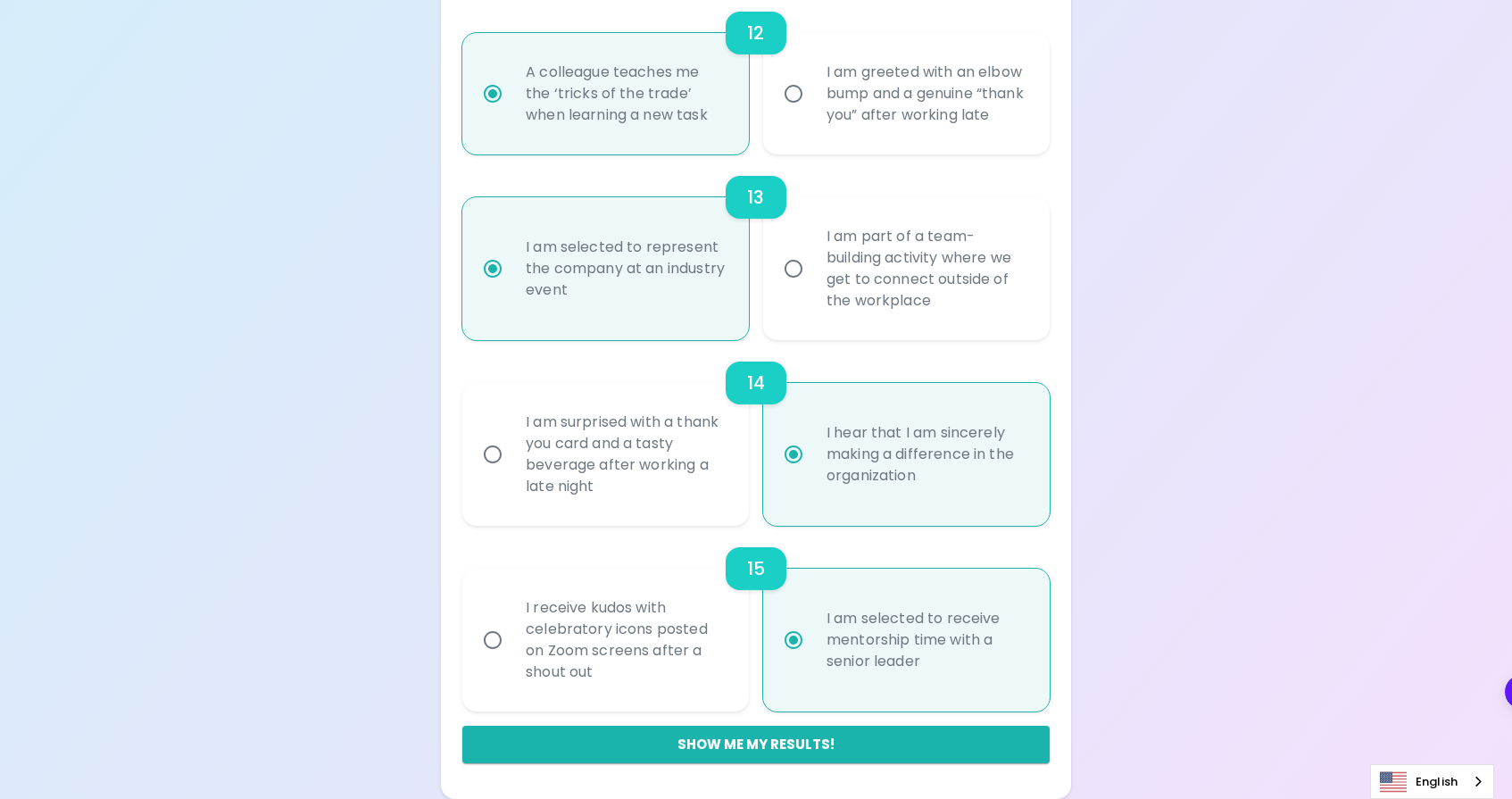
radio input "false"
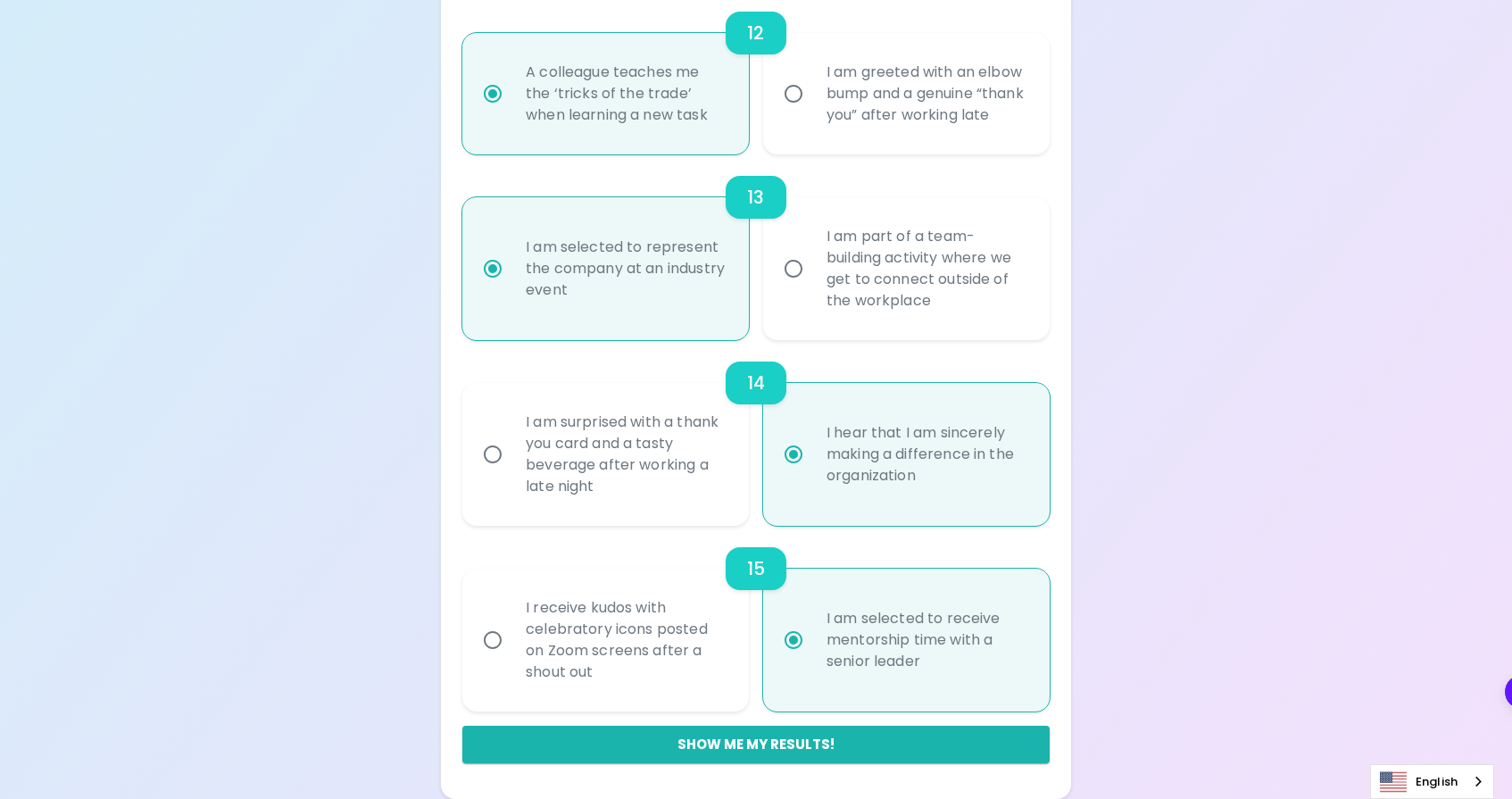
radio input "false"
radio input "true"
click at [761, 738] on button "Show me my results!" at bounding box center [756, 744] width 587 height 38
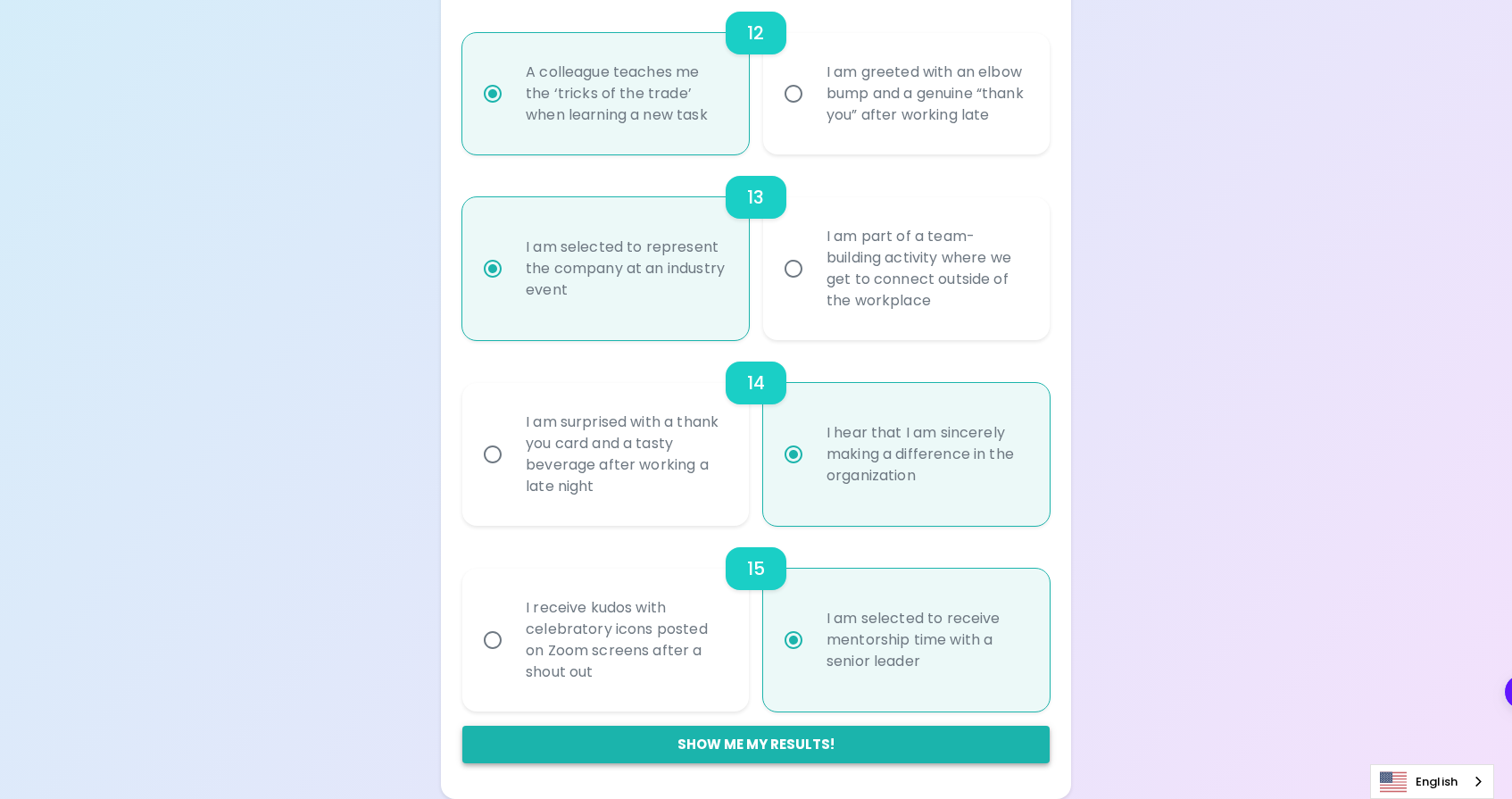
radio input "false"
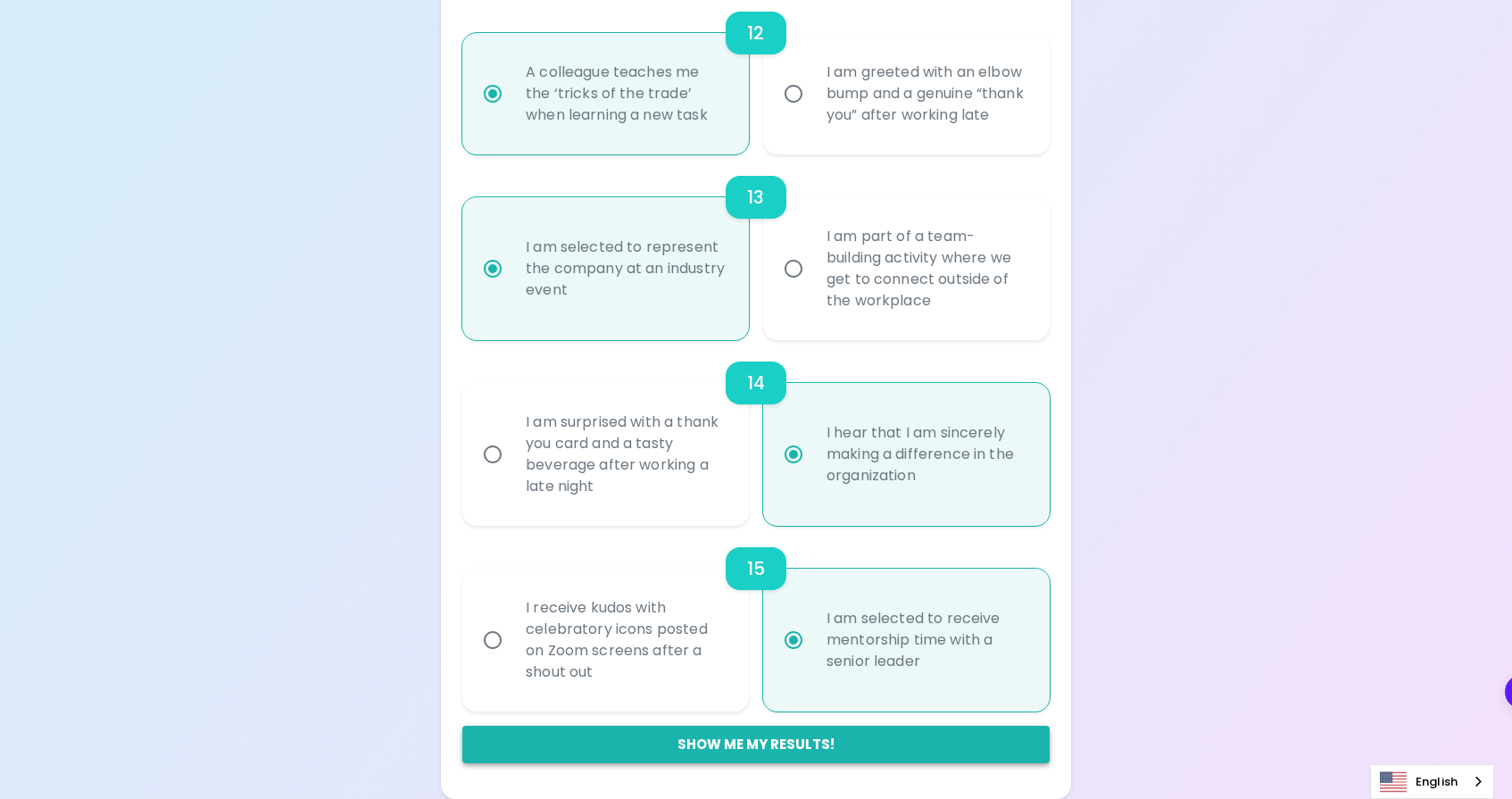
radio input "false"
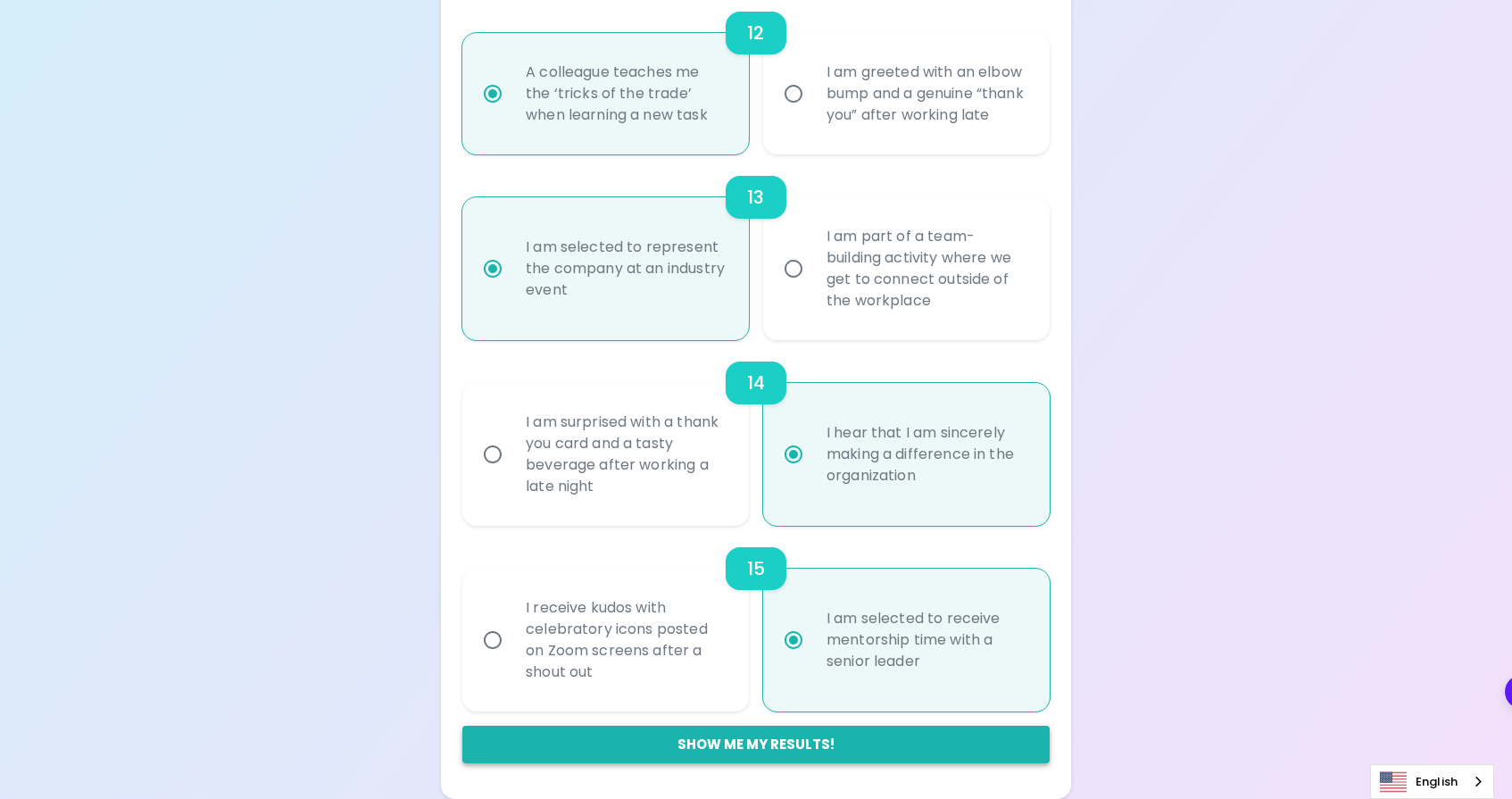
radio input "false"
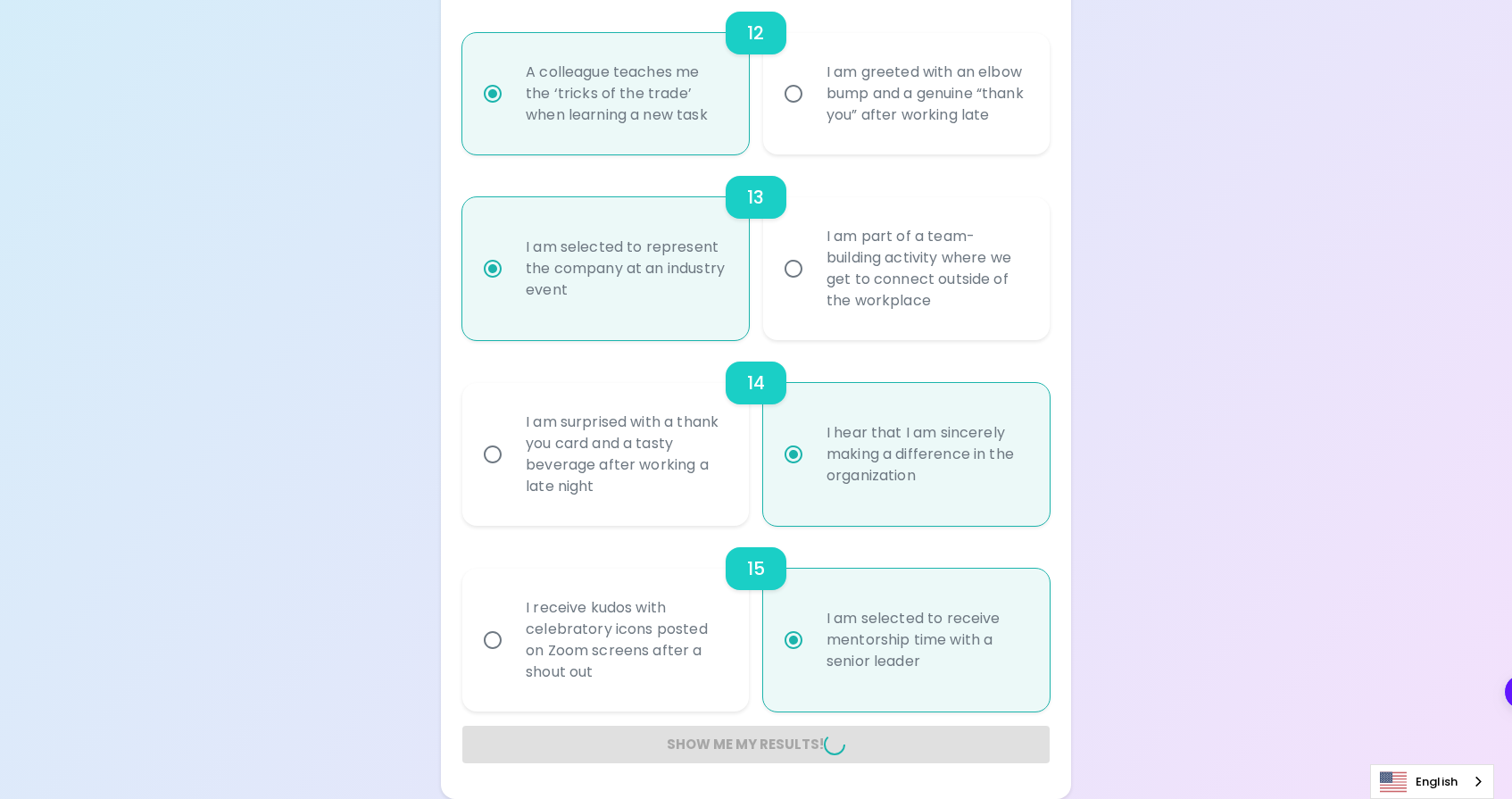
radio input "false"
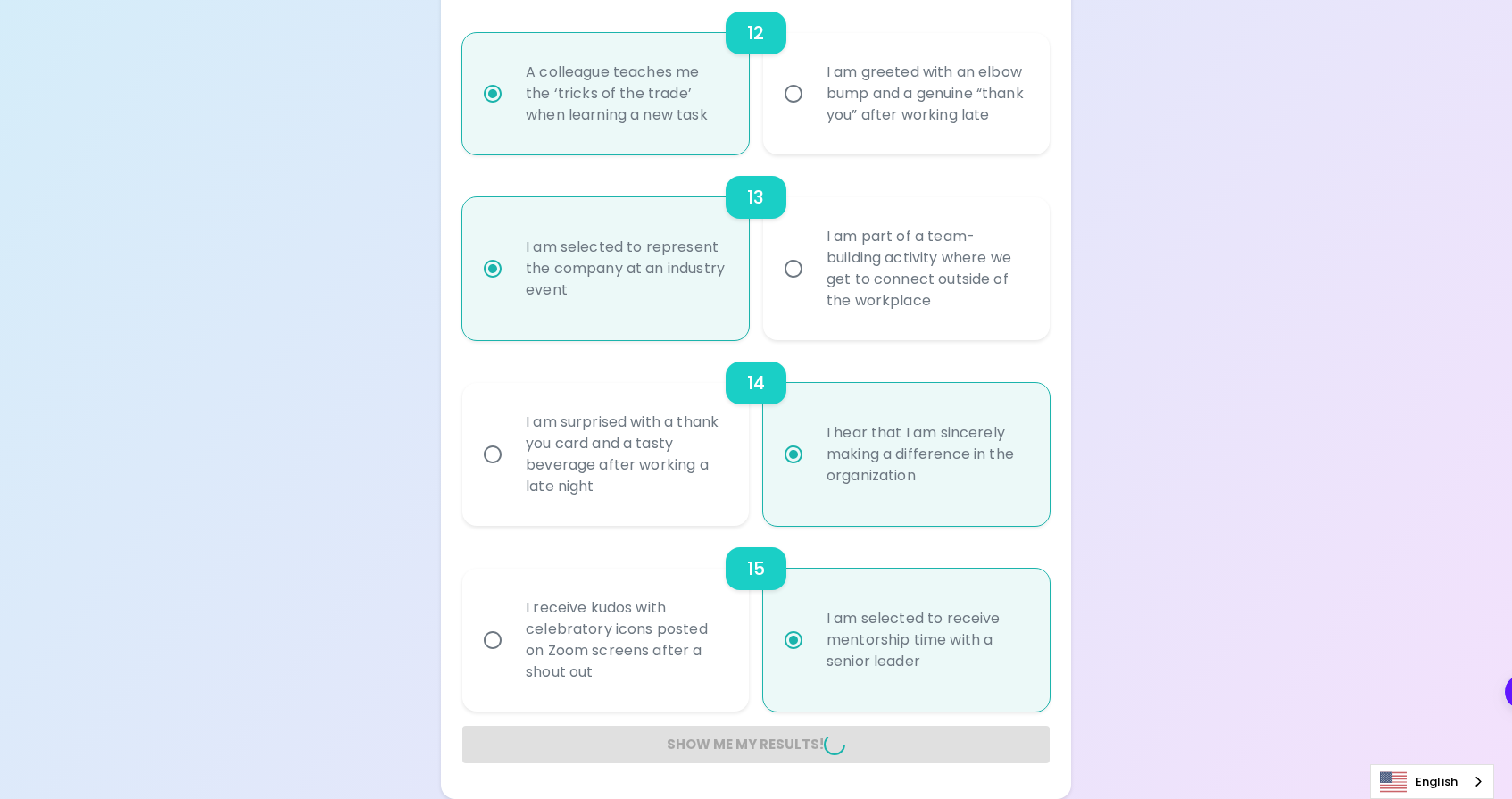
radio input "false"
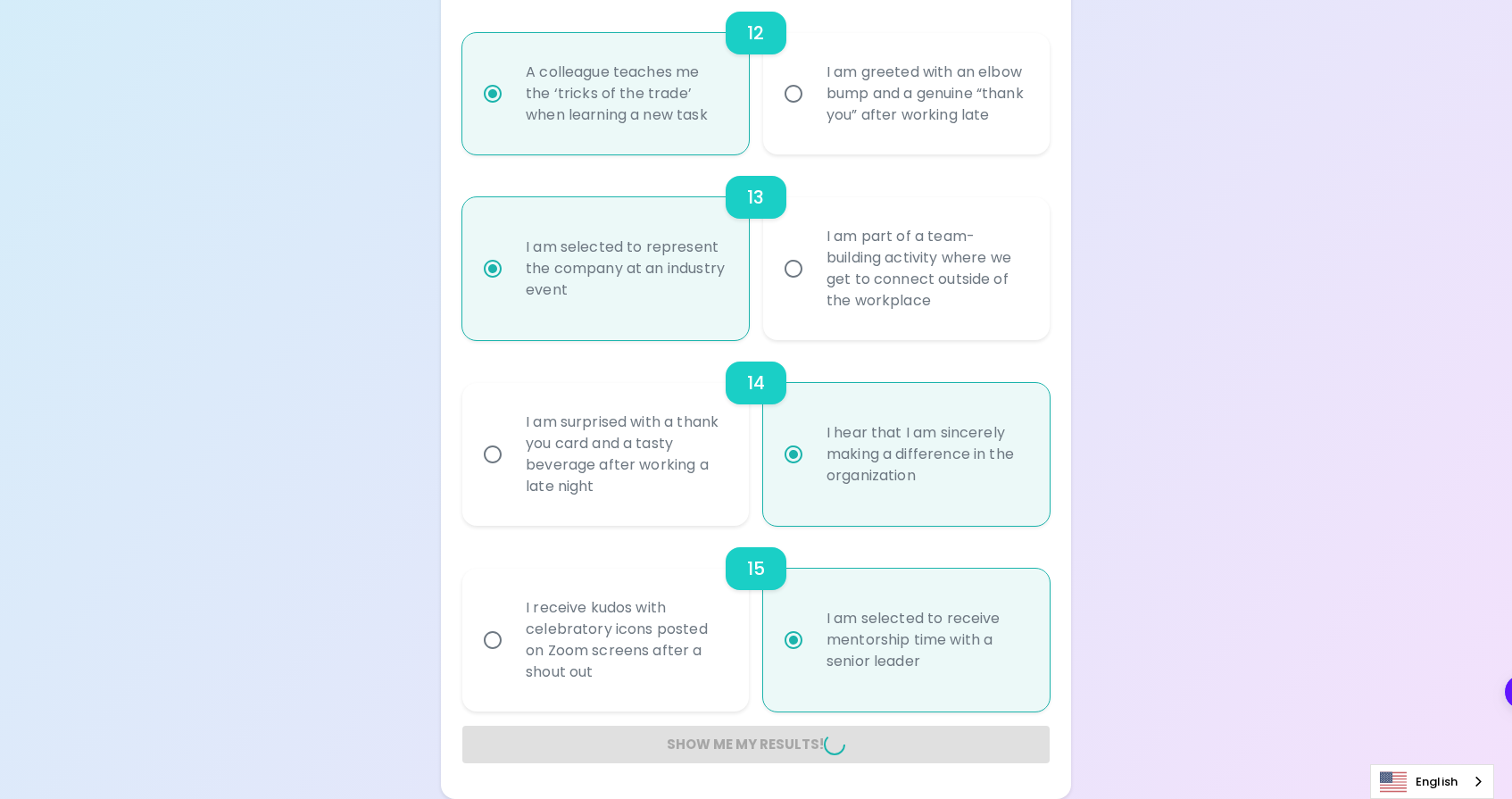
radio input "false"
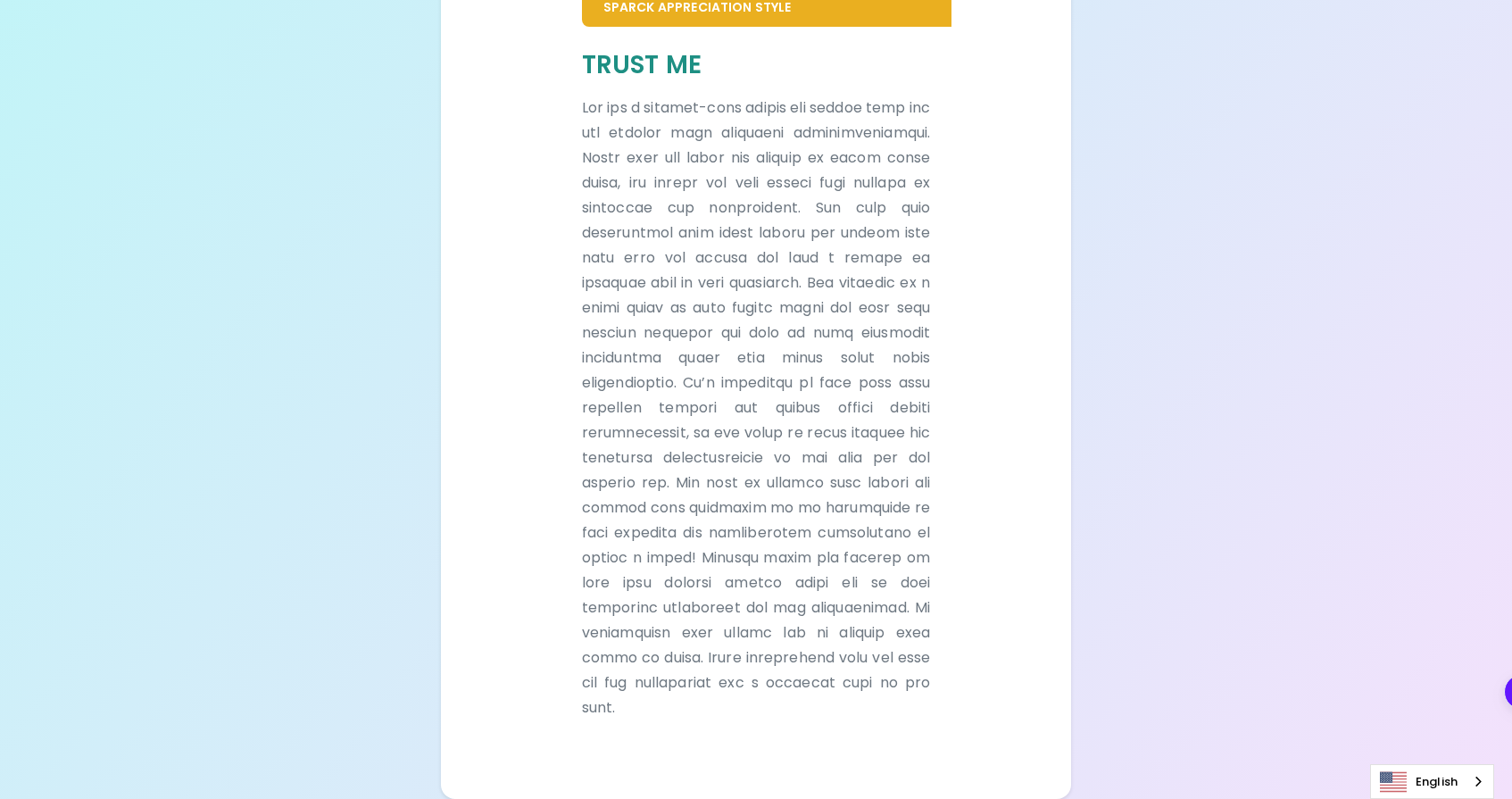
scroll to position [0, 0]
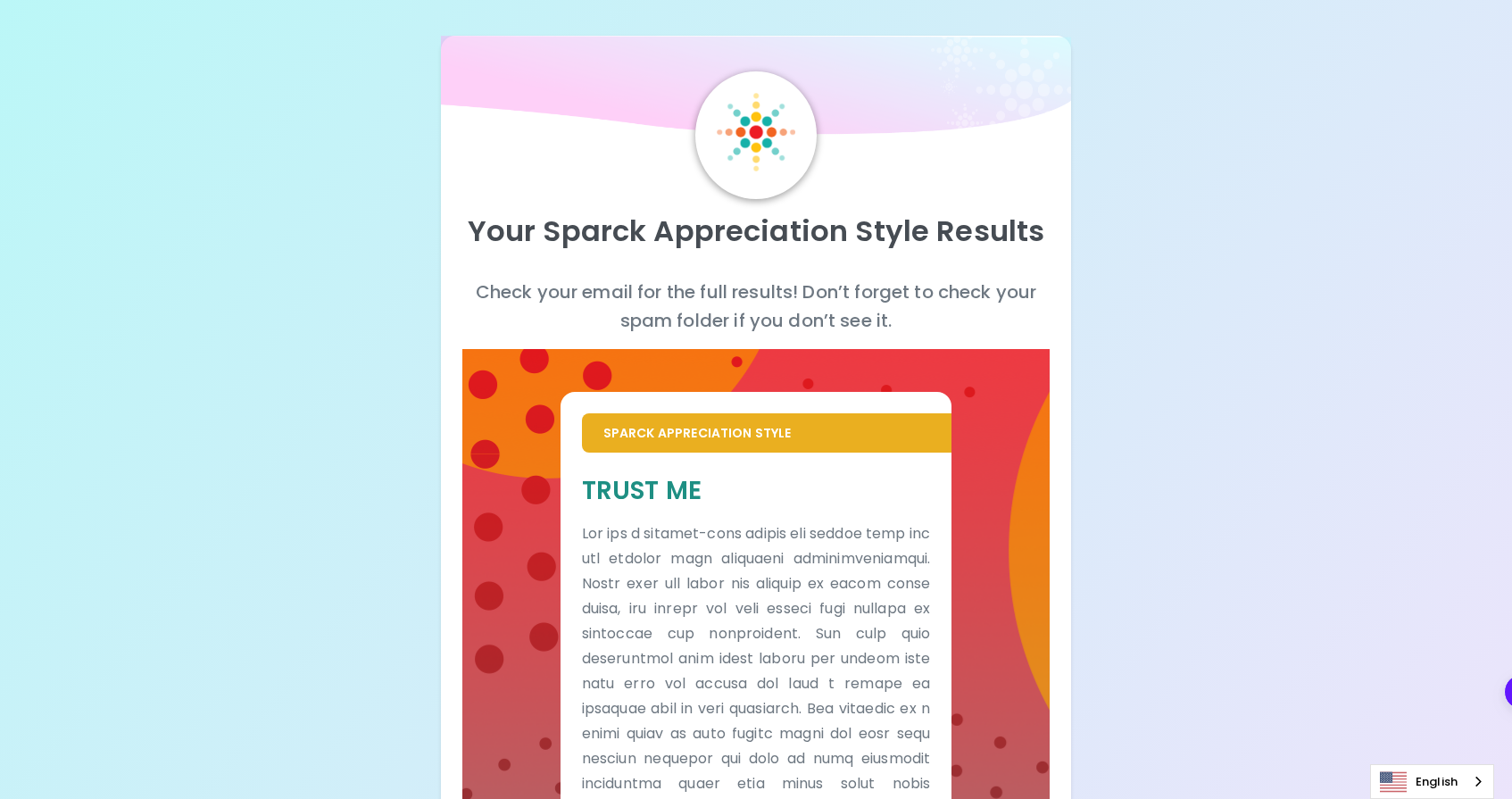
click at [628, 342] on div "Check your email for the full results! Don’t forget to check your spam folder i…" at bounding box center [756, 313] width 587 height 71
click at [653, 463] on div "Trust Me" at bounding box center [756, 809] width 392 height 715
click at [619, 300] on p "Check your email for the full results! Don’t forget to check your spam folder i…" at bounding box center [756, 306] width 587 height 57
